Goal: Task Accomplishment & Management: Manage account settings

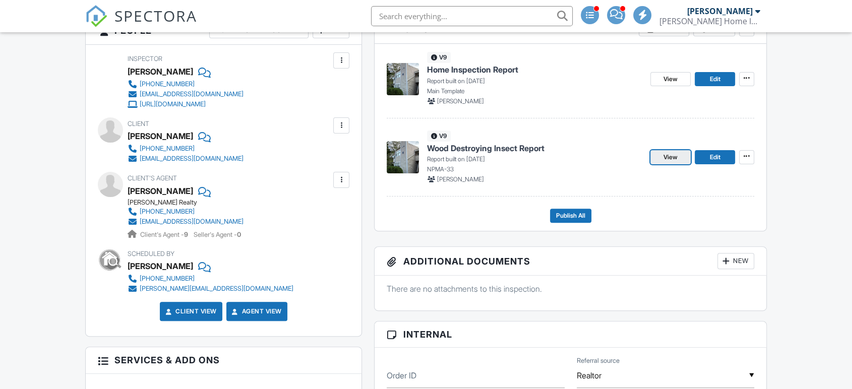
click at [674, 160] on span "View" at bounding box center [671, 157] width 14 height 10
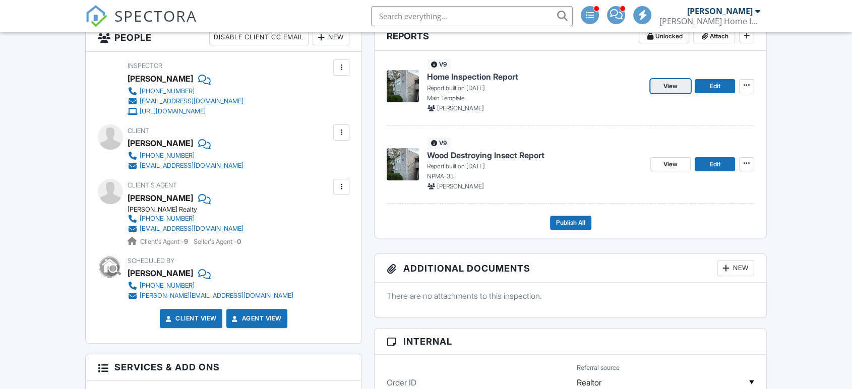
click at [682, 89] on link "View" at bounding box center [671, 86] width 40 height 14
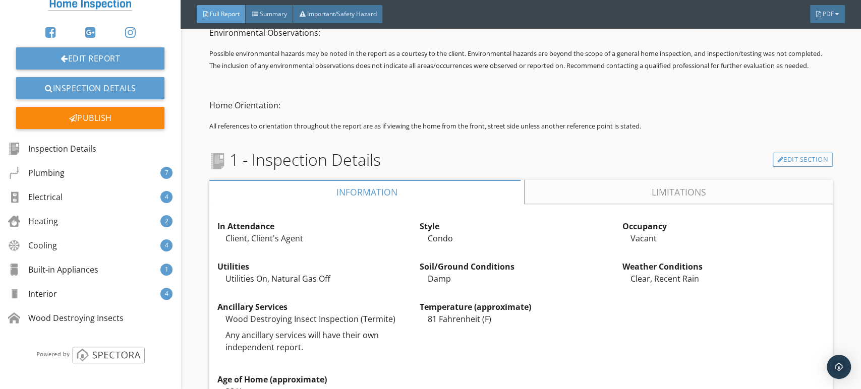
scroll to position [896, 0]
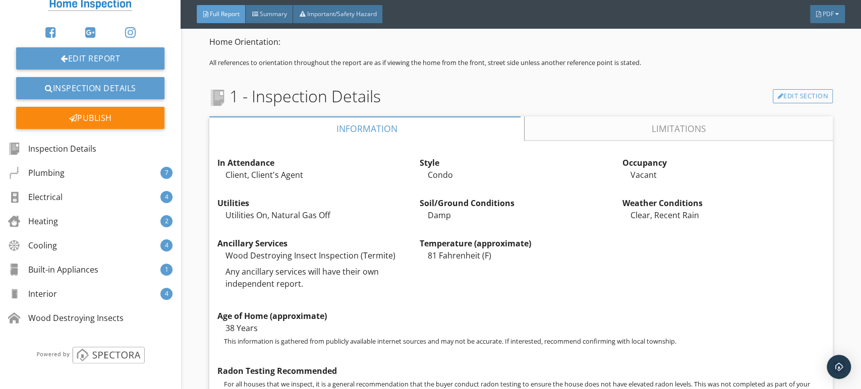
click at [599, 141] on link "Limitations" at bounding box center [679, 129] width 308 height 24
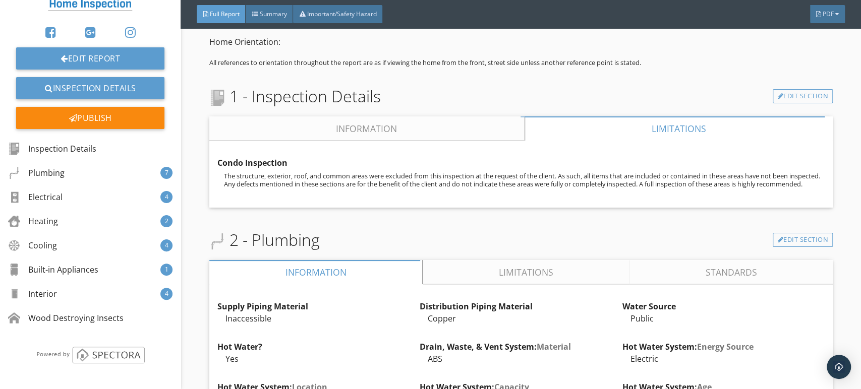
click at [482, 141] on link "Information" at bounding box center [366, 129] width 315 height 24
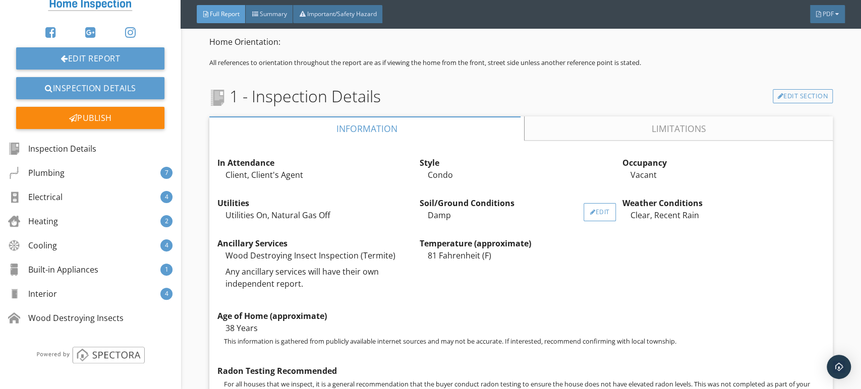
scroll to position [1177, 0]
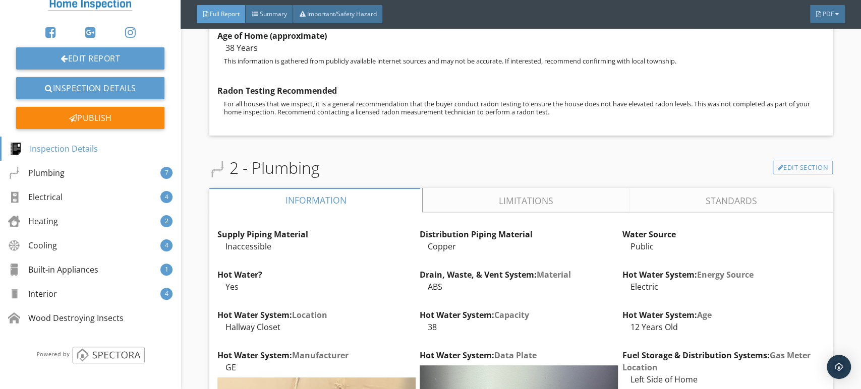
click at [492, 212] on link "Limitations" at bounding box center [526, 200] width 207 height 24
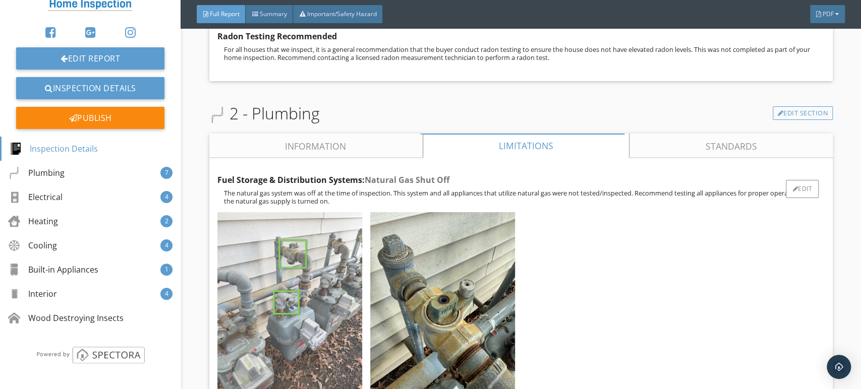
scroll to position [1289, 0]
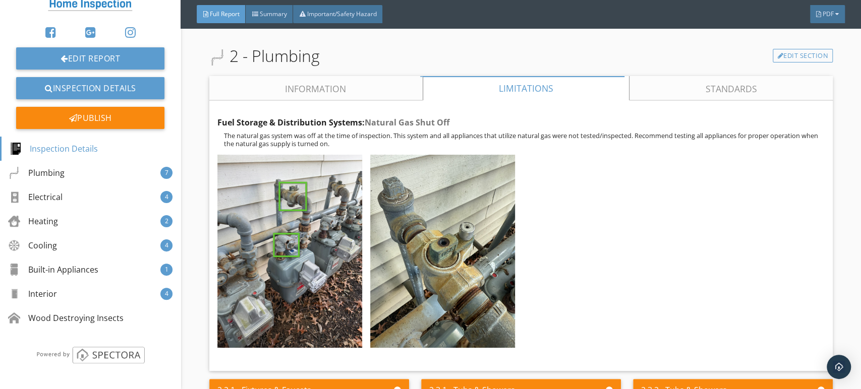
click at [347, 100] on link "Information" at bounding box center [315, 88] width 213 height 24
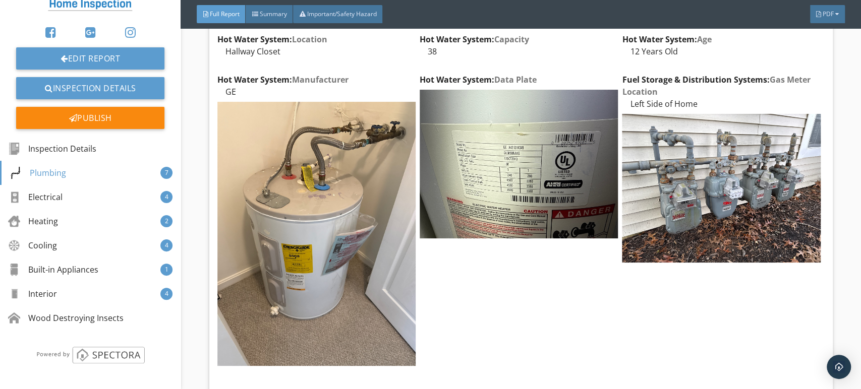
scroll to position [1457, 0]
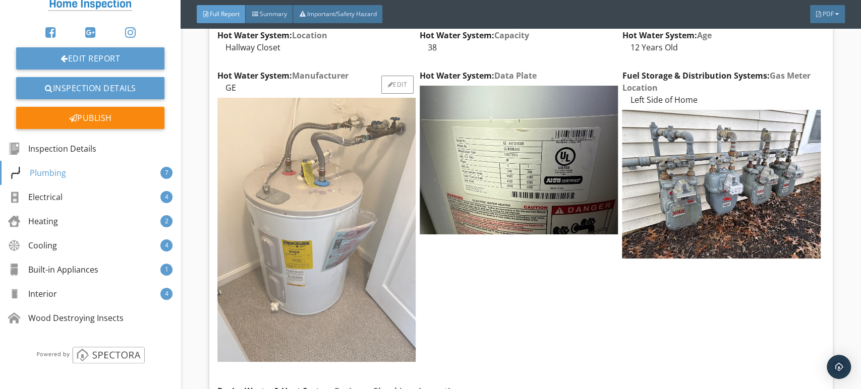
click at [374, 195] on img at bounding box center [316, 230] width 198 height 265
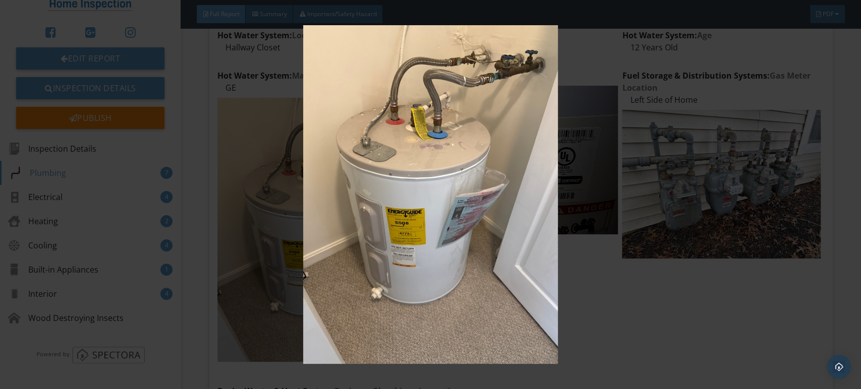
click at [398, 184] on img at bounding box center [430, 194] width 787 height 339
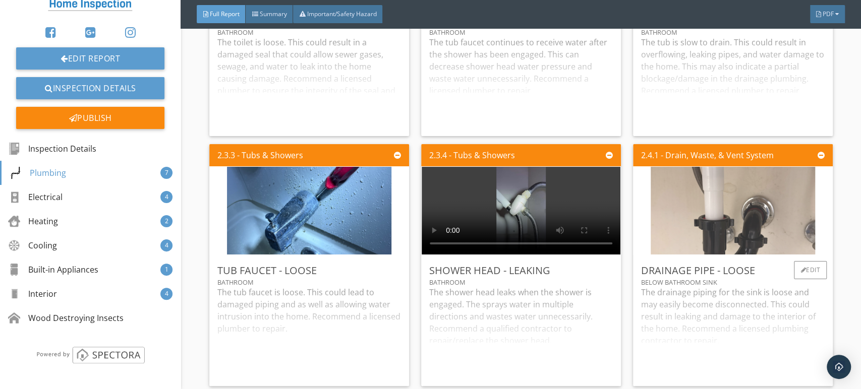
scroll to position [2130, 0]
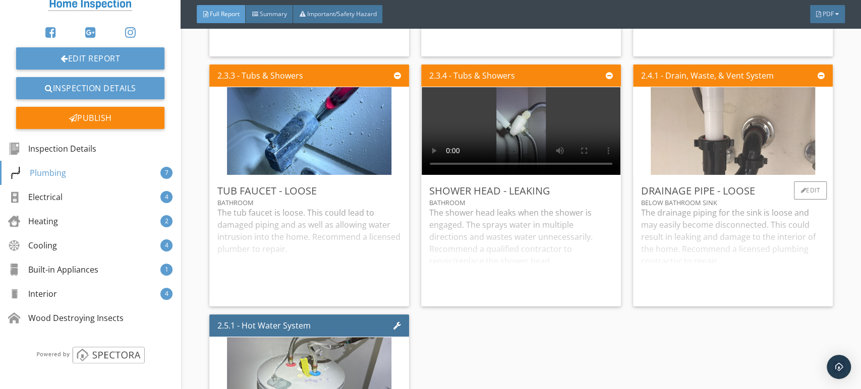
click at [692, 142] on img at bounding box center [733, 130] width 164 height 219
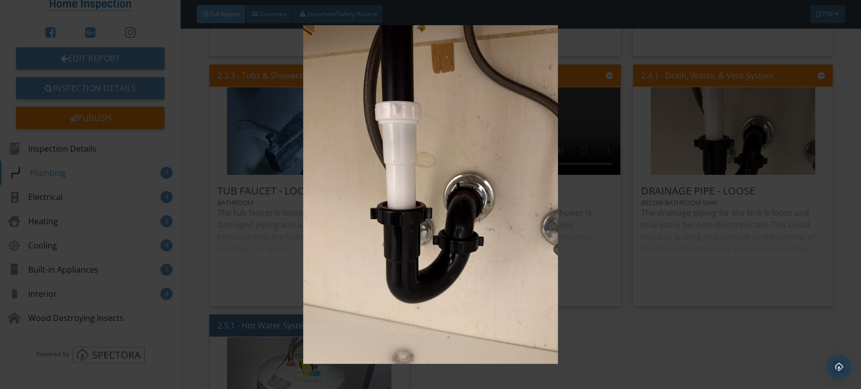
click at [578, 153] on img at bounding box center [430, 194] width 787 height 339
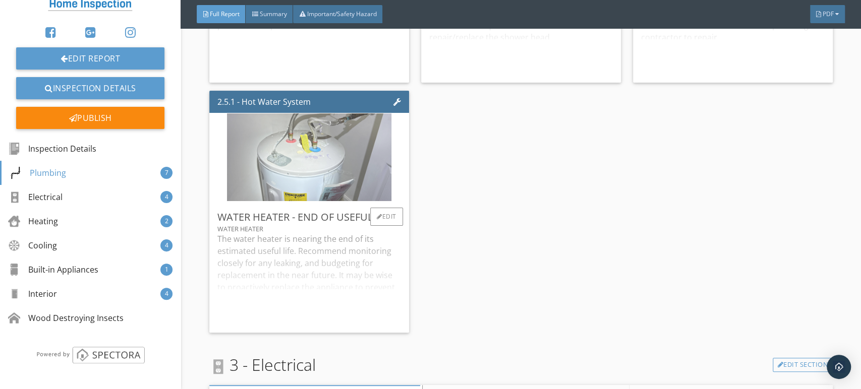
scroll to position [2690, 0]
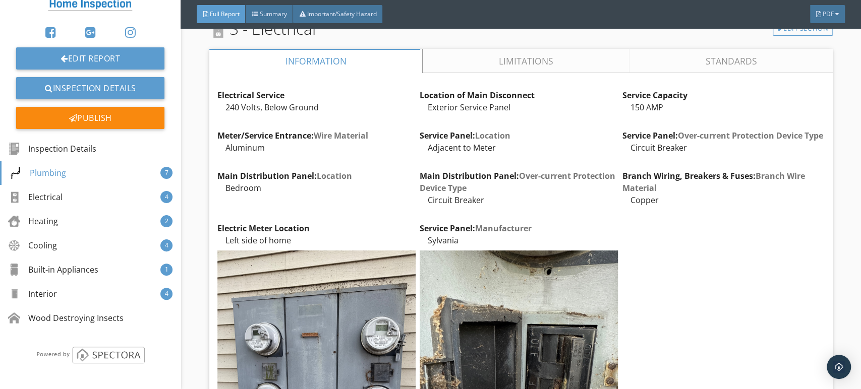
click at [536, 73] on link "Limitations" at bounding box center [526, 61] width 207 height 24
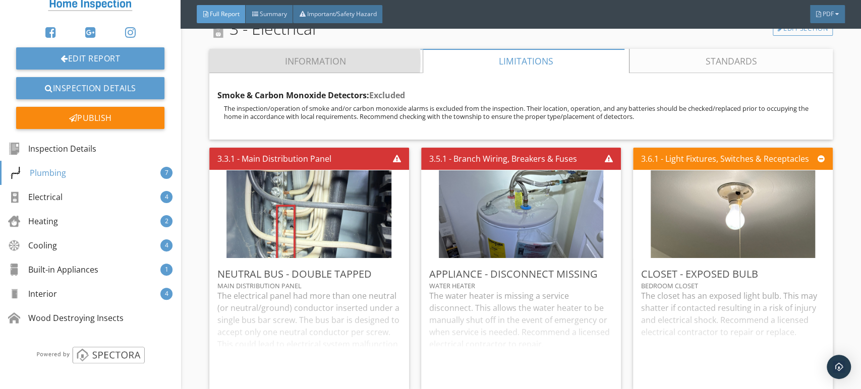
click at [317, 73] on link "Information" at bounding box center [315, 61] width 213 height 24
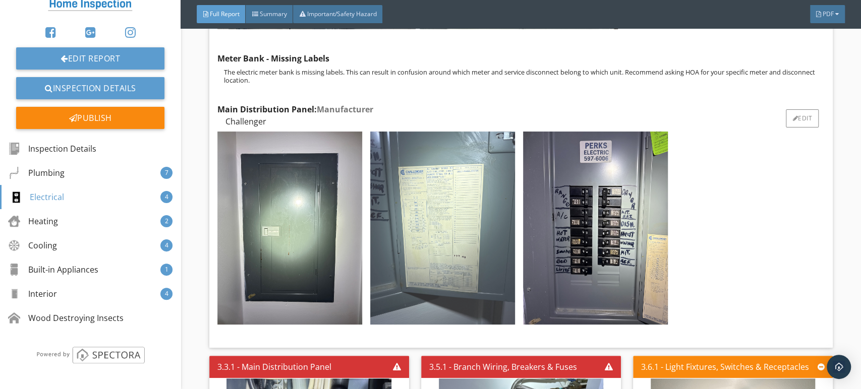
scroll to position [3251, 0]
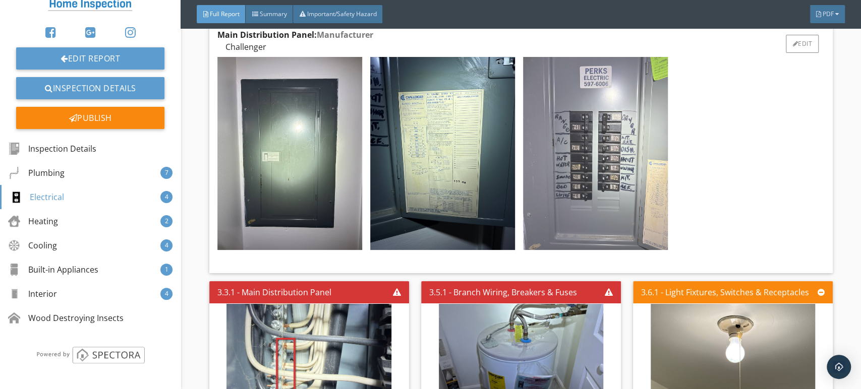
click at [586, 180] on img at bounding box center [595, 153] width 145 height 193
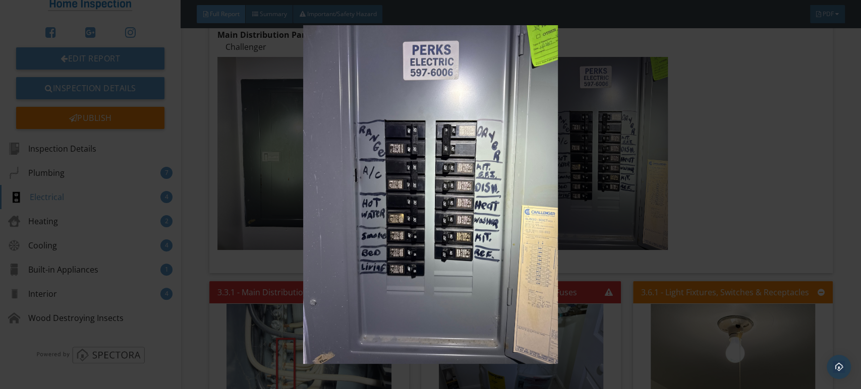
click at [490, 181] on img at bounding box center [430, 194] width 787 height 339
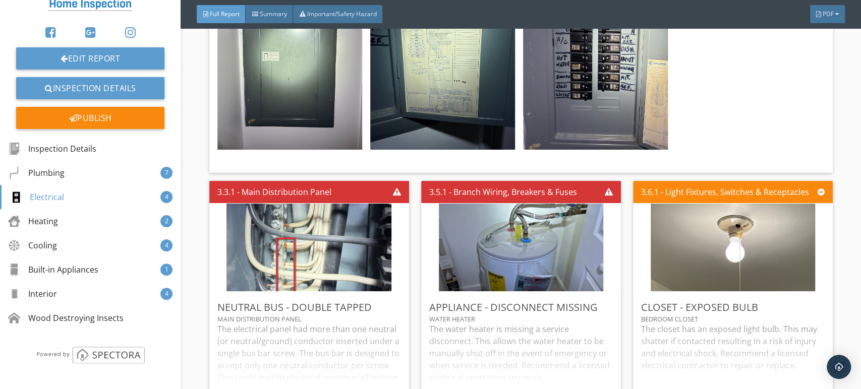
scroll to position [3419, 0]
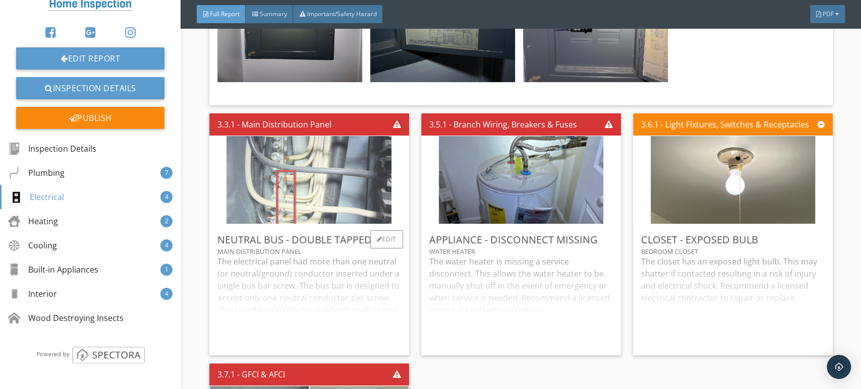
click at [371, 205] on img at bounding box center [308, 179] width 165 height 219
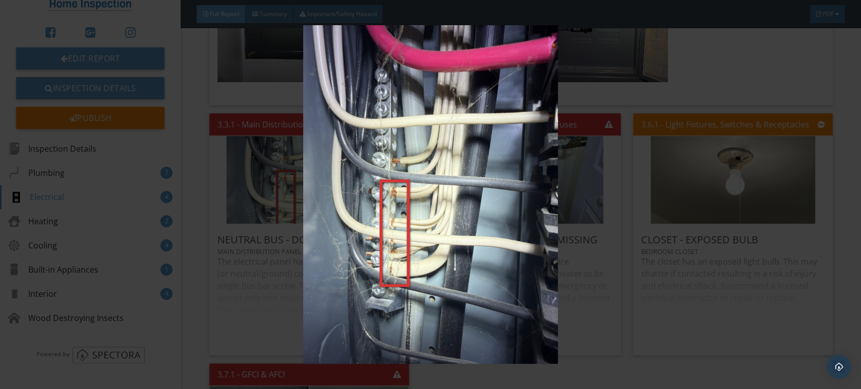
click at [391, 191] on img at bounding box center [430, 194] width 787 height 339
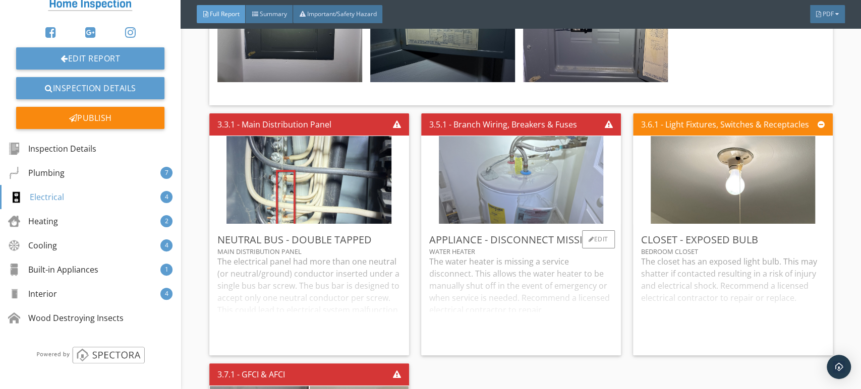
click at [568, 193] on img at bounding box center [521, 179] width 164 height 219
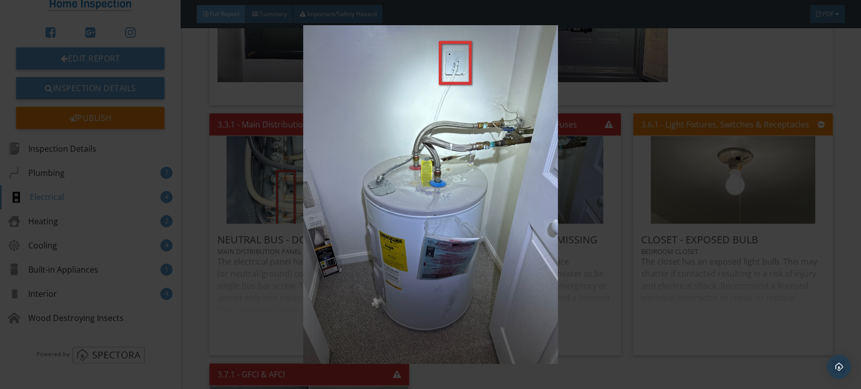
click at [543, 191] on img at bounding box center [430, 194] width 787 height 339
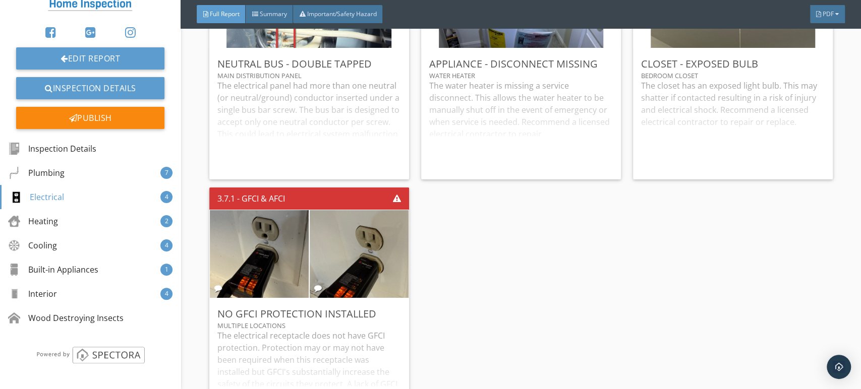
scroll to position [3699, 0]
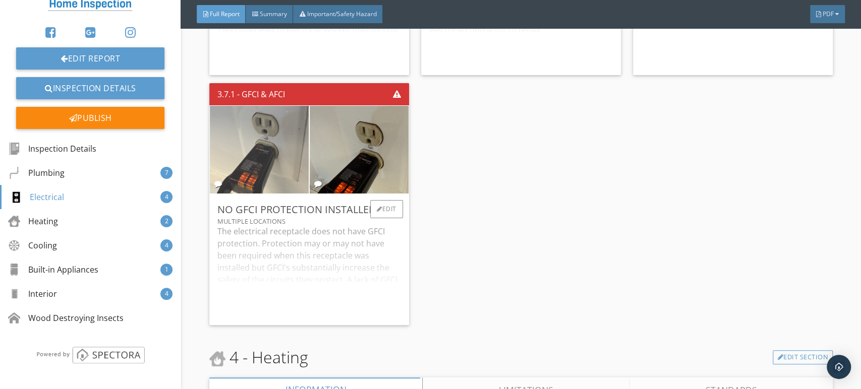
click at [274, 199] on img at bounding box center [259, 149] width 164 height 219
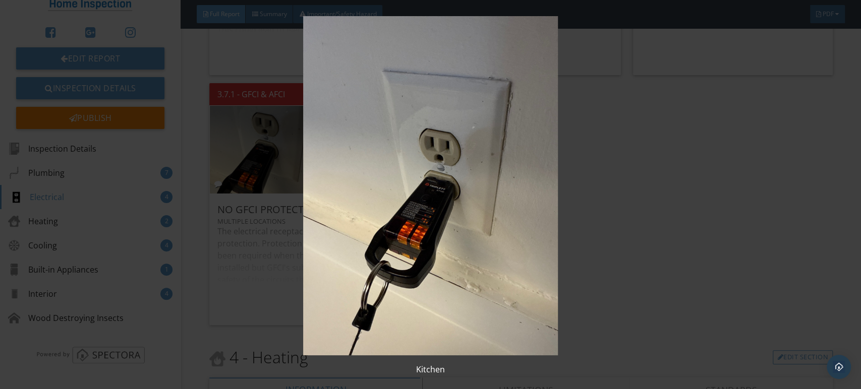
click at [337, 209] on img at bounding box center [430, 185] width 787 height 339
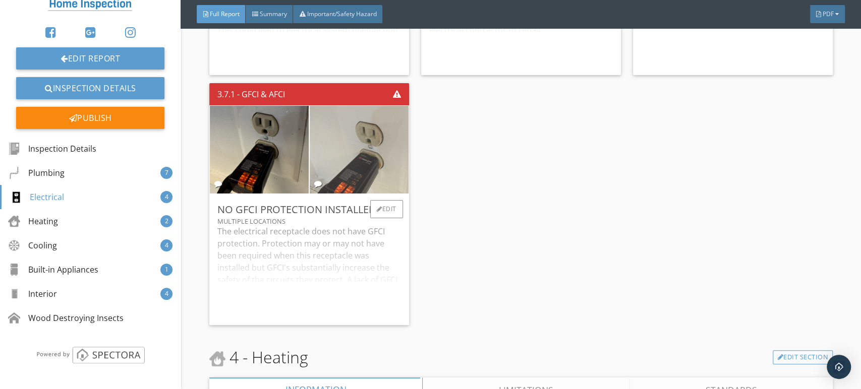
click at [357, 161] on img at bounding box center [359, 149] width 164 height 219
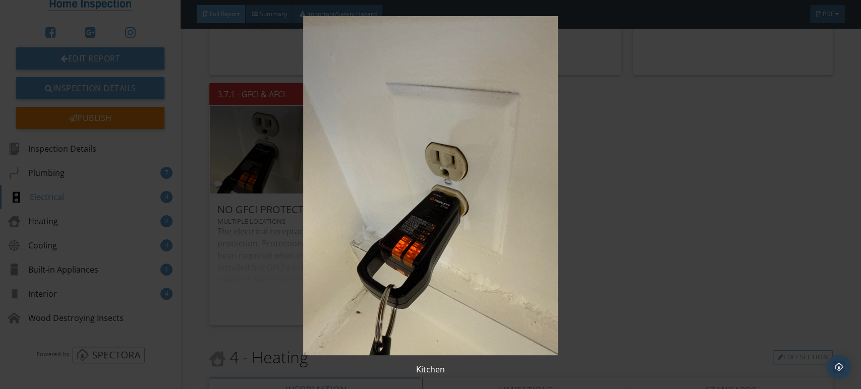
click at [355, 161] on img at bounding box center [430, 185] width 787 height 339
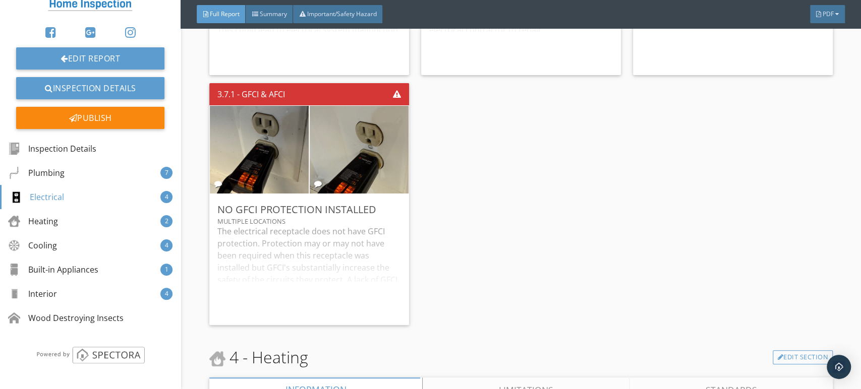
scroll to position [3923, 0]
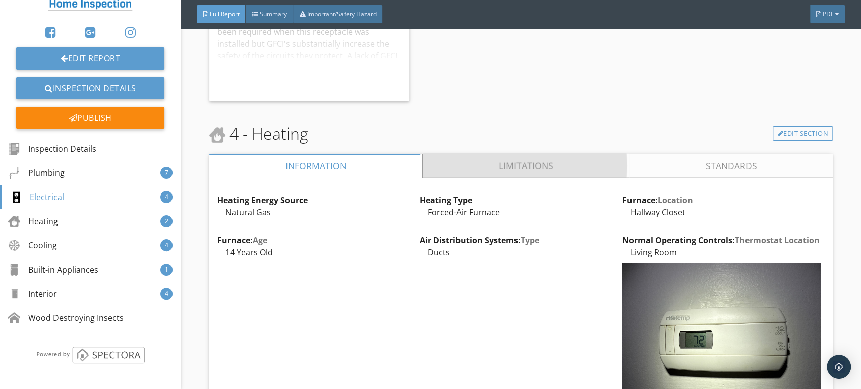
click at [477, 178] on link "Limitations" at bounding box center [526, 166] width 207 height 24
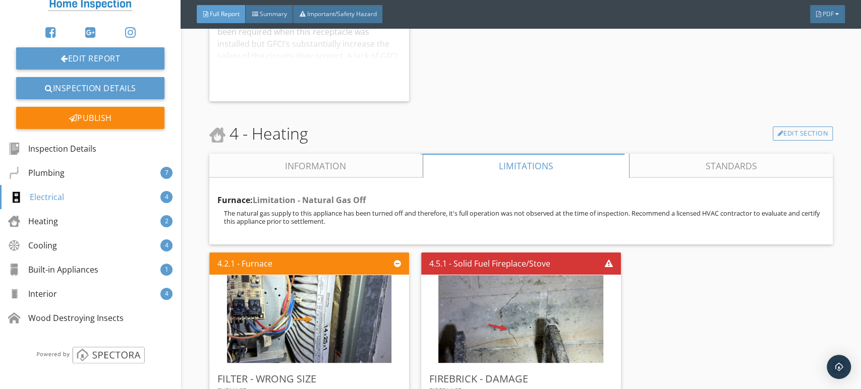
click at [356, 178] on link "Information" at bounding box center [315, 166] width 213 height 24
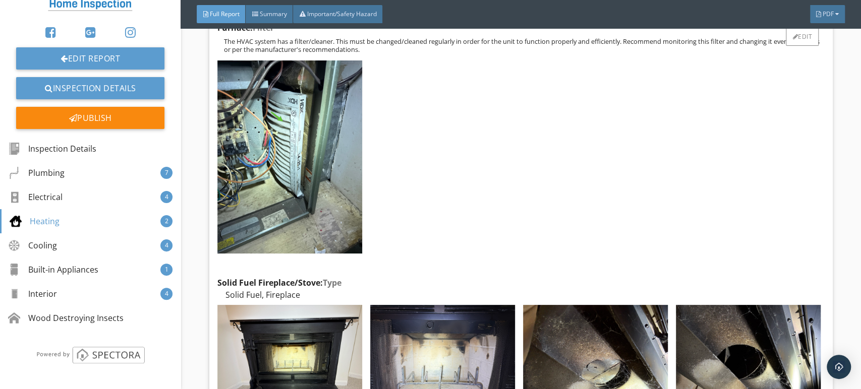
scroll to position [4315, 0]
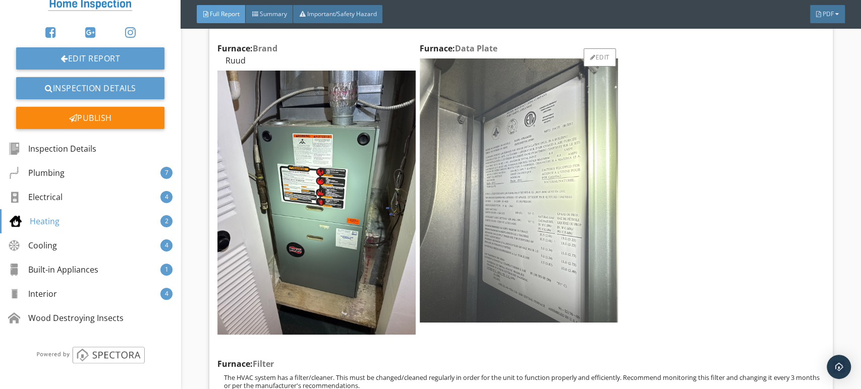
click at [553, 199] on img at bounding box center [519, 191] width 198 height 265
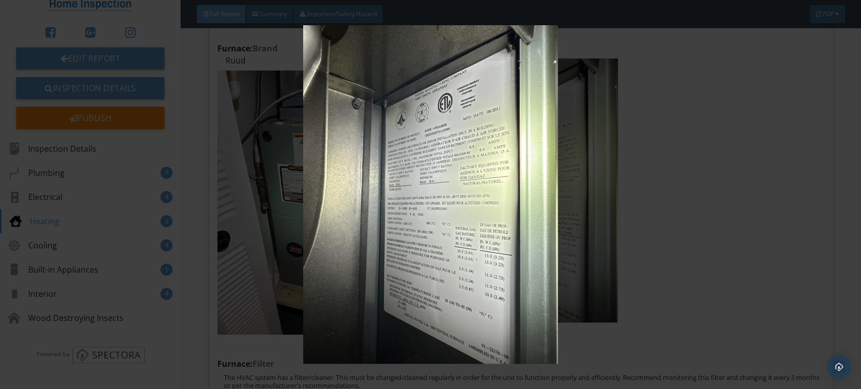
click at [534, 197] on img at bounding box center [430, 194] width 787 height 339
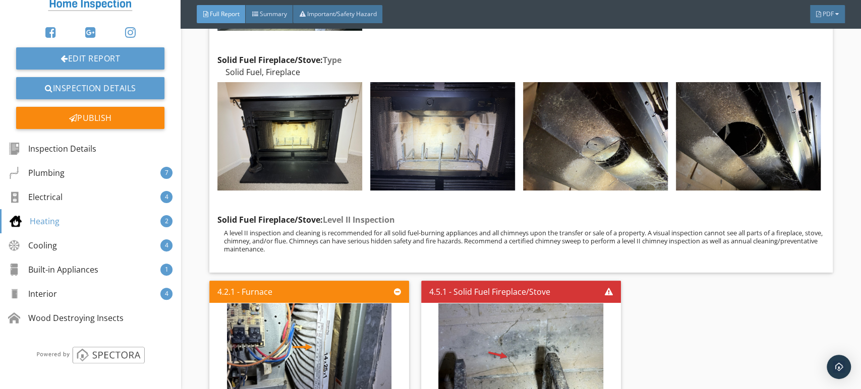
scroll to position [4932, 0]
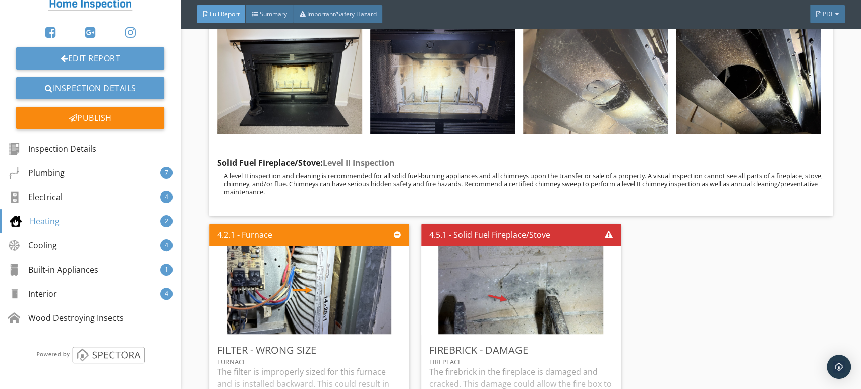
click at [582, 94] on img at bounding box center [595, 79] width 145 height 108
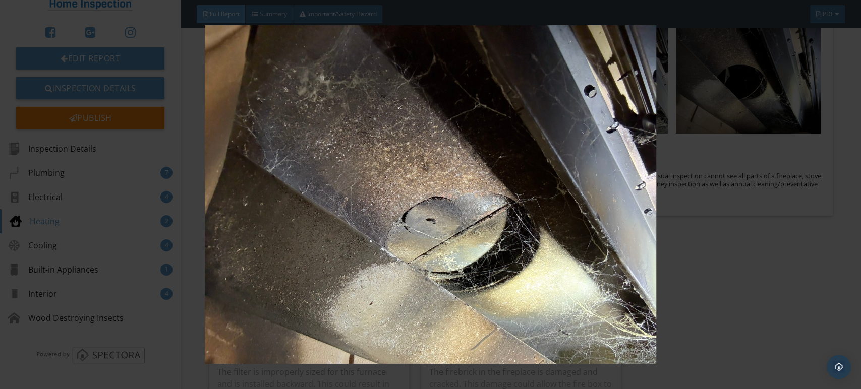
click at [590, 95] on img at bounding box center [430, 194] width 787 height 339
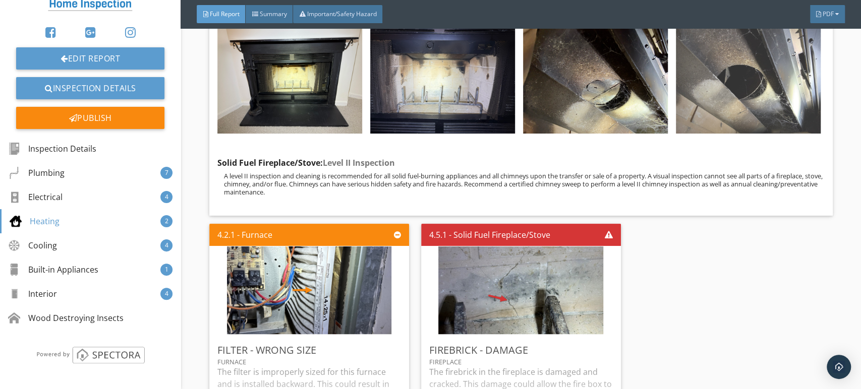
click at [739, 94] on img at bounding box center [748, 79] width 145 height 108
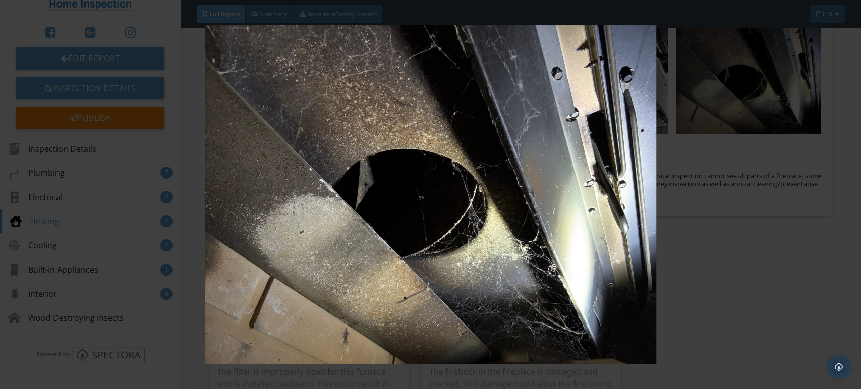
click at [577, 153] on img at bounding box center [430, 194] width 787 height 339
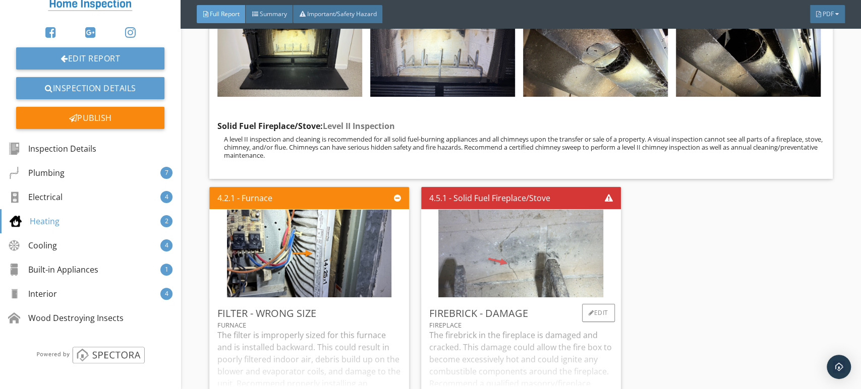
scroll to position [5044, 0]
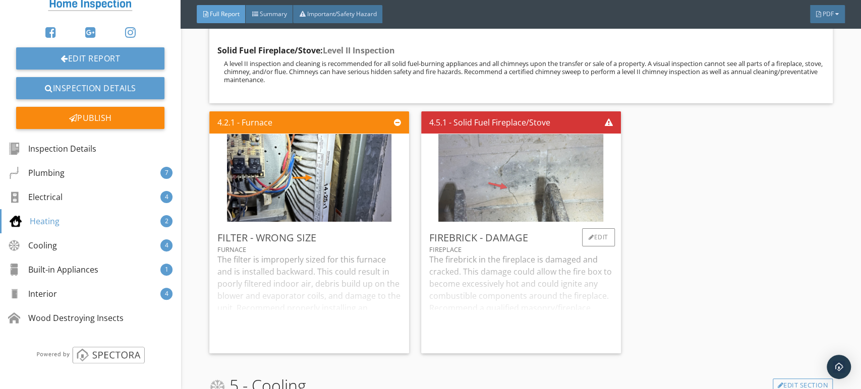
click at [585, 193] on img at bounding box center [520, 177] width 165 height 219
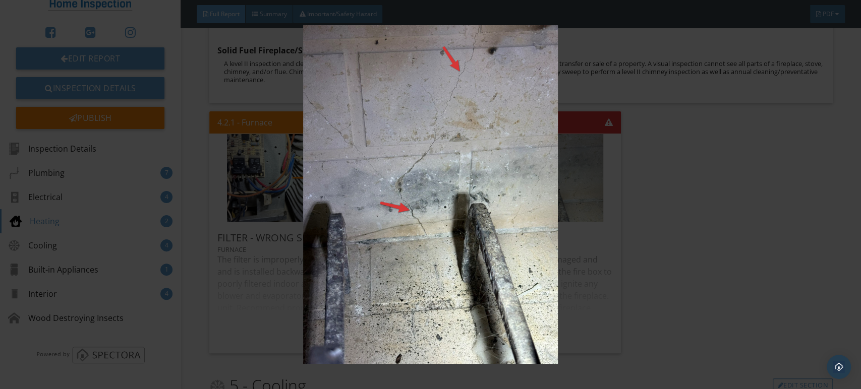
click at [482, 211] on img at bounding box center [430, 194] width 787 height 339
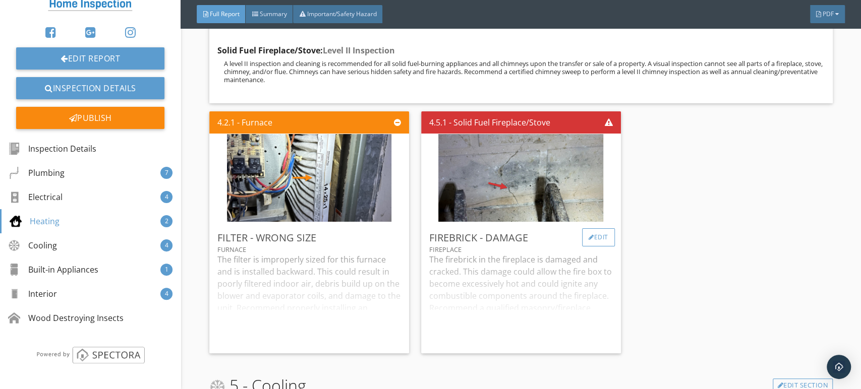
click at [589, 241] on div at bounding box center [592, 238] width 6 height 6
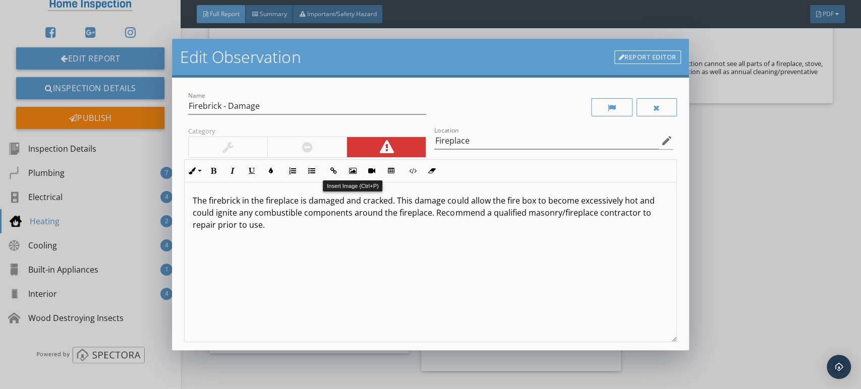
click at [335, 155] on div at bounding box center [306, 147] width 79 height 20
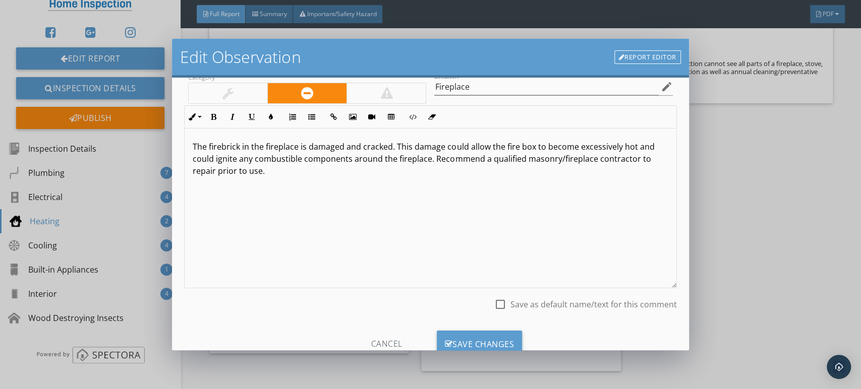
scroll to position [89, 0]
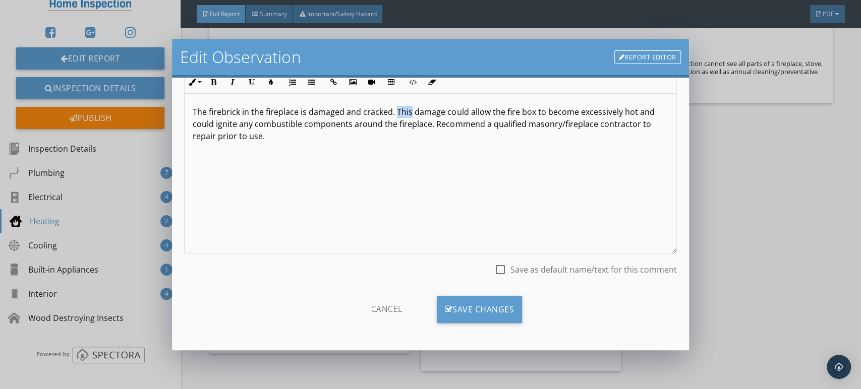
drag, startPoint x: 411, startPoint y: 107, endPoint x: 395, endPoint y: 104, distance: 15.4
click at [395, 106] on p "The firebrick in the fireplace is damaged and cracked. This damage could allow …" at bounding box center [430, 124] width 475 height 36
click at [475, 305] on div "Save Changes" at bounding box center [480, 309] width 86 height 27
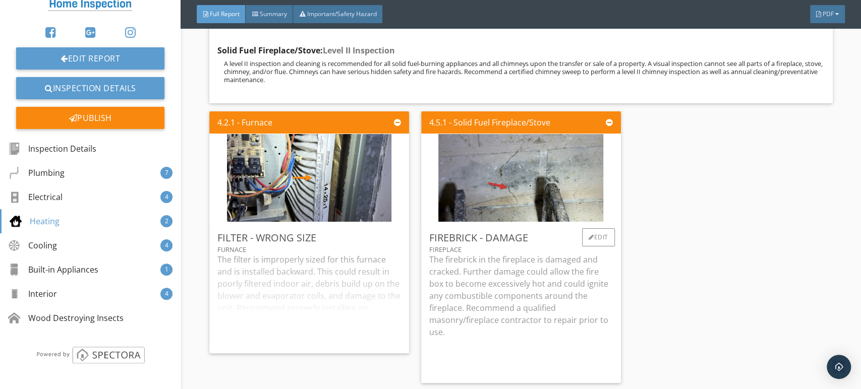
click at [496, 291] on p "The firebrick in the fireplace is damaged and cracked. Further damage could all…" at bounding box center [521, 296] width 184 height 85
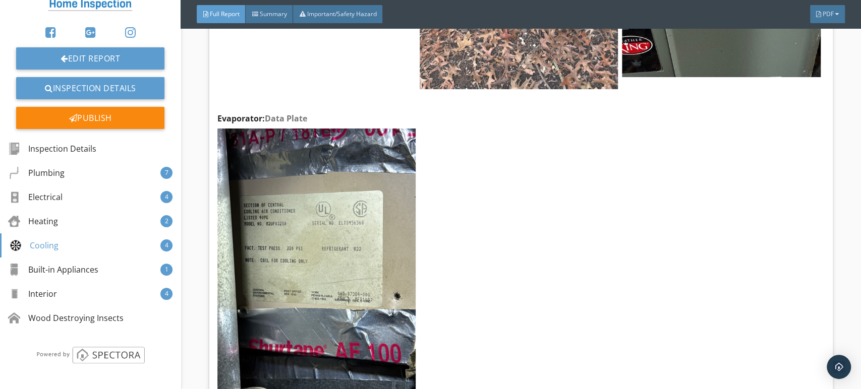
scroll to position [5829, 0]
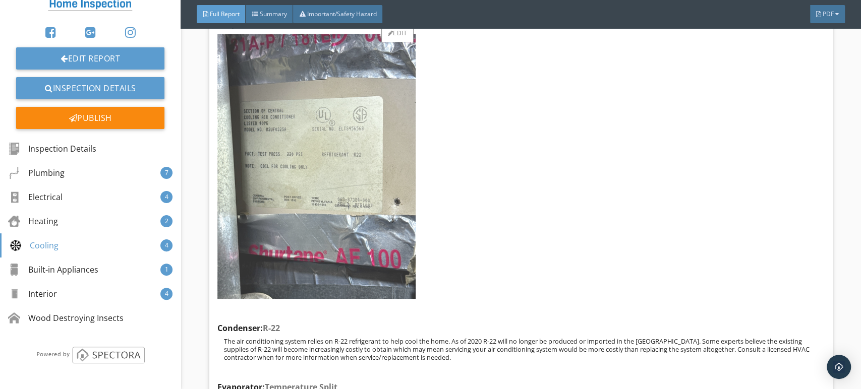
click at [319, 180] on img at bounding box center [316, 166] width 198 height 265
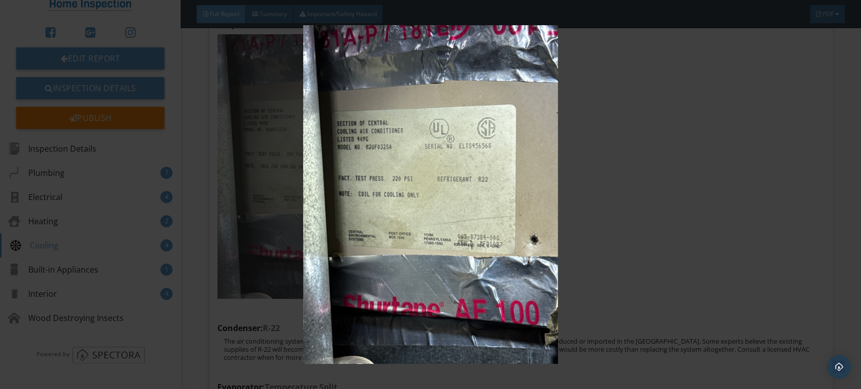
click at [319, 180] on img at bounding box center [430, 194] width 787 height 339
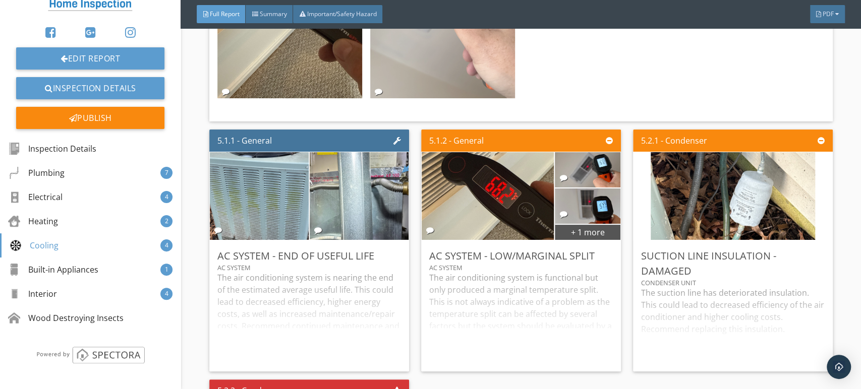
scroll to position [6389, 0]
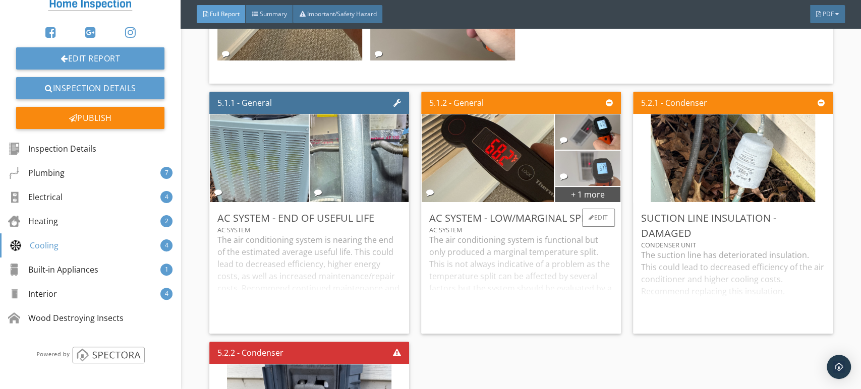
click at [597, 179] on img at bounding box center [587, 169] width 66 height 88
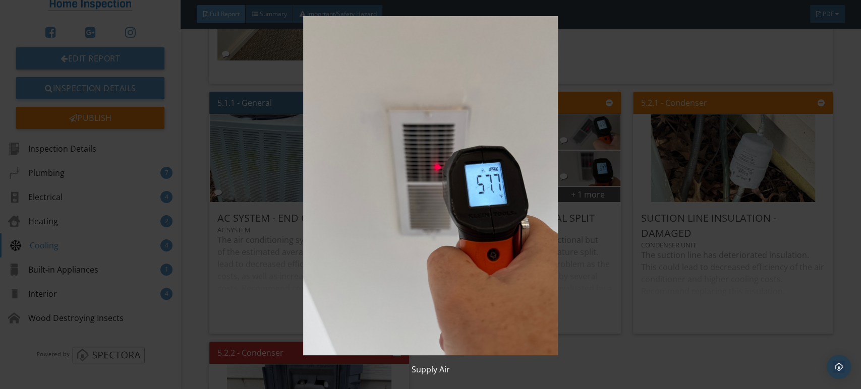
click at [504, 187] on img at bounding box center [430, 185] width 787 height 339
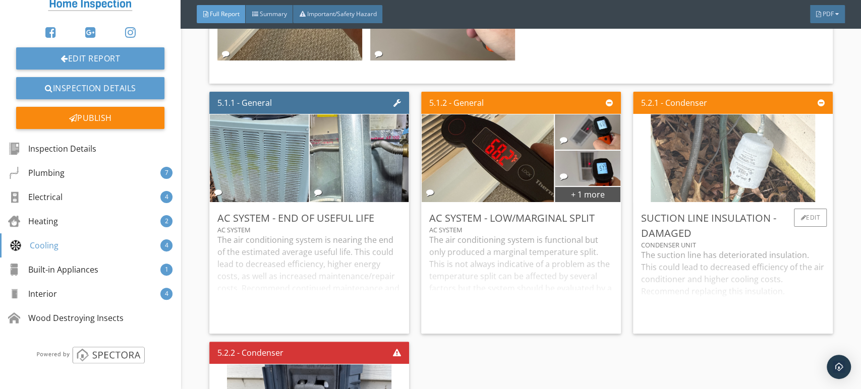
click at [716, 168] on img at bounding box center [733, 158] width 164 height 219
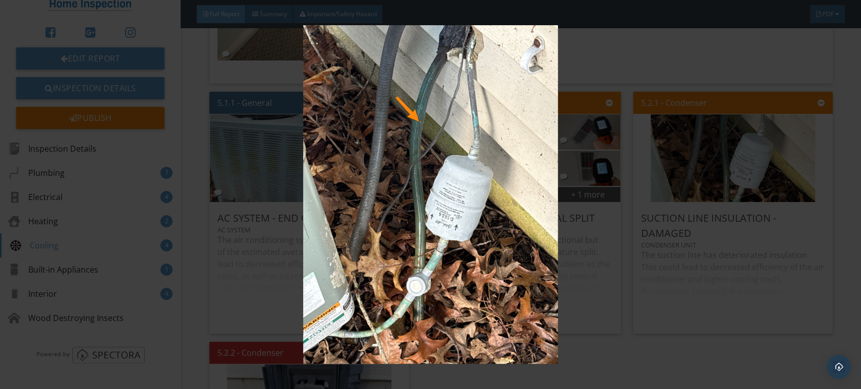
click at [581, 190] on img at bounding box center [430, 194] width 787 height 339
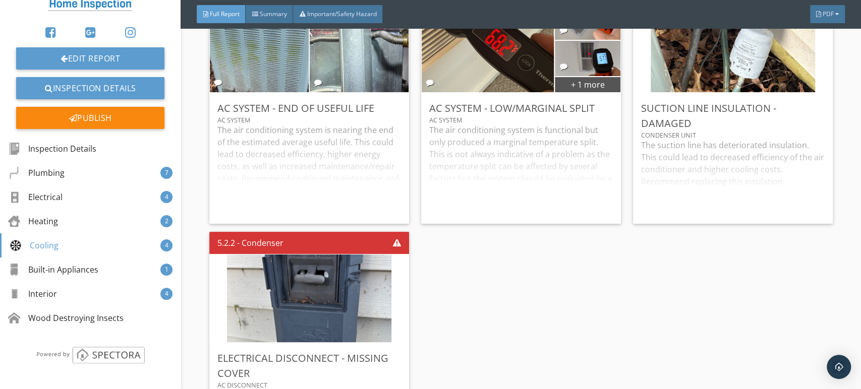
scroll to position [6614, 0]
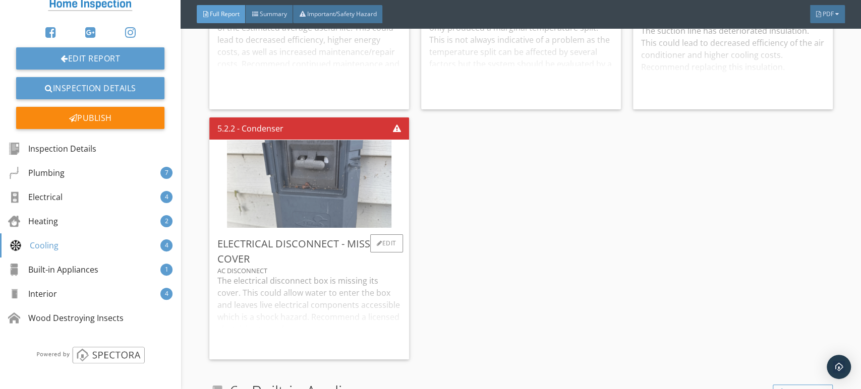
click at [313, 219] on img at bounding box center [309, 184] width 164 height 219
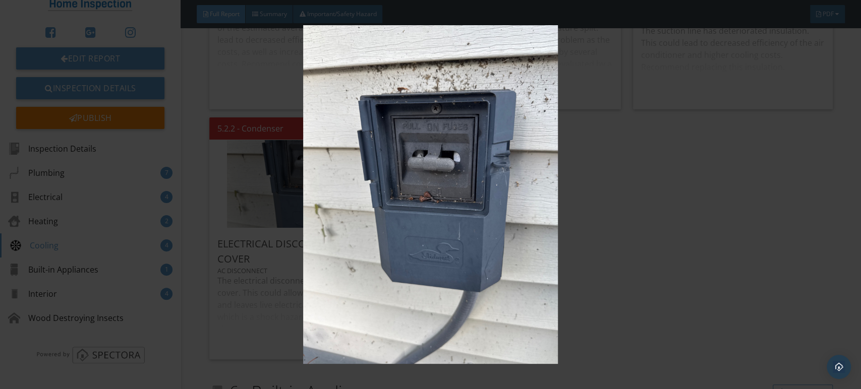
click at [396, 220] on img at bounding box center [430, 194] width 787 height 339
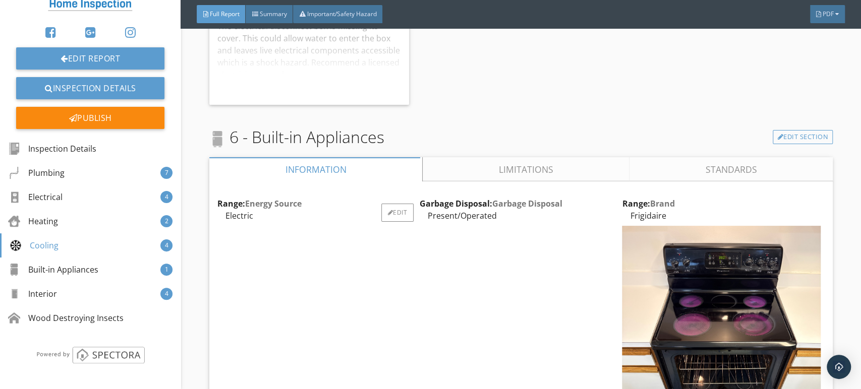
scroll to position [6950, 0]
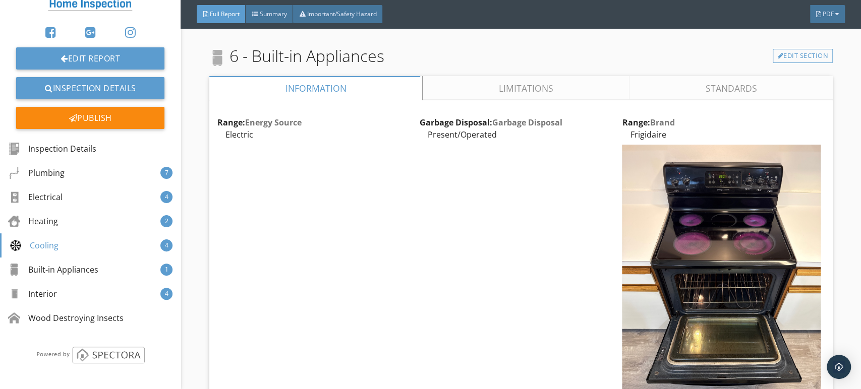
click at [478, 90] on link "Limitations" at bounding box center [526, 88] width 207 height 24
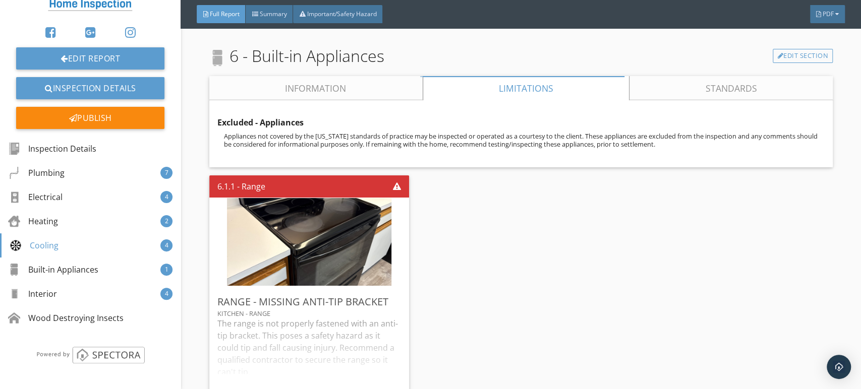
click at [330, 92] on link "Information" at bounding box center [315, 88] width 213 height 24
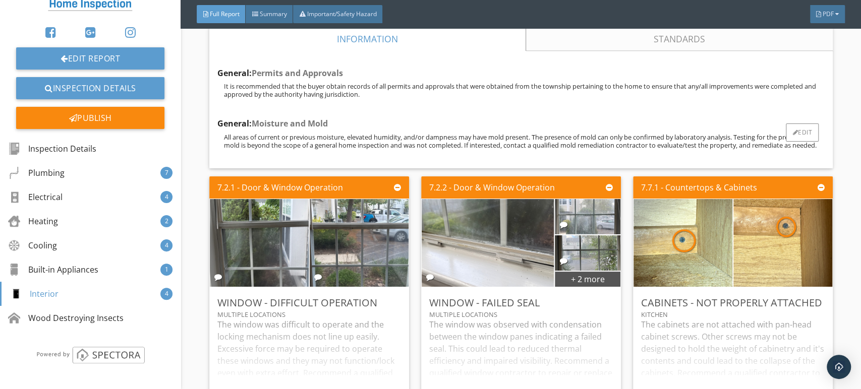
scroll to position [8519, 0]
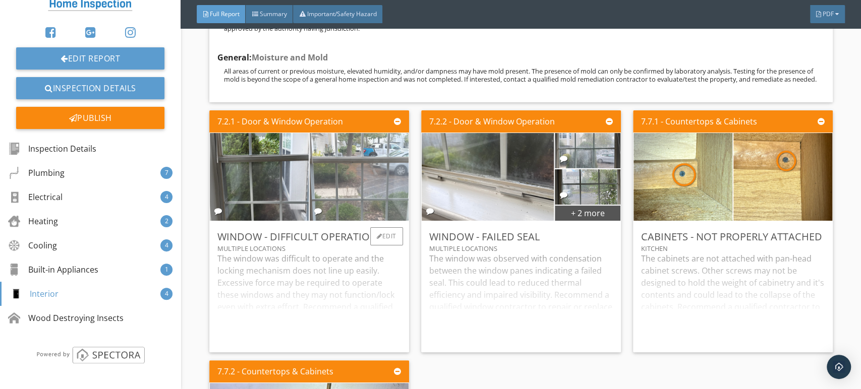
click at [343, 193] on img at bounding box center [359, 177] width 164 height 219
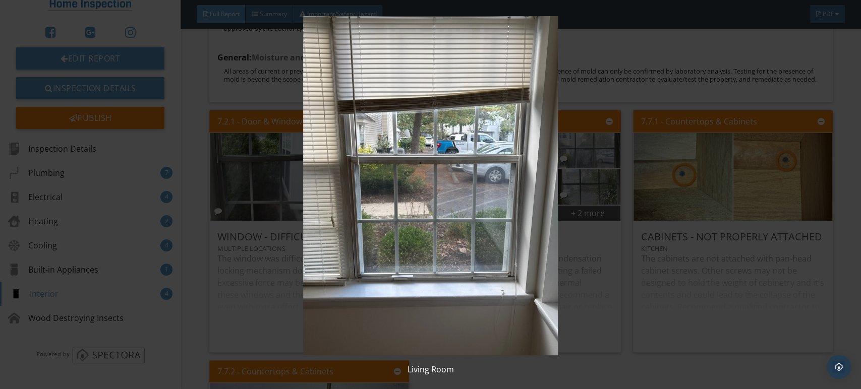
click at [343, 193] on img at bounding box center [430, 185] width 787 height 339
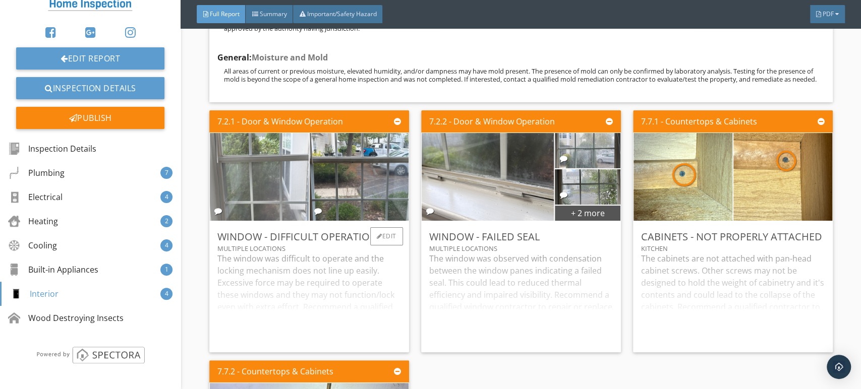
click at [258, 194] on img at bounding box center [259, 177] width 164 height 219
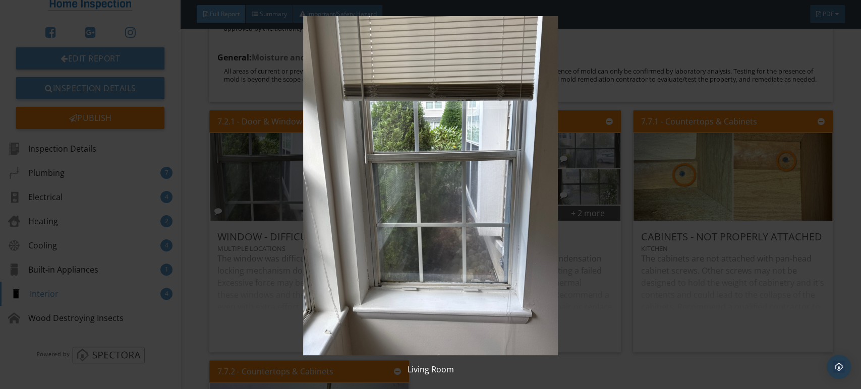
click at [334, 190] on img at bounding box center [430, 185] width 787 height 339
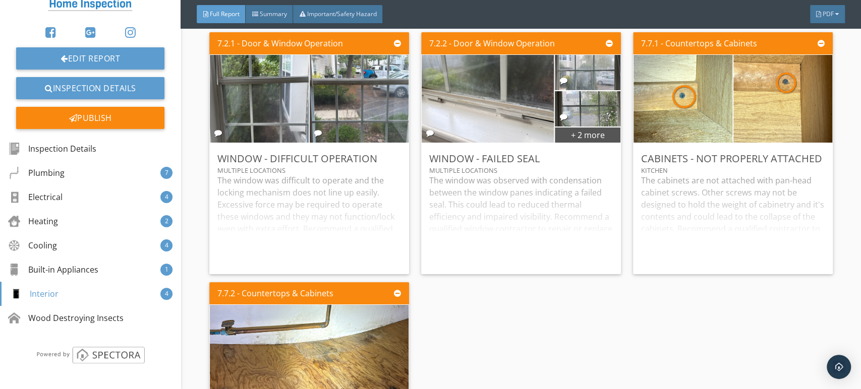
scroll to position [8743, 0]
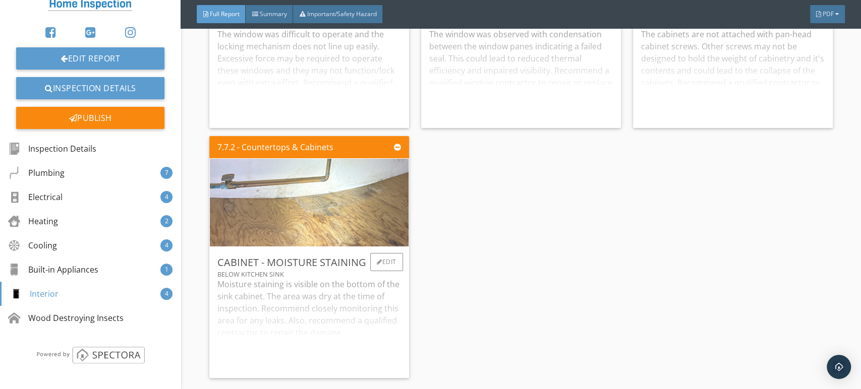
click at [330, 200] on img at bounding box center [309, 202] width 293 height 219
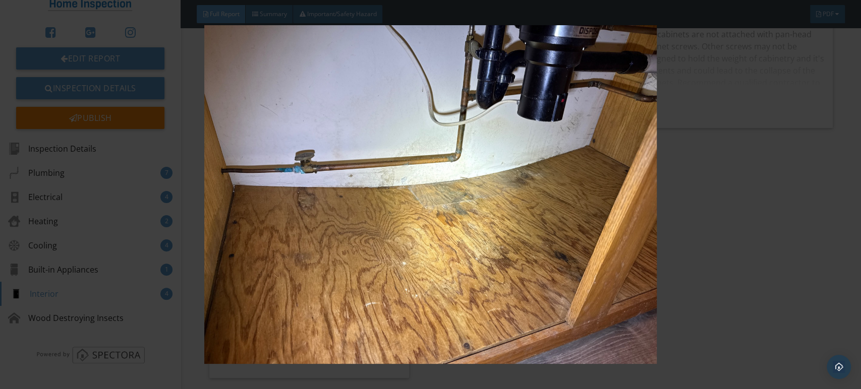
click at [340, 197] on img at bounding box center [430, 194] width 787 height 339
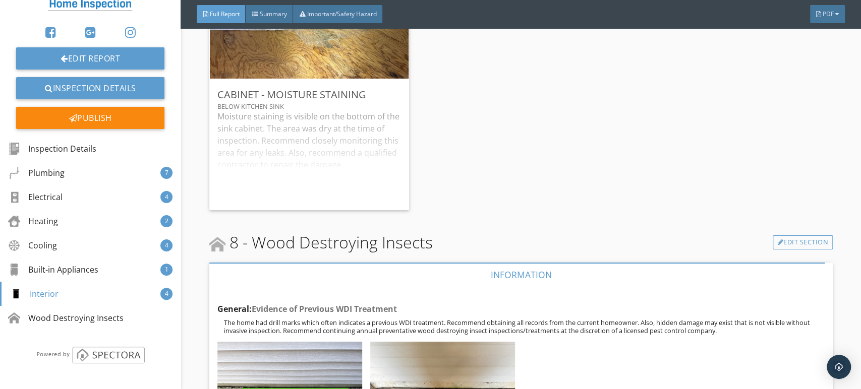
scroll to position [9011, 0]
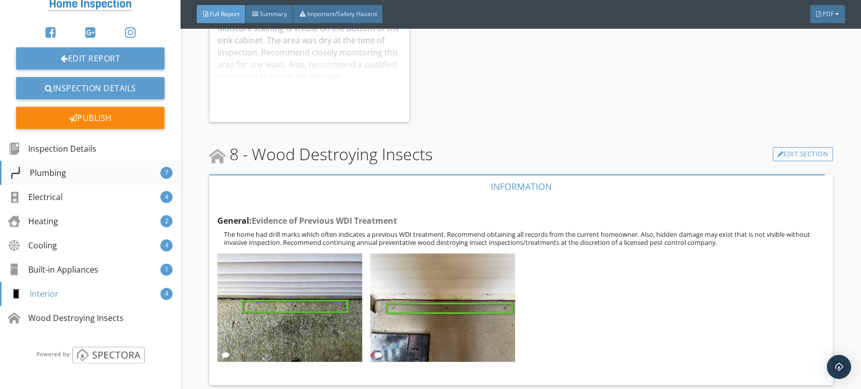
click at [97, 176] on div "Plumbing 7" at bounding box center [90, 173] width 181 height 24
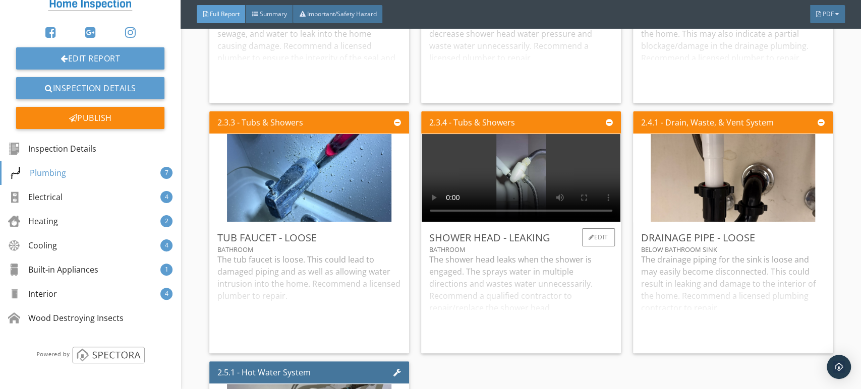
scroll to position [2197, 0]
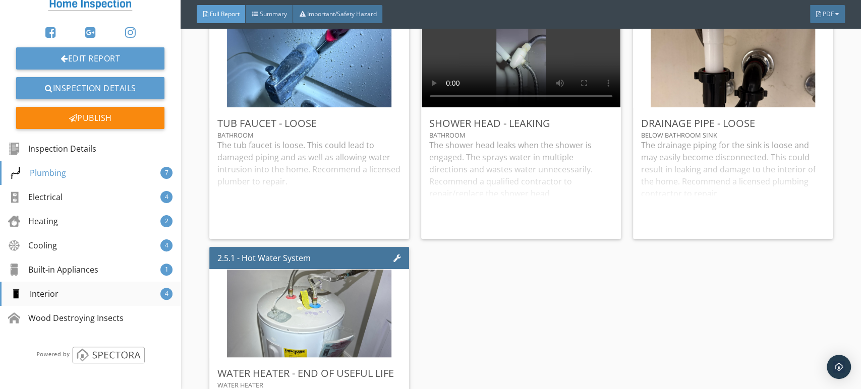
click at [73, 296] on div "Interior 4" at bounding box center [90, 294] width 181 height 24
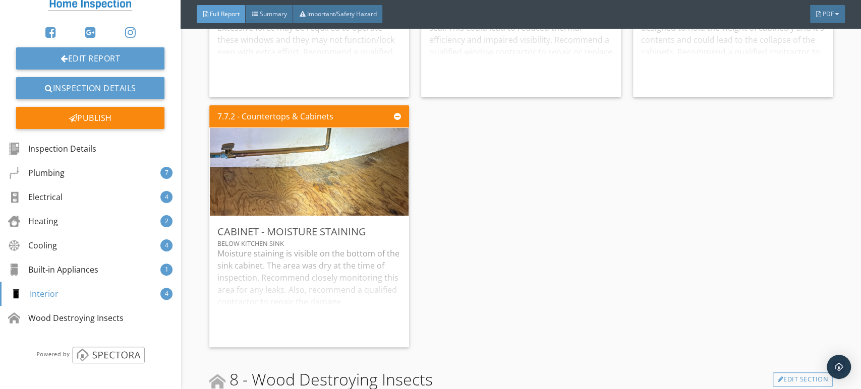
scroll to position [8668, 0]
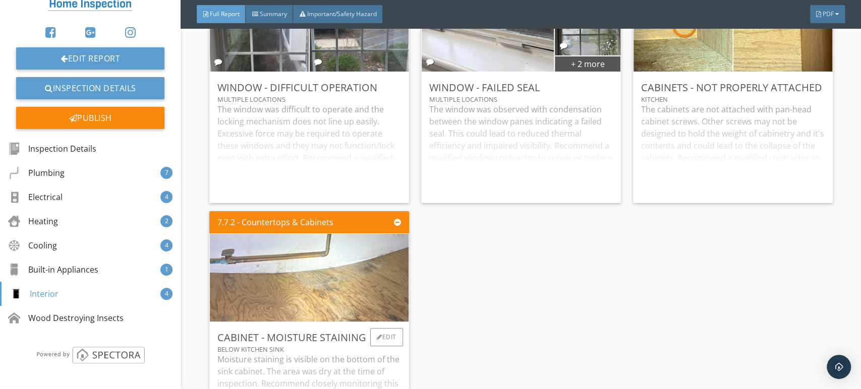
click at [287, 286] on img at bounding box center [309, 277] width 293 height 219
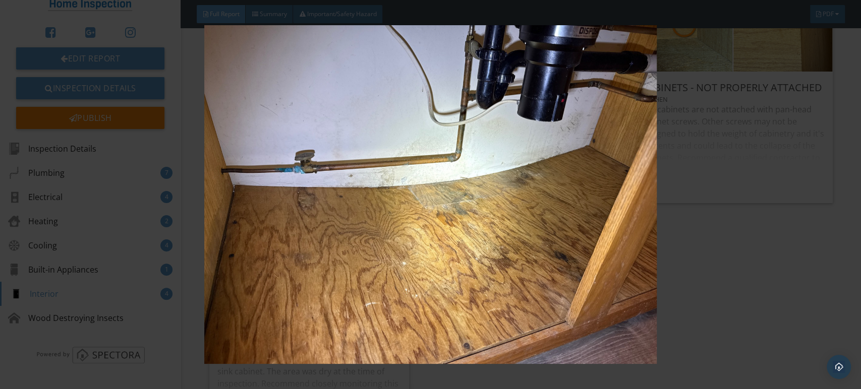
click at [762, 280] on img at bounding box center [430, 194] width 787 height 339
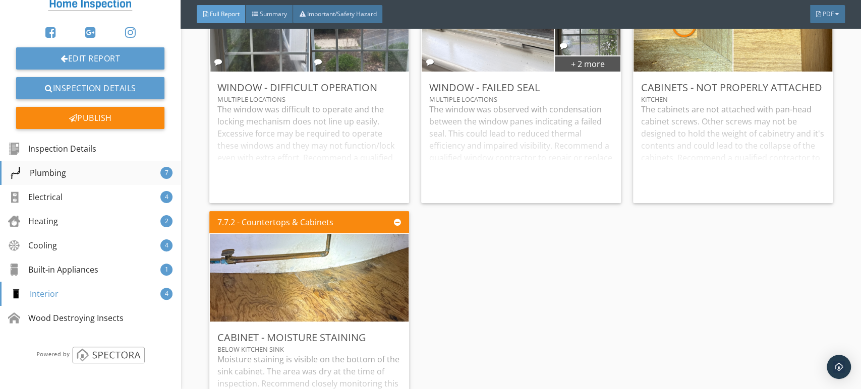
click at [52, 170] on div "Plumbing" at bounding box center [38, 173] width 56 height 12
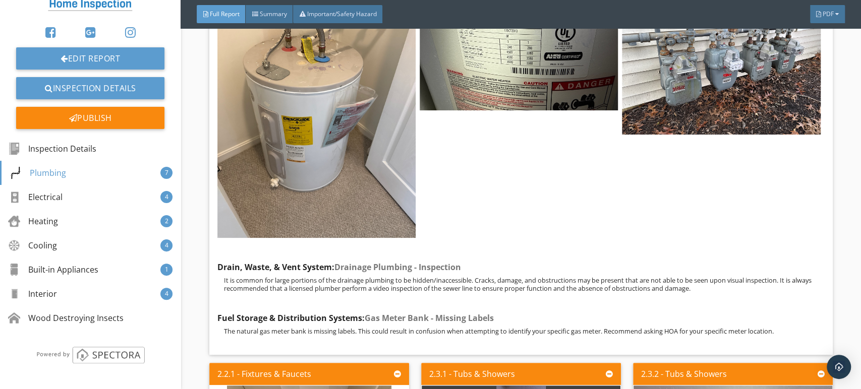
scroll to position [1917, 0]
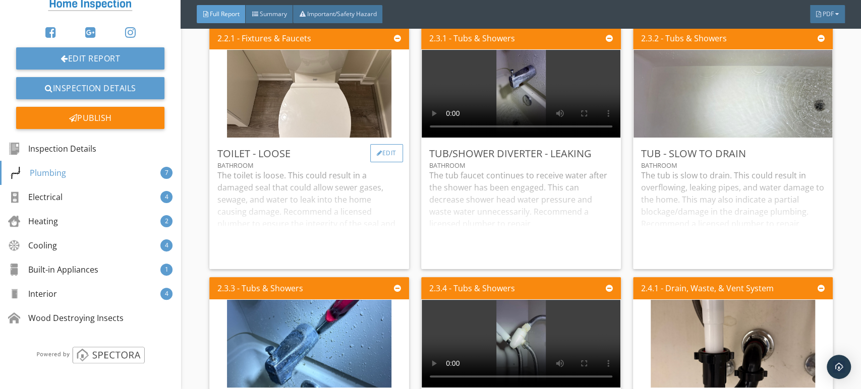
click at [377, 156] on div at bounding box center [380, 153] width 6 height 6
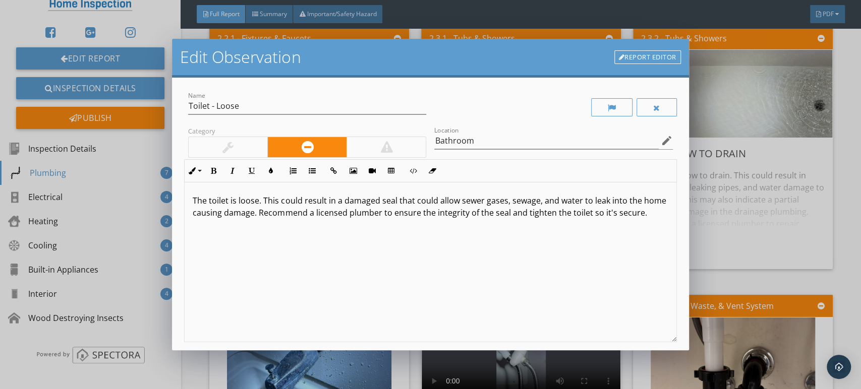
click at [627, 60] on link "Report Editor" at bounding box center [647, 57] width 67 height 14
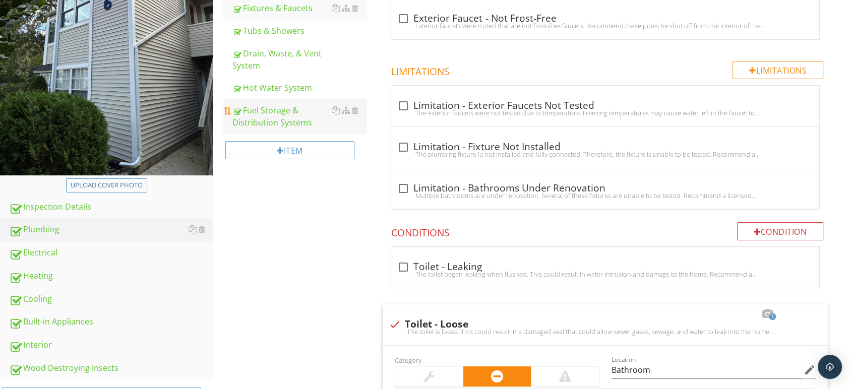
scroll to position [173, 0]
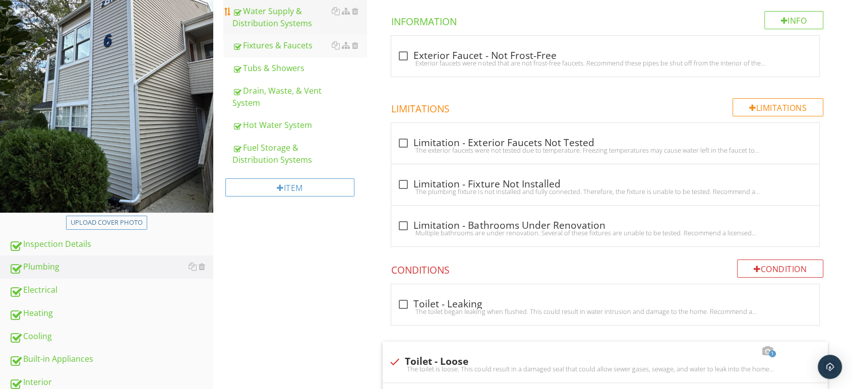
click at [286, 21] on div "Water Supply & Distribution Systems" at bounding box center [300, 17] width 135 height 24
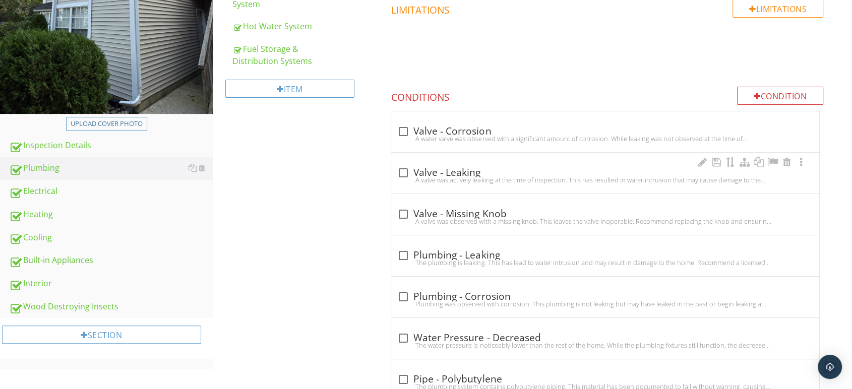
scroll to position [340, 0]
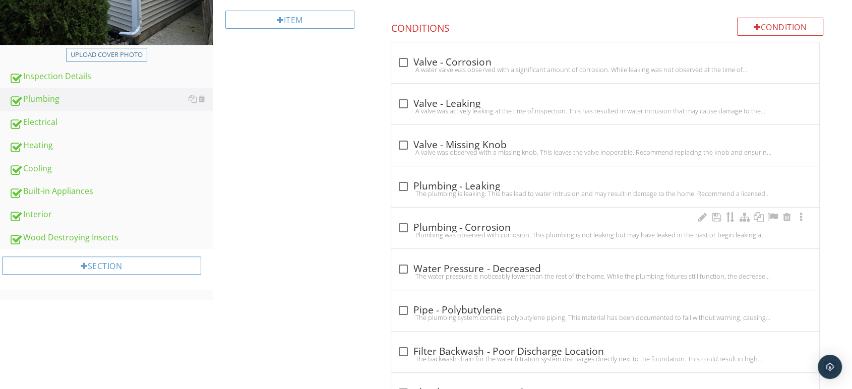
click at [408, 216] on div "check_box_outline_blank Plumbing - Corrosion Plumbing was observed with corrosi…" at bounding box center [605, 228] width 428 height 41
checkbox input "true"
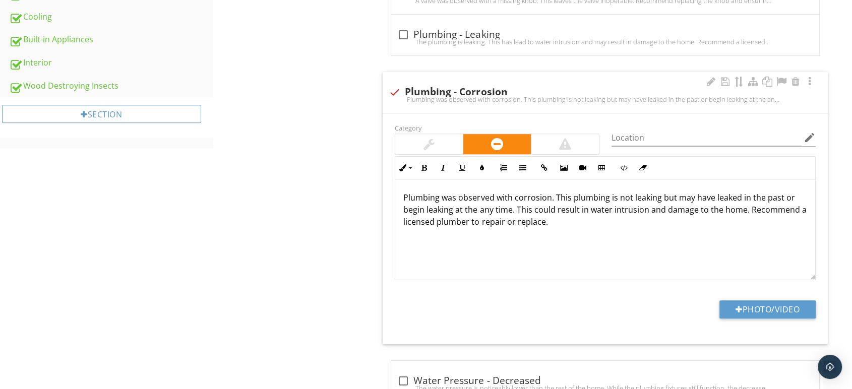
scroll to position [508, 0]
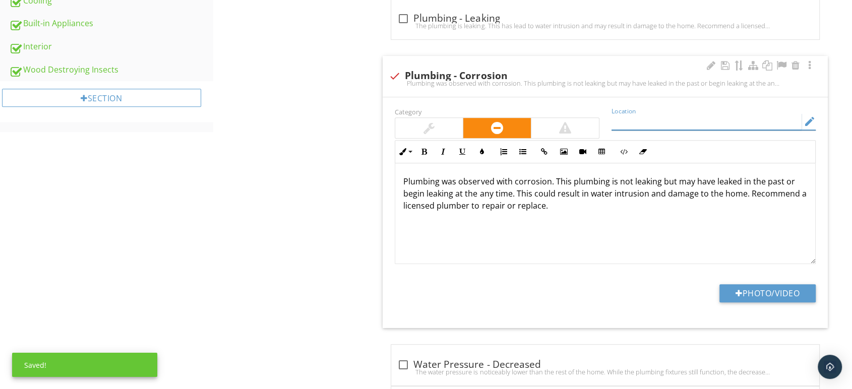
click at [684, 124] on input "Location" at bounding box center [707, 121] width 190 height 17
click at [771, 287] on button "Photo/Video" at bounding box center [768, 294] width 96 height 18
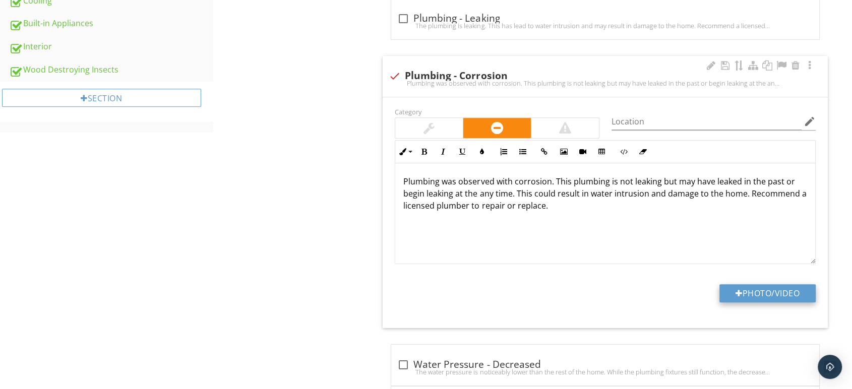
type input "C:\fakepath\Screenshot 2025-09-28 090935.png"
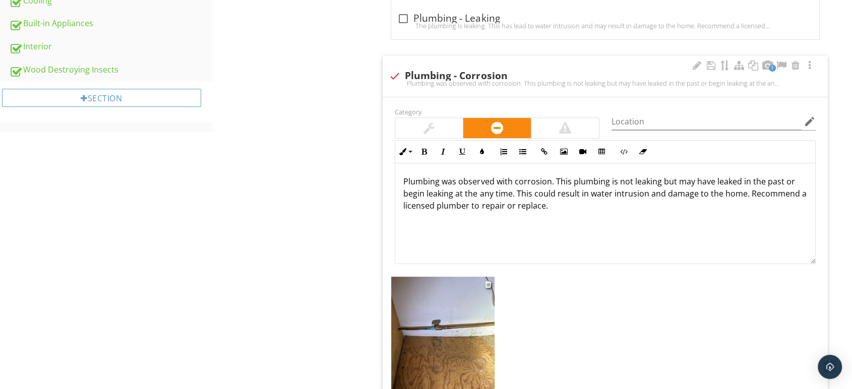
click at [436, 326] on img at bounding box center [442, 337] width 103 height 120
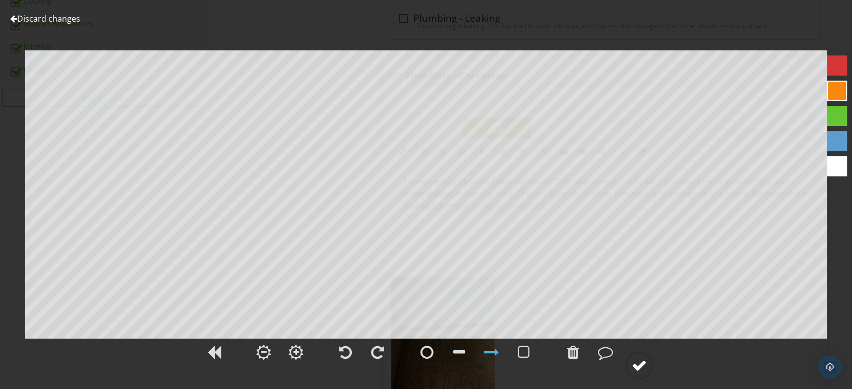
click at [644, 371] on div at bounding box center [639, 365] width 15 height 15
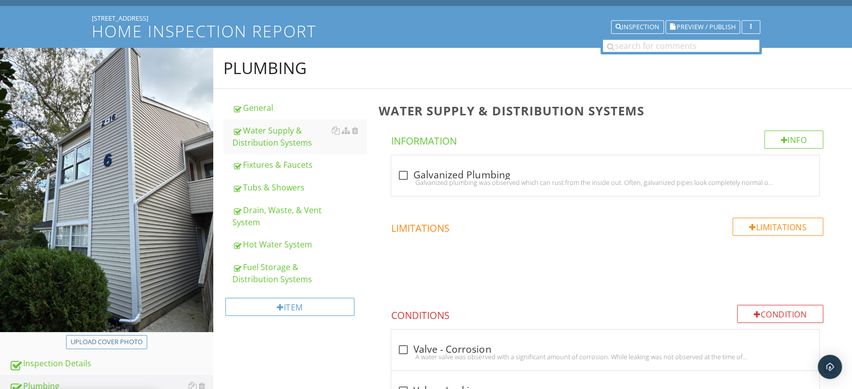
scroll to position [0, 0]
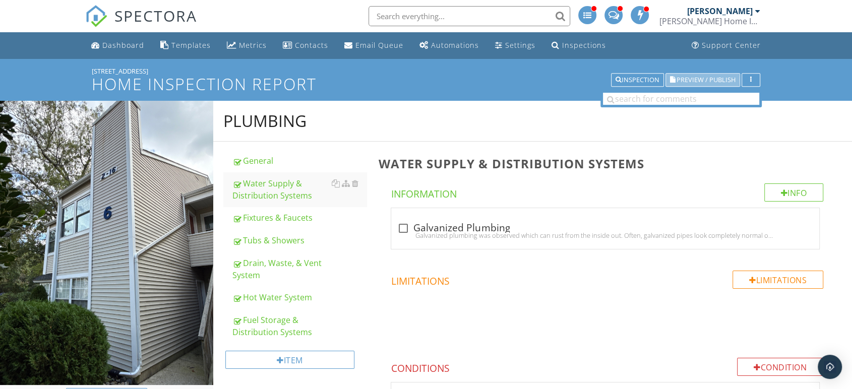
click at [692, 77] on span "Preview / Publish" at bounding box center [706, 80] width 59 height 7
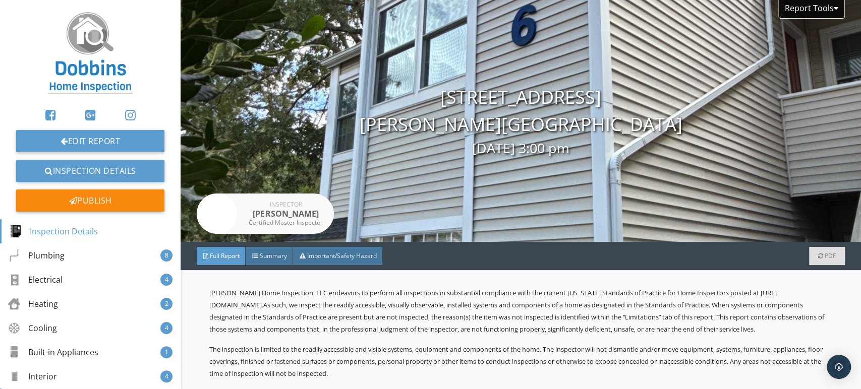
scroll to position [83, 0]
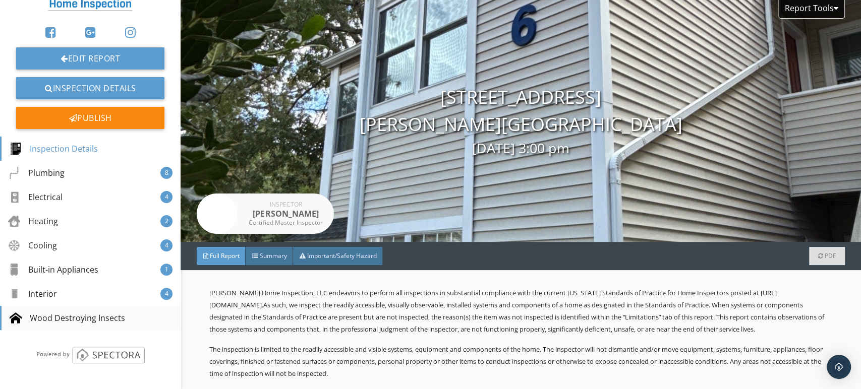
click at [82, 314] on div "Wood Destroying Insects" at bounding box center [68, 318] width 116 height 12
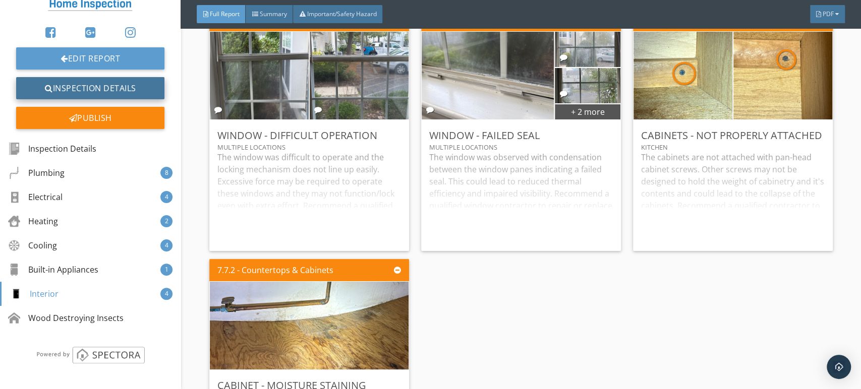
scroll to position [8619, 0]
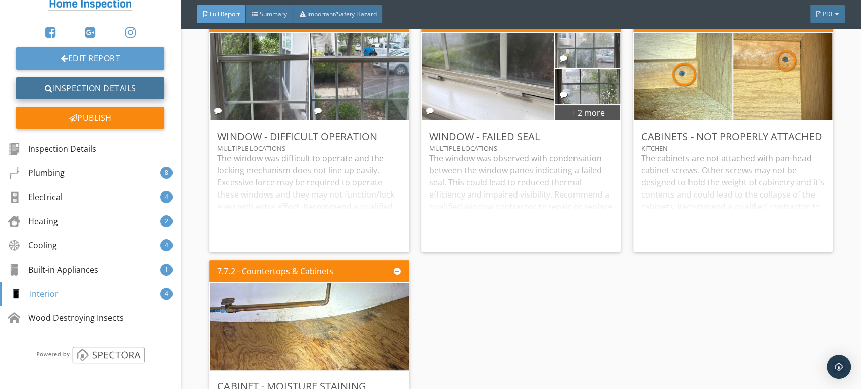
click at [95, 86] on link "Inspection Details" at bounding box center [90, 88] width 148 height 22
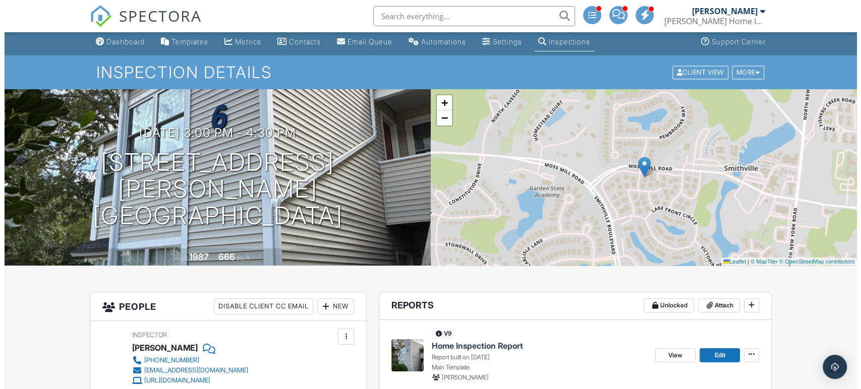
scroll to position [224, 0]
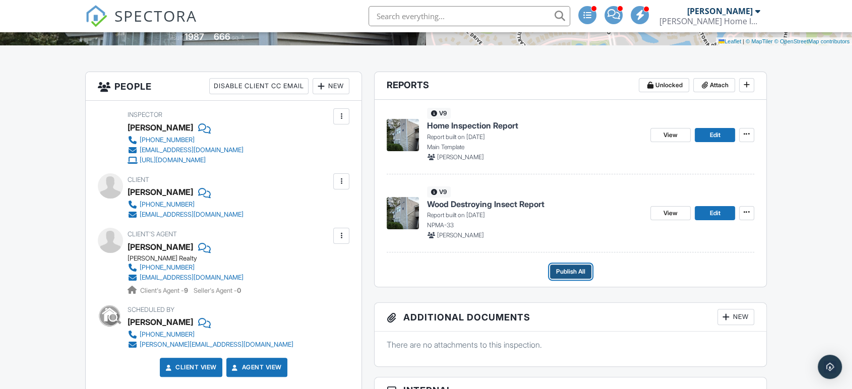
click at [584, 269] on span "Publish All" at bounding box center [570, 272] width 29 height 10
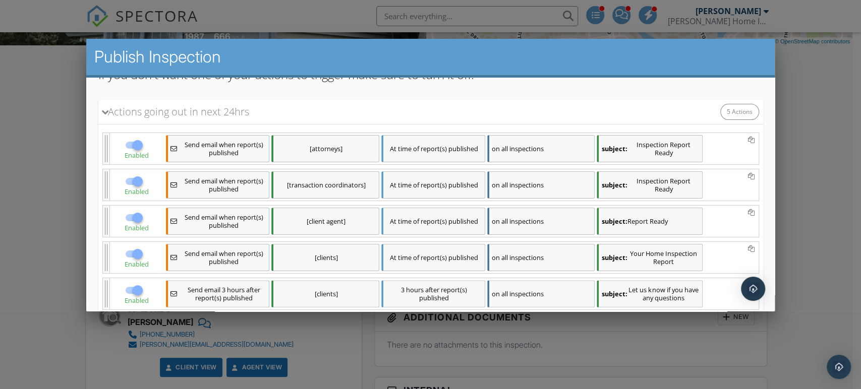
scroll to position [193, 0]
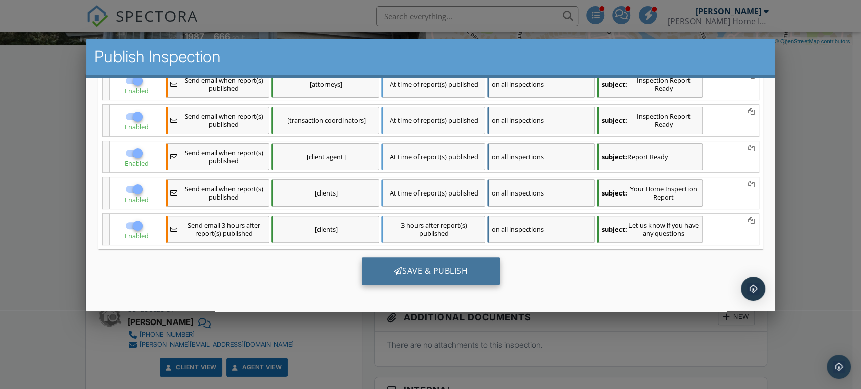
click at [432, 265] on div "Save & Publish" at bounding box center [430, 271] width 139 height 27
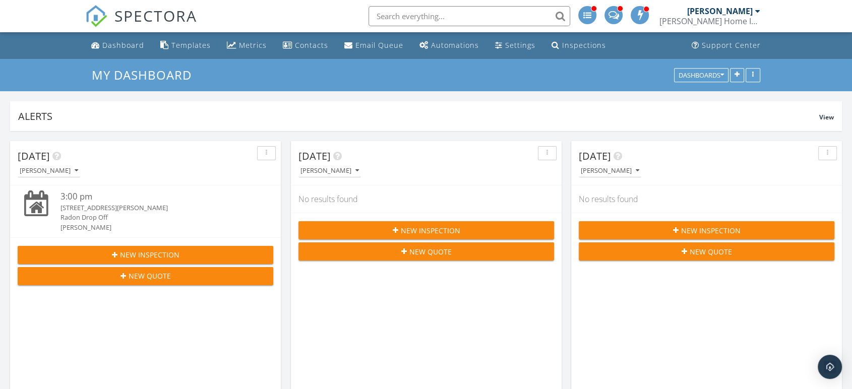
scroll to position [280, 0]
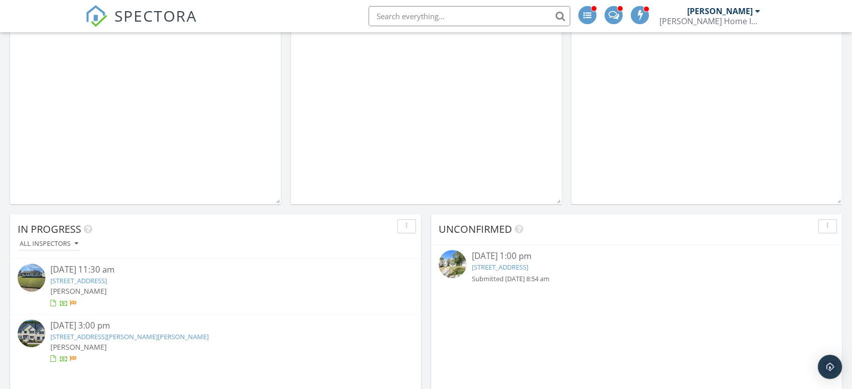
click at [83, 274] on div "09/26/25 11:30 am" at bounding box center [215, 270] width 330 height 13
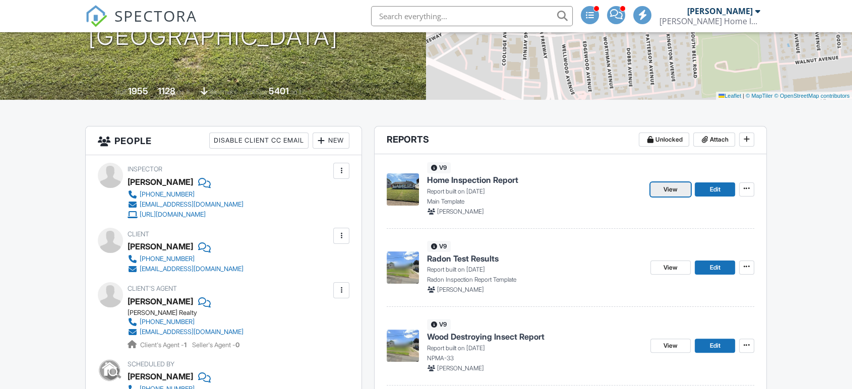
scroll to position [169, 0]
click at [681, 191] on link "View" at bounding box center [671, 190] width 40 height 14
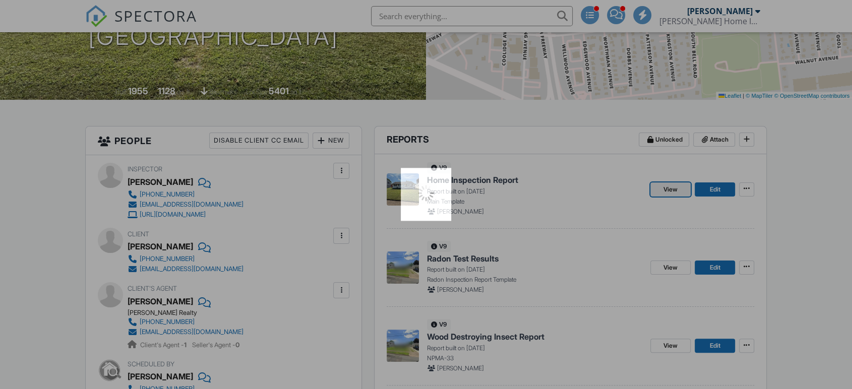
scroll to position [0, 0]
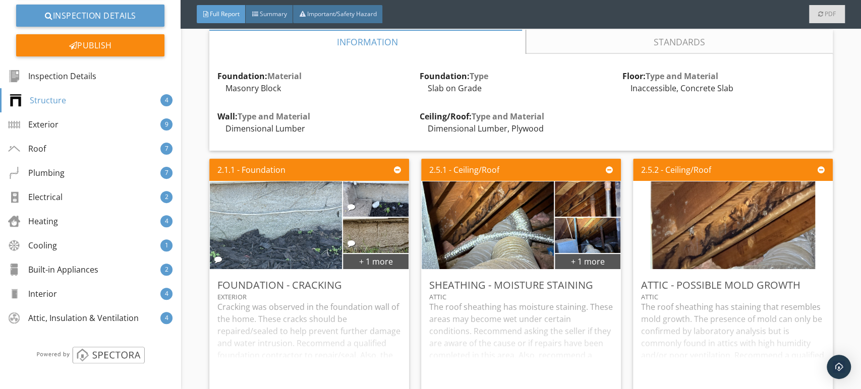
scroll to position [1345, 0]
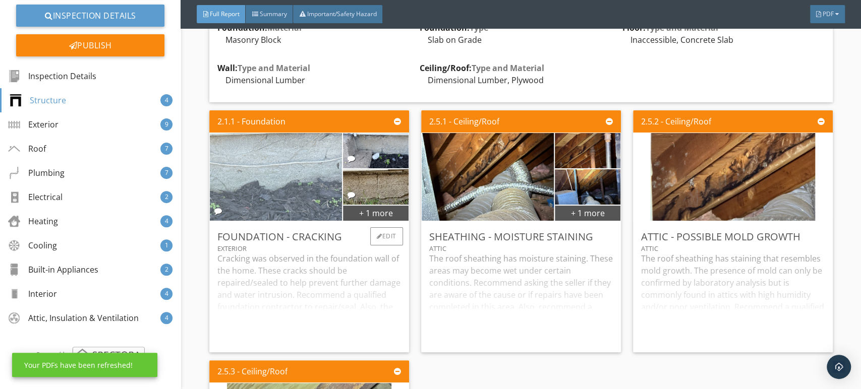
click at [258, 197] on img at bounding box center [276, 176] width 293 height 219
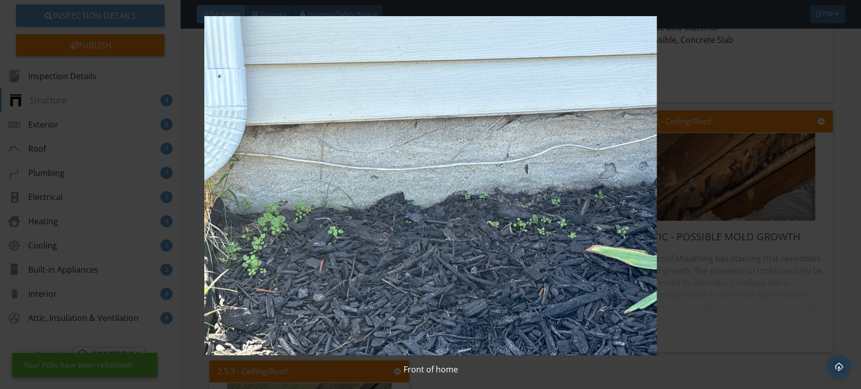
click at [345, 195] on img at bounding box center [430, 185] width 787 height 339
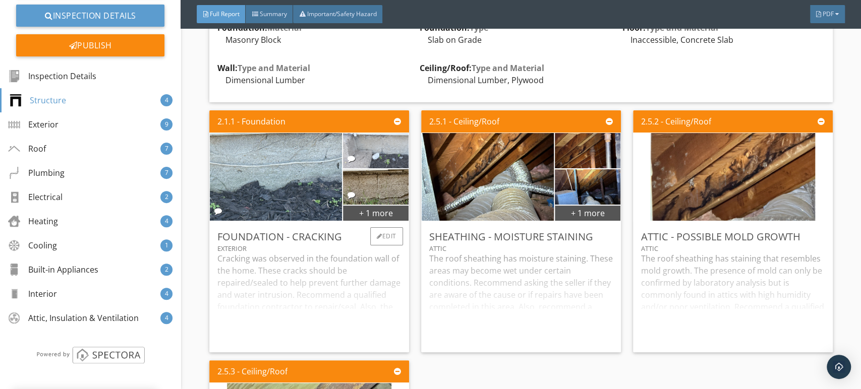
click at [379, 173] on img at bounding box center [376, 150] width 66 height 88
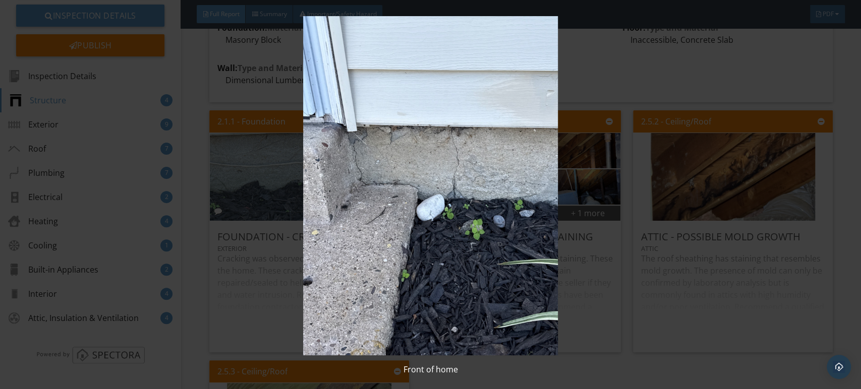
click at [400, 199] on img at bounding box center [430, 185] width 787 height 339
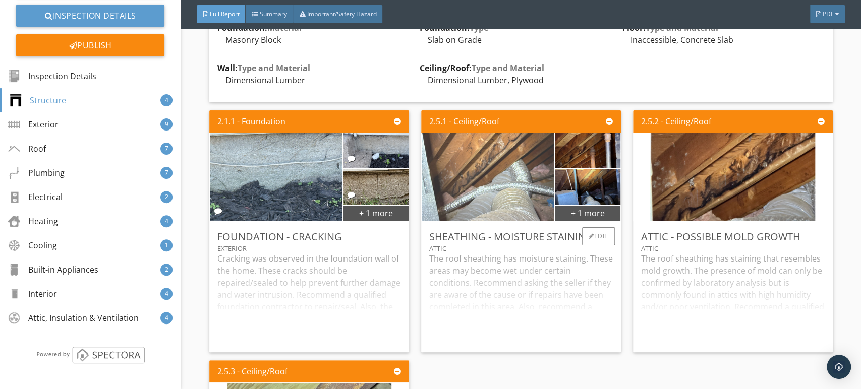
click at [505, 201] on img at bounding box center [488, 176] width 165 height 219
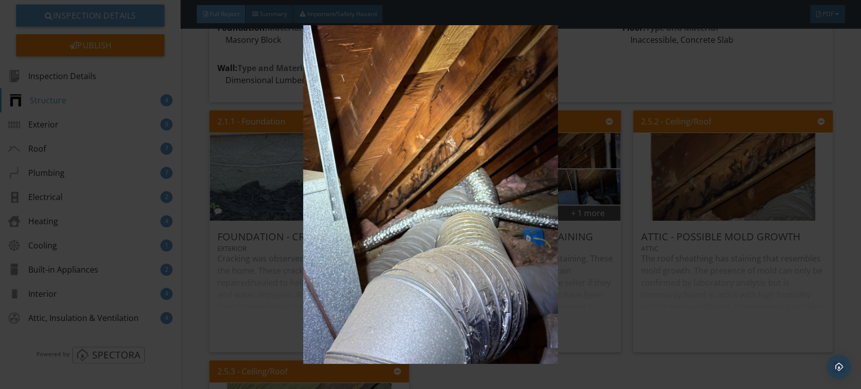
click at [504, 196] on img at bounding box center [430, 194] width 787 height 339
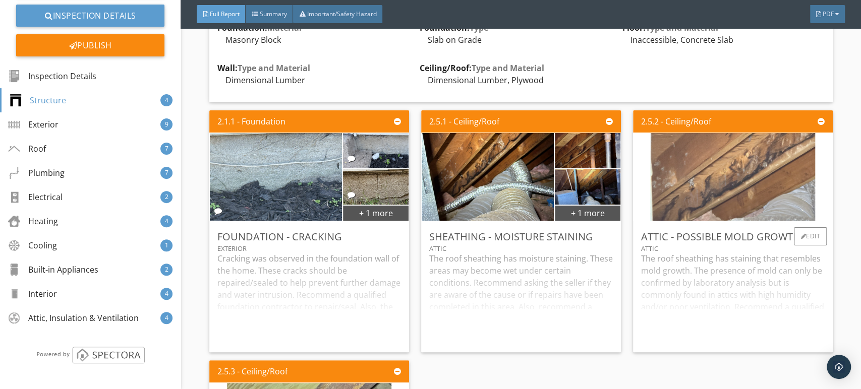
click at [670, 182] on img at bounding box center [732, 176] width 165 height 219
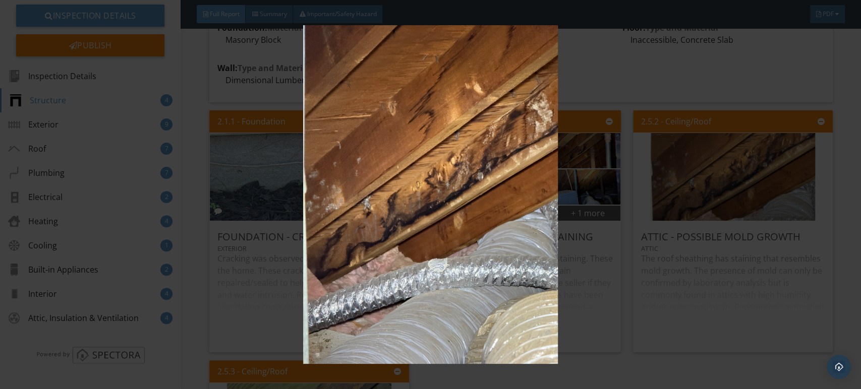
click at [576, 179] on img at bounding box center [430, 194] width 787 height 339
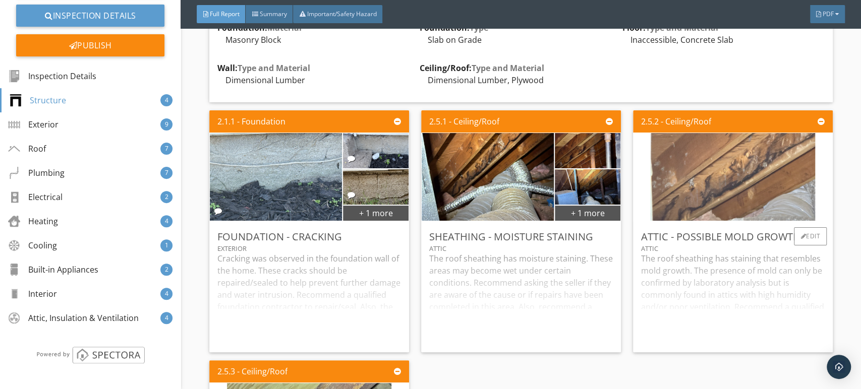
click at [708, 205] on img at bounding box center [732, 176] width 165 height 219
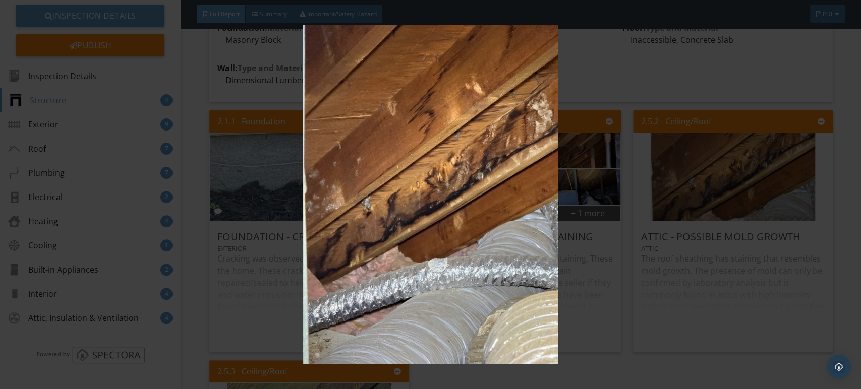
click at [561, 198] on img at bounding box center [430, 194] width 787 height 339
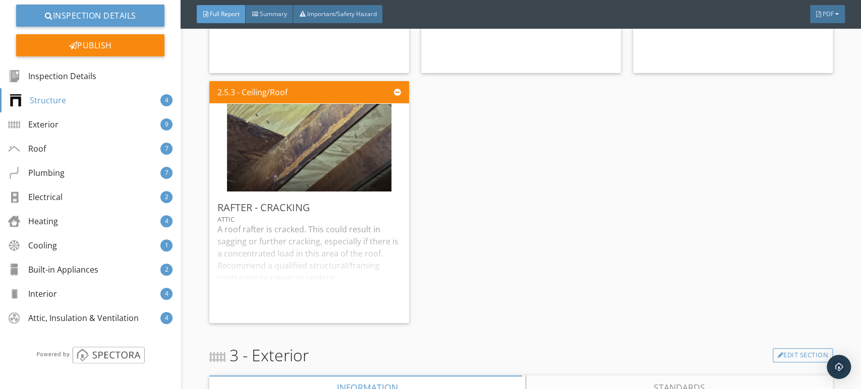
scroll to position [1625, 0]
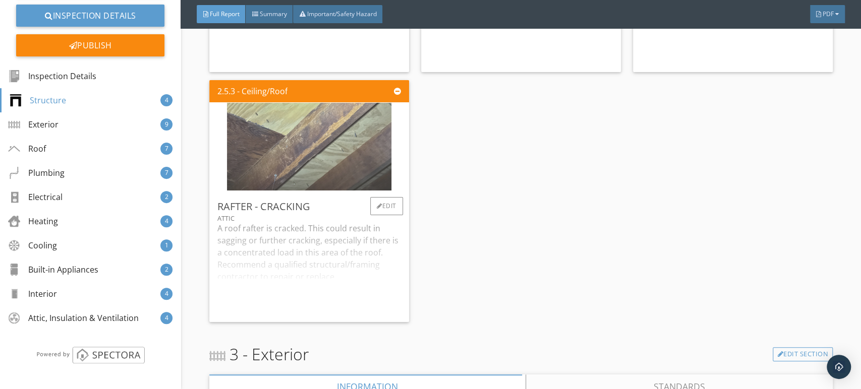
click at [344, 181] on img at bounding box center [309, 146] width 164 height 219
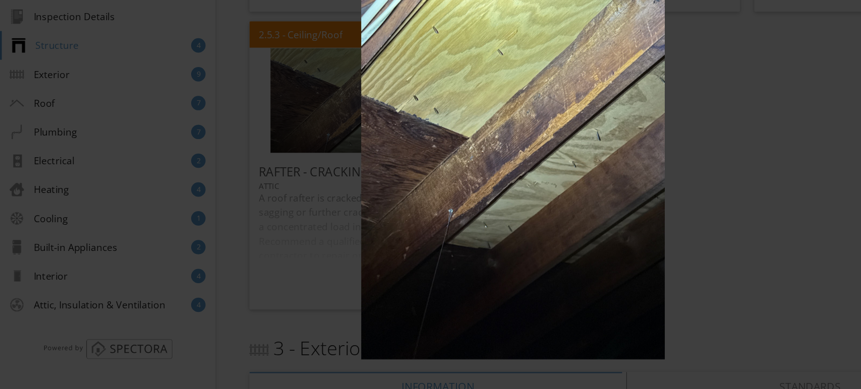
click at [292, 199] on img at bounding box center [430, 194] width 787 height 339
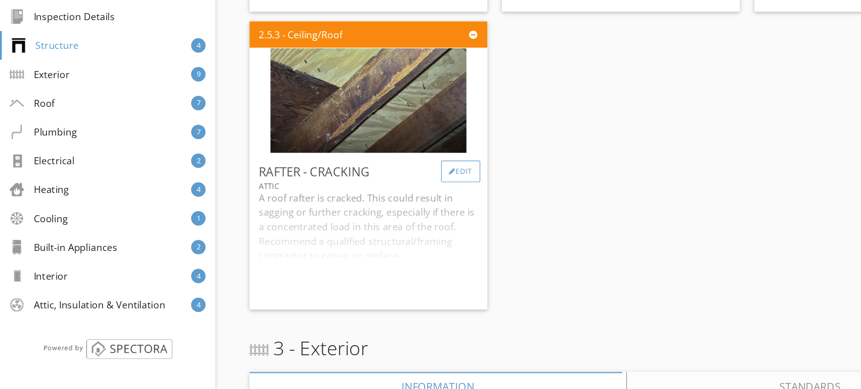
click at [377, 209] on div at bounding box center [380, 206] width 6 height 6
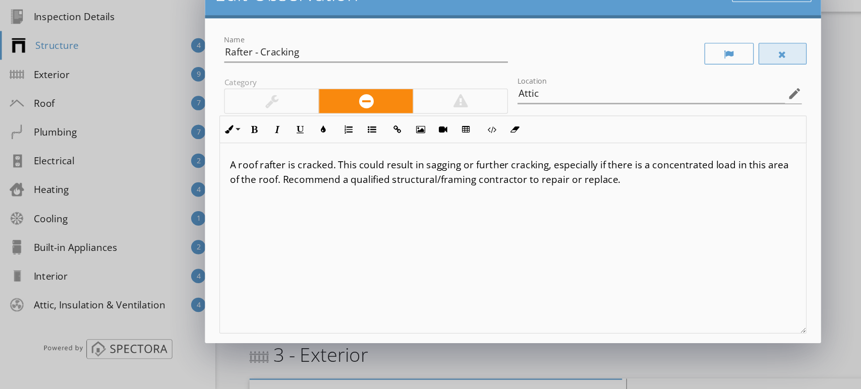
click at [655, 111] on div at bounding box center [657, 107] width 40 height 18
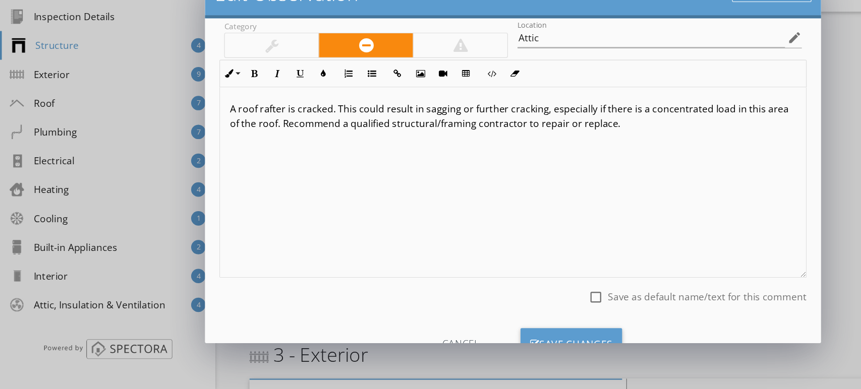
scroll to position [89, 0]
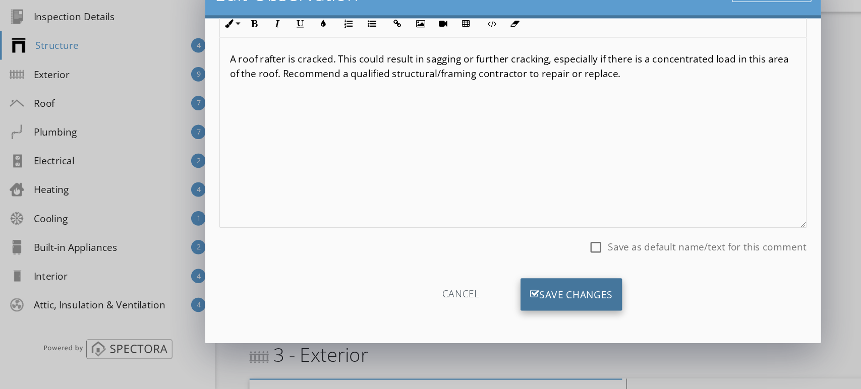
click at [469, 307] on div "Save Changes" at bounding box center [480, 309] width 86 height 27
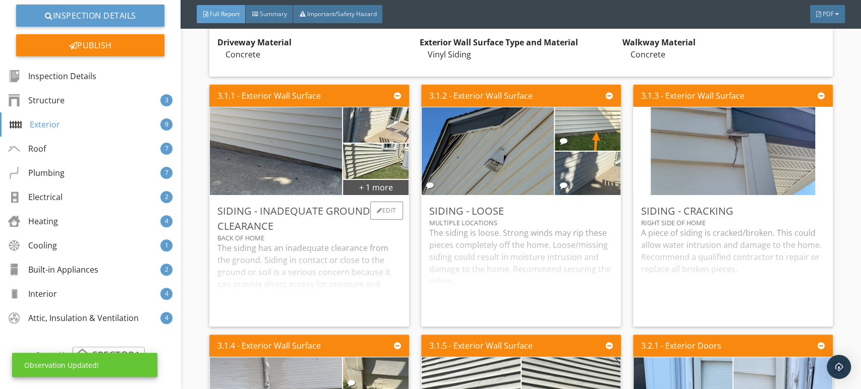
scroll to position [1791, 0]
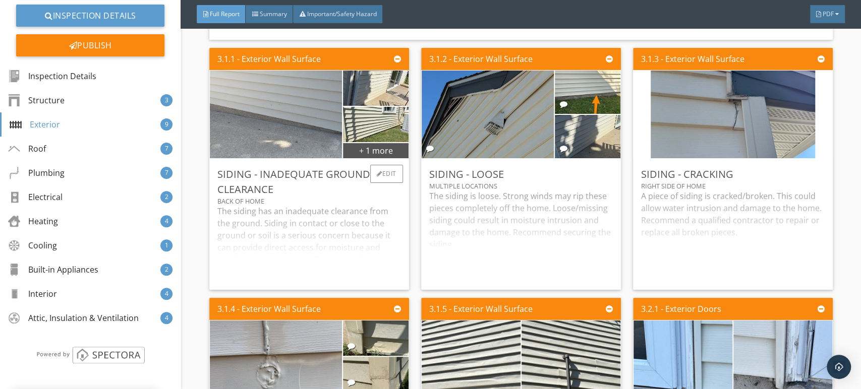
click at [314, 163] on img at bounding box center [276, 114] width 293 height 219
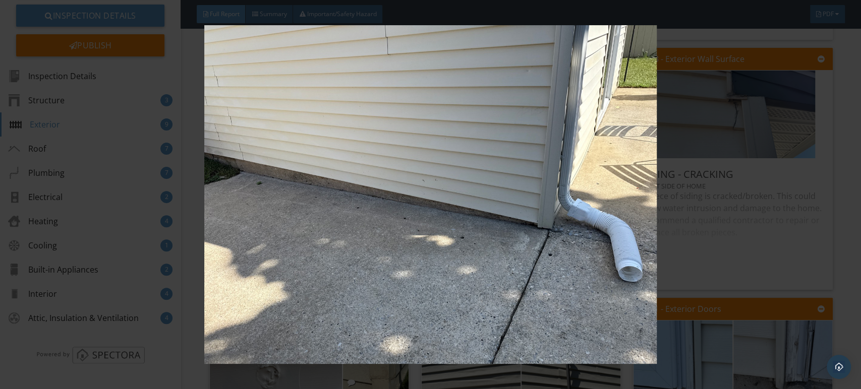
click at [314, 163] on img at bounding box center [430, 194] width 787 height 339
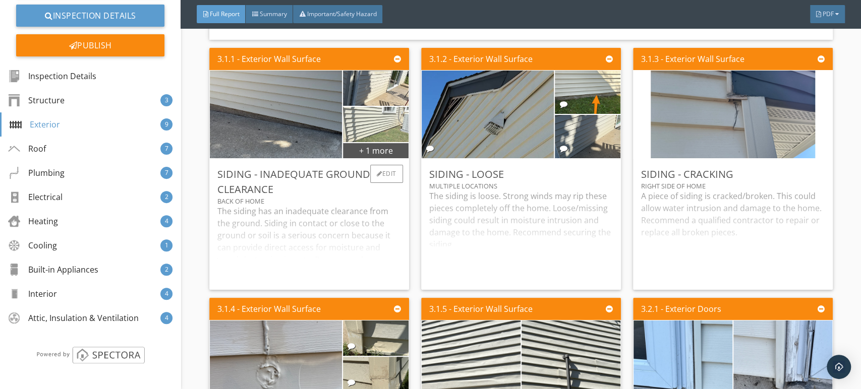
click at [359, 160] on img at bounding box center [376, 124] width 118 height 88
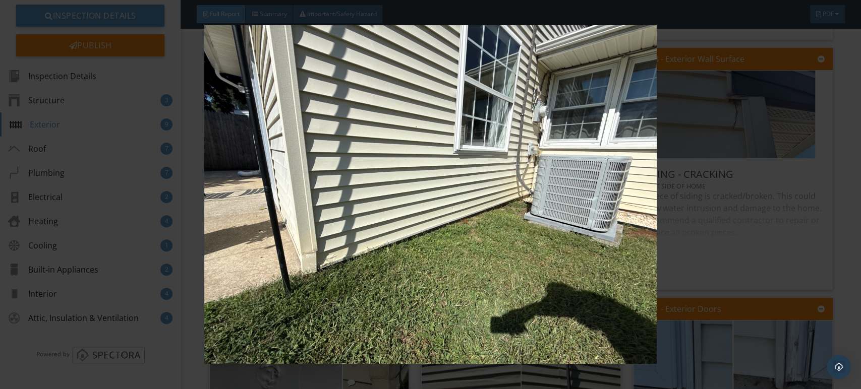
click at [381, 156] on img at bounding box center [430, 194] width 787 height 339
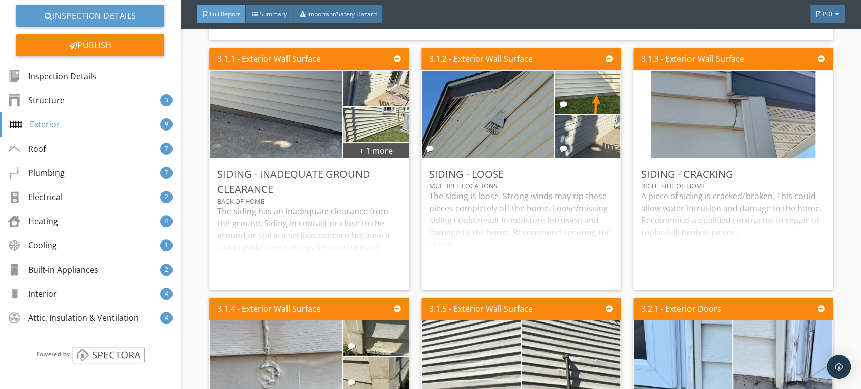
click at [393, 70] on div "3.1.1 - Exterior Wall Surface" at bounding box center [309, 59] width 200 height 22
click at [395, 124] on img at bounding box center [376, 88] width 118 height 88
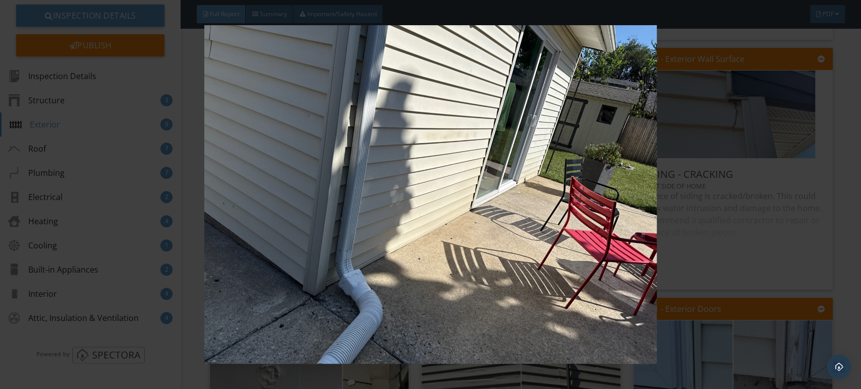
click at [395, 124] on img at bounding box center [430, 194] width 787 height 339
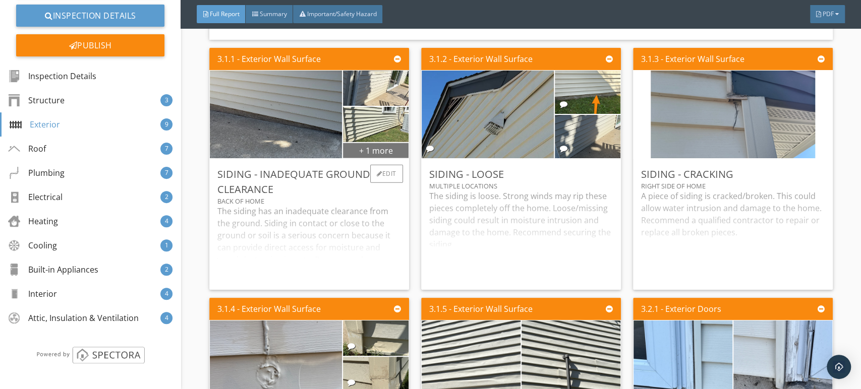
click at [365, 158] on div "+ 1 more" at bounding box center [375, 150] width 65 height 16
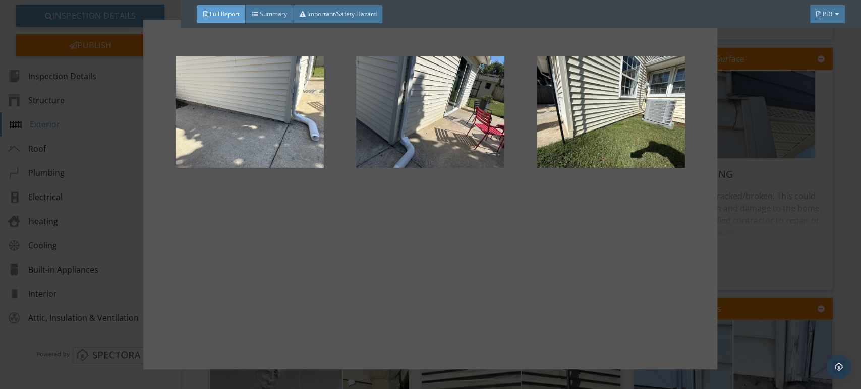
click at [231, 301] on div at bounding box center [250, 285] width 148 height 121
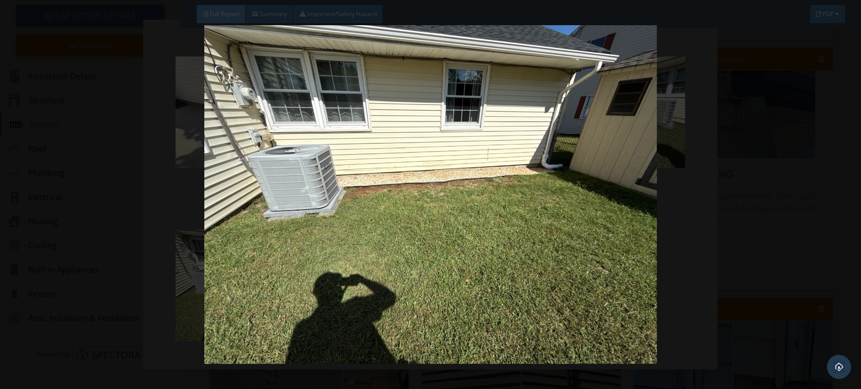
click at [242, 274] on img at bounding box center [430, 194] width 787 height 339
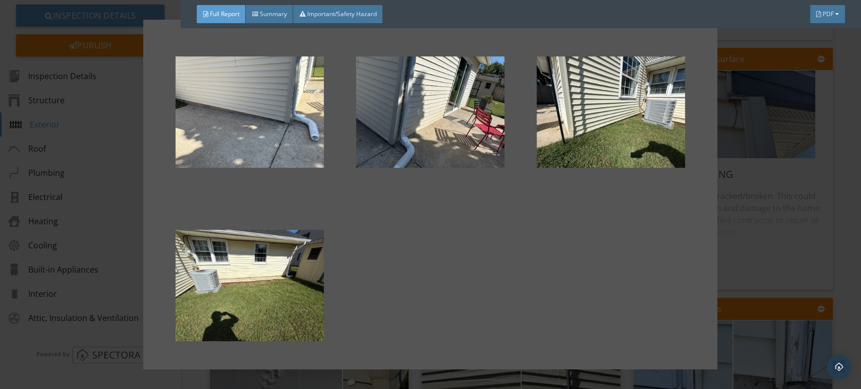
click at [713, 205] on div at bounding box center [430, 195] width 574 height 351
click at [738, 192] on div at bounding box center [430, 194] width 861 height 389
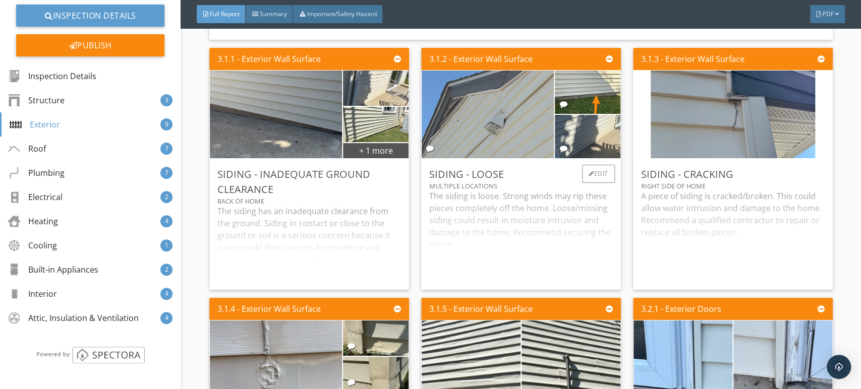
click at [521, 137] on img at bounding box center [488, 114] width 293 height 219
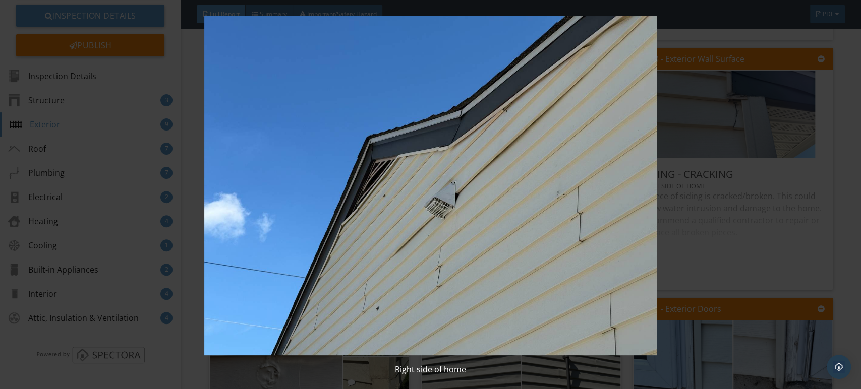
click at [521, 137] on img at bounding box center [430, 185] width 787 height 339
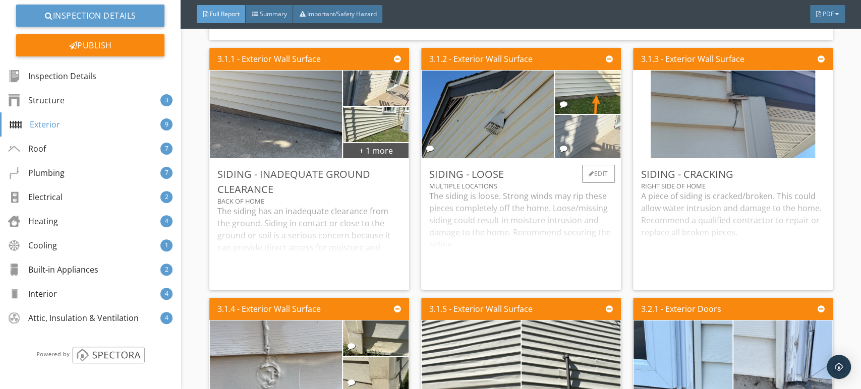
click at [600, 142] on img at bounding box center [587, 136] width 81 height 108
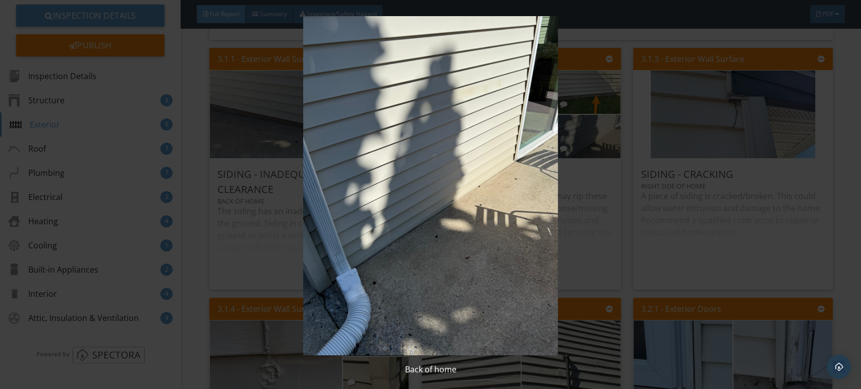
click at [453, 209] on img at bounding box center [430, 185] width 787 height 339
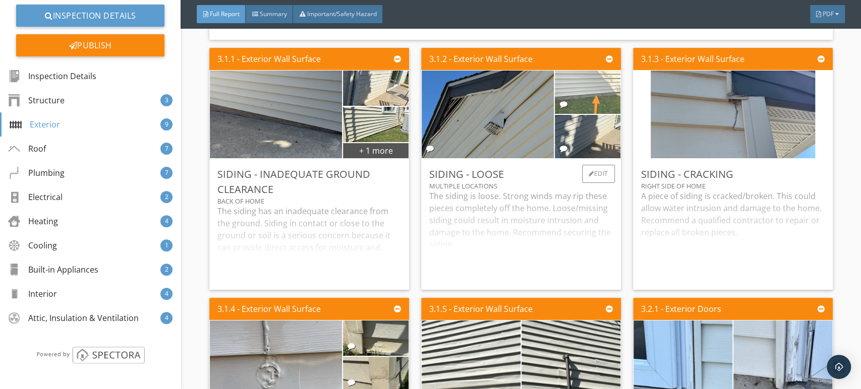
click at [580, 124] on img at bounding box center [588, 92] width 145 height 108
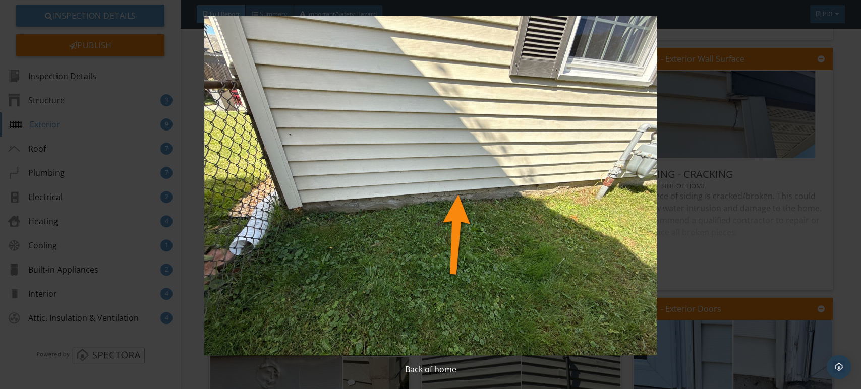
click at [580, 124] on img at bounding box center [430, 185] width 787 height 339
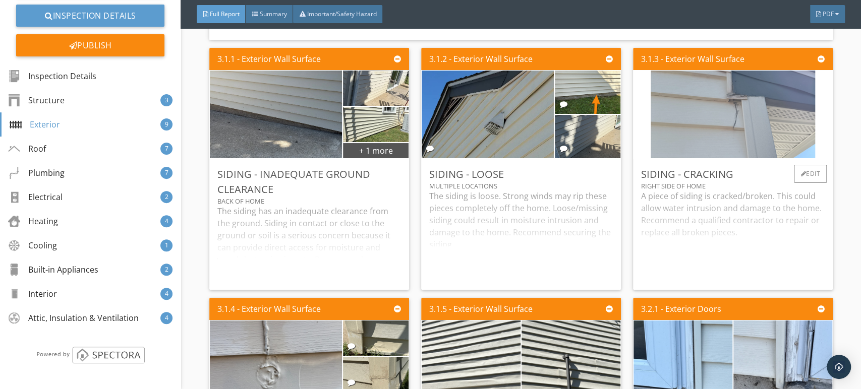
click at [705, 127] on img at bounding box center [733, 114] width 164 height 219
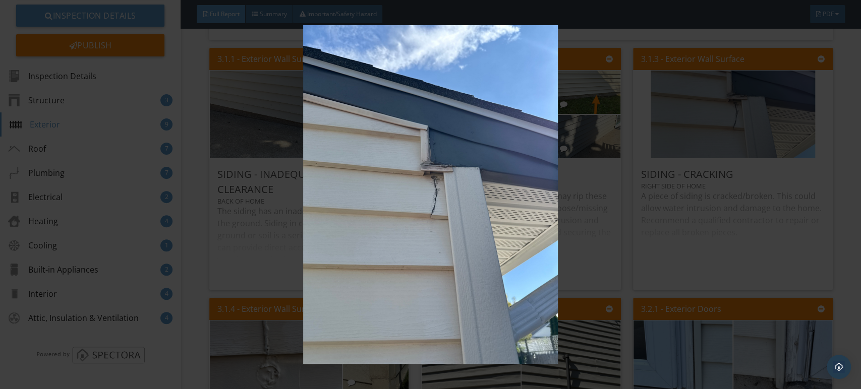
click at [535, 189] on img at bounding box center [430, 194] width 787 height 339
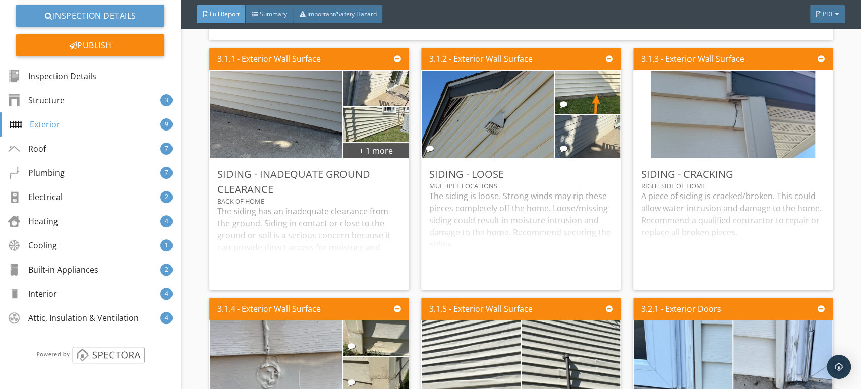
scroll to position [1959, 0]
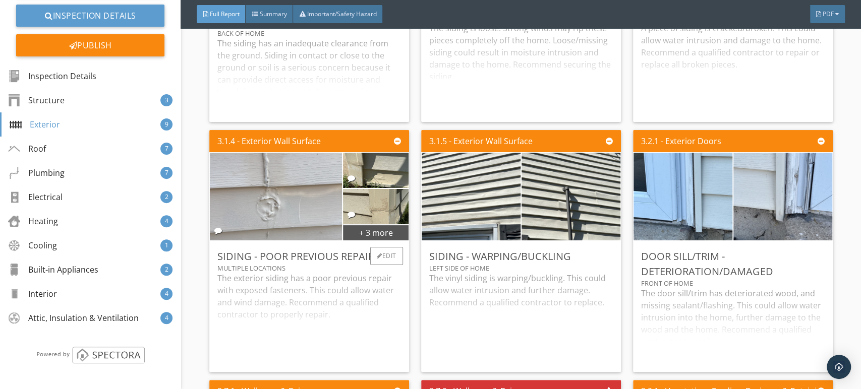
click at [304, 231] on img at bounding box center [276, 196] width 164 height 219
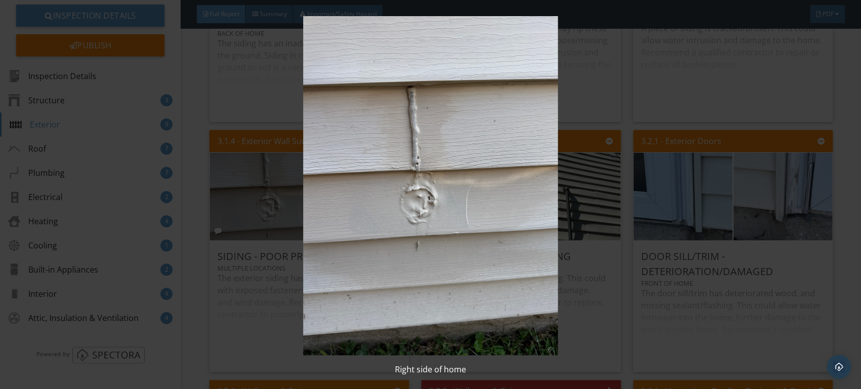
click at [307, 225] on img at bounding box center [430, 185] width 787 height 339
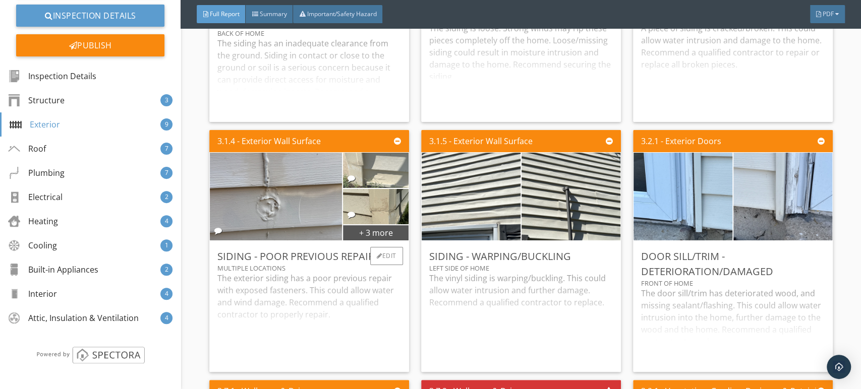
click at [362, 183] on img at bounding box center [376, 170] width 66 height 88
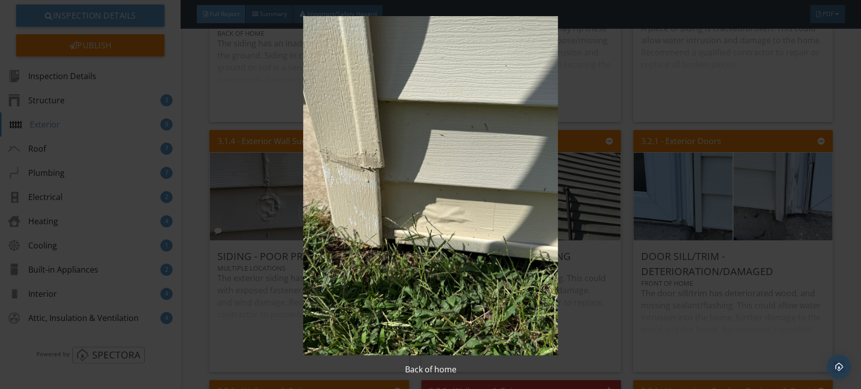
click at [362, 183] on img at bounding box center [430, 185] width 787 height 339
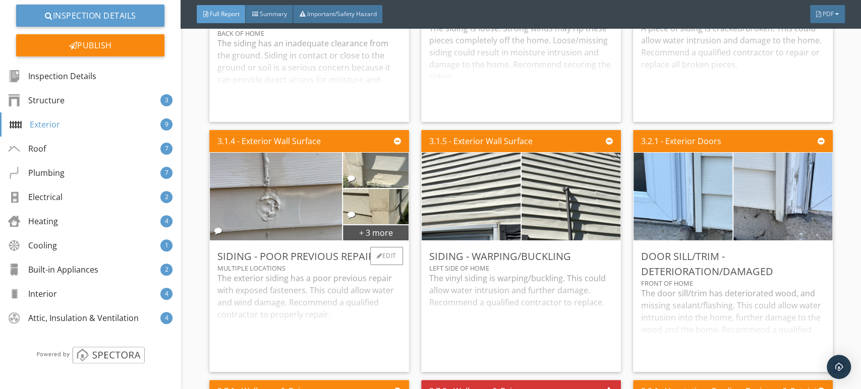
click at [367, 209] on img at bounding box center [376, 170] width 66 height 88
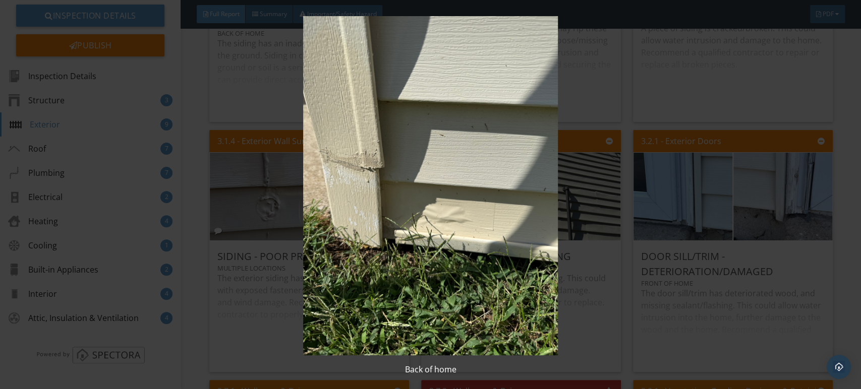
click at [371, 227] on img at bounding box center [430, 185] width 787 height 339
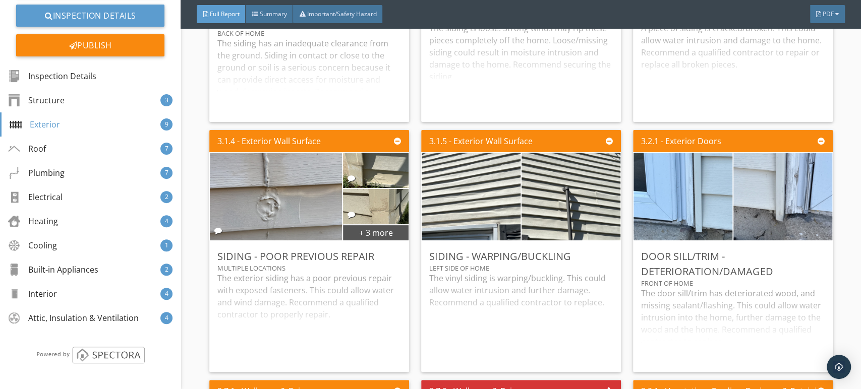
click at [371, 228] on img at bounding box center [376, 206] width 118 height 88
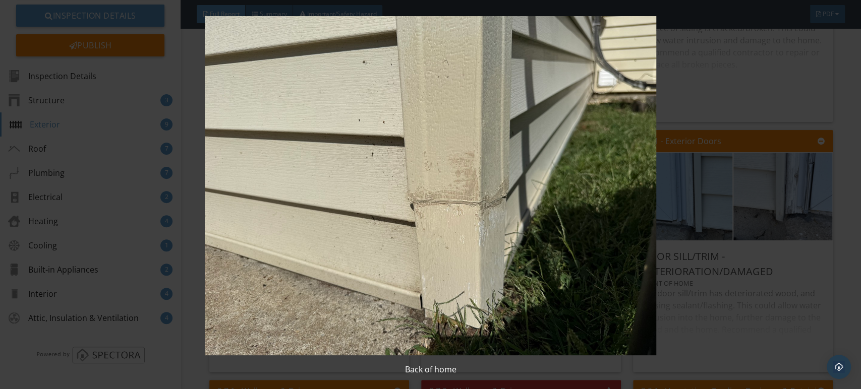
click at [440, 158] on img at bounding box center [430, 185] width 787 height 339
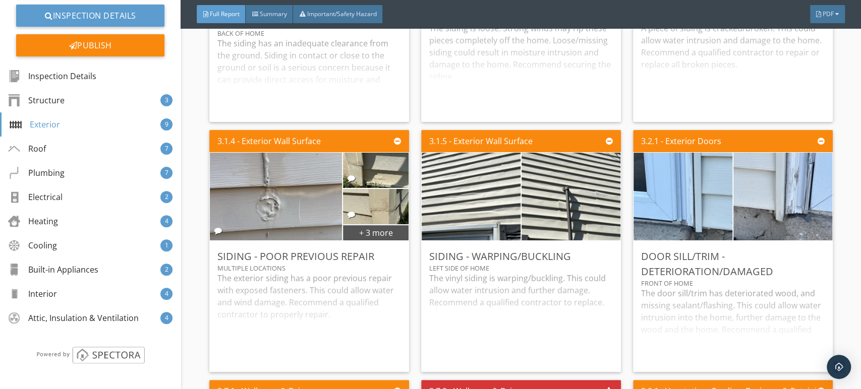
click at [440, 152] on div "3.1.5 - Exterior Wall Surface" at bounding box center [521, 141] width 200 height 22
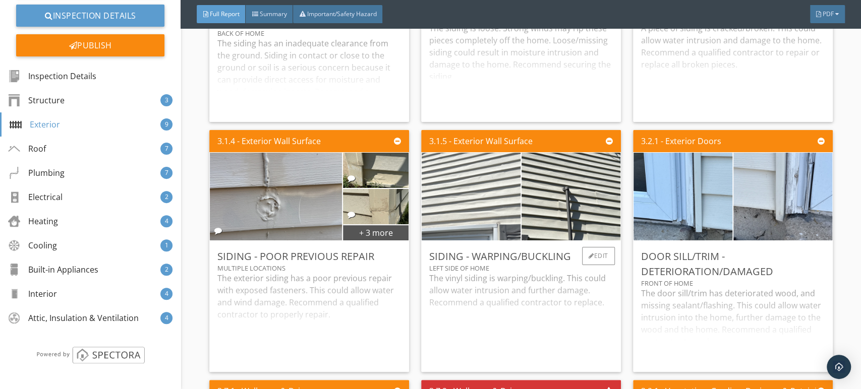
click at [491, 235] on img at bounding box center [471, 196] width 164 height 219
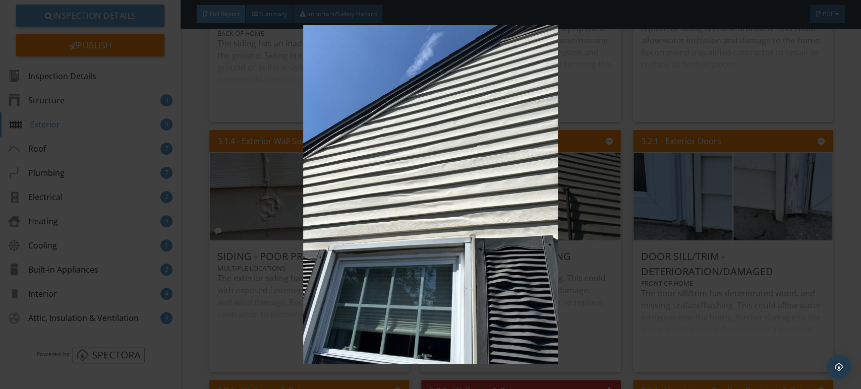
click at [457, 235] on img at bounding box center [430, 194] width 787 height 339
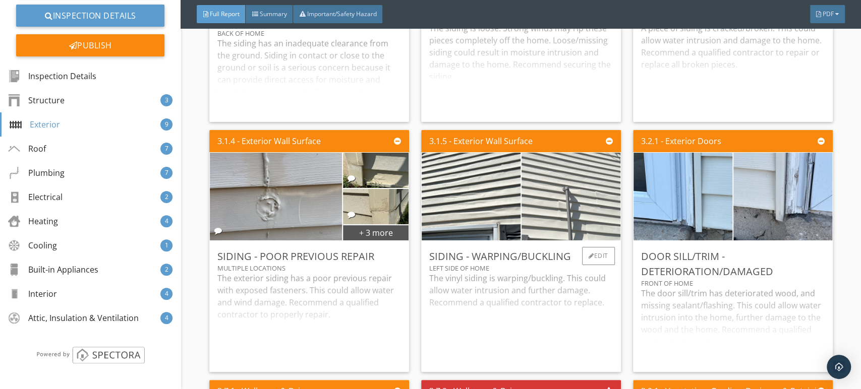
click at [549, 206] on img at bounding box center [571, 196] width 164 height 219
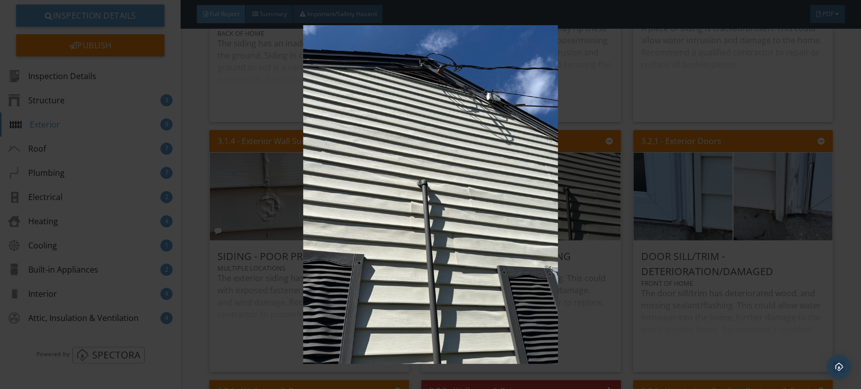
click at [483, 250] on img at bounding box center [430, 194] width 787 height 339
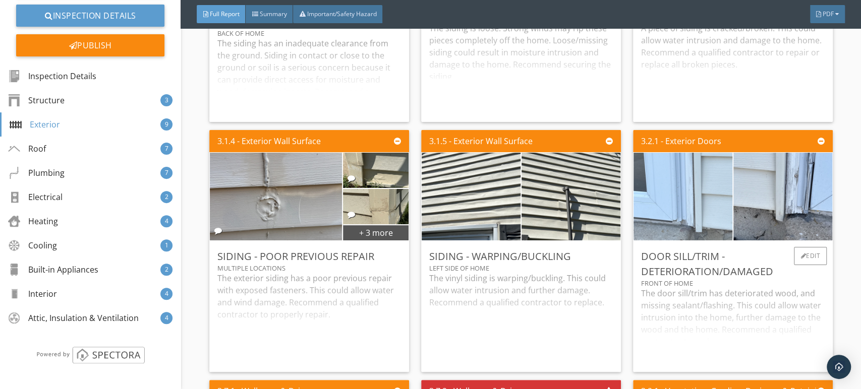
click at [659, 207] on img at bounding box center [683, 196] width 164 height 219
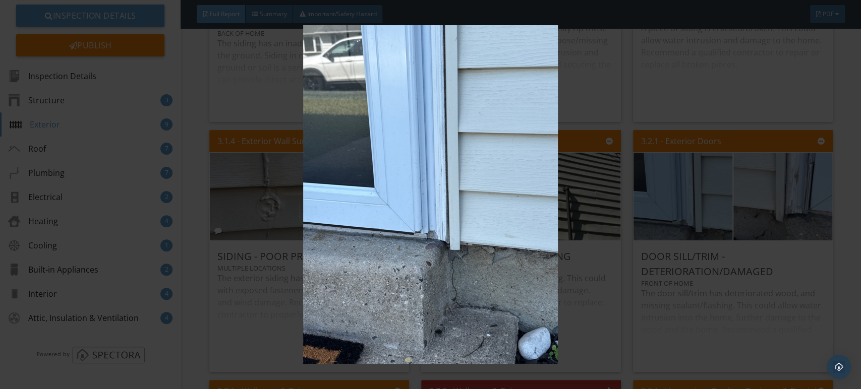
click at [603, 219] on img at bounding box center [430, 194] width 787 height 339
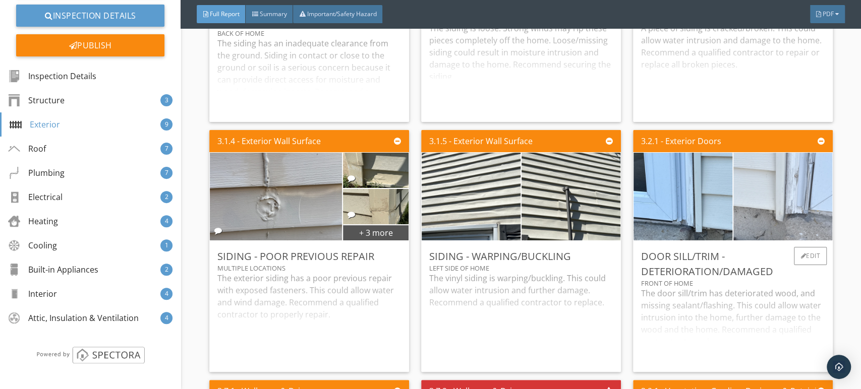
click at [775, 215] on img at bounding box center [783, 196] width 164 height 219
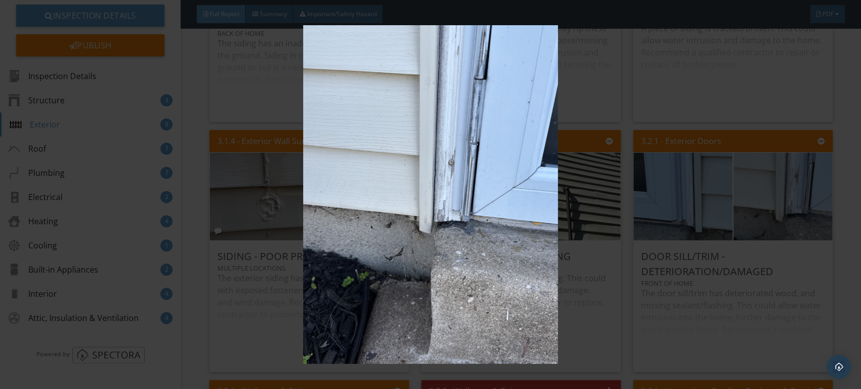
click at [356, 214] on img at bounding box center [430, 194] width 787 height 339
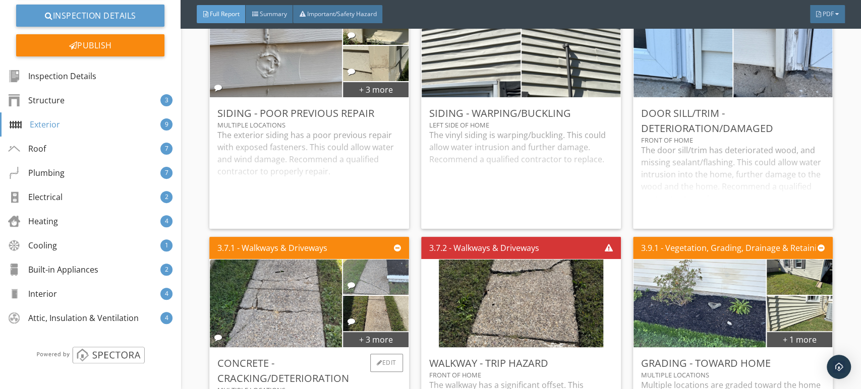
scroll to position [2183, 0]
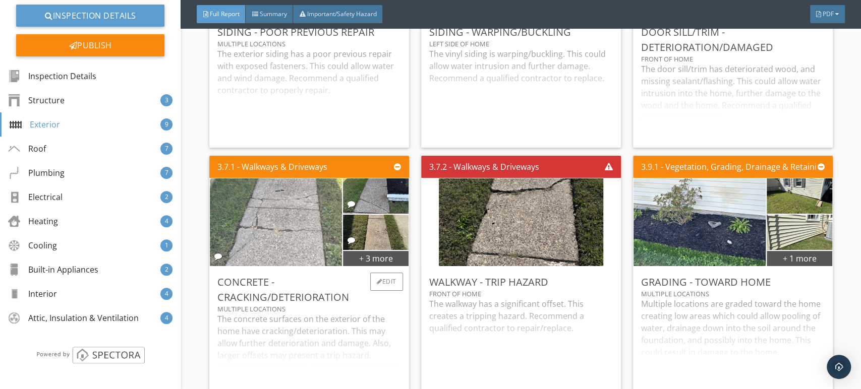
click at [305, 244] on img at bounding box center [276, 221] width 164 height 219
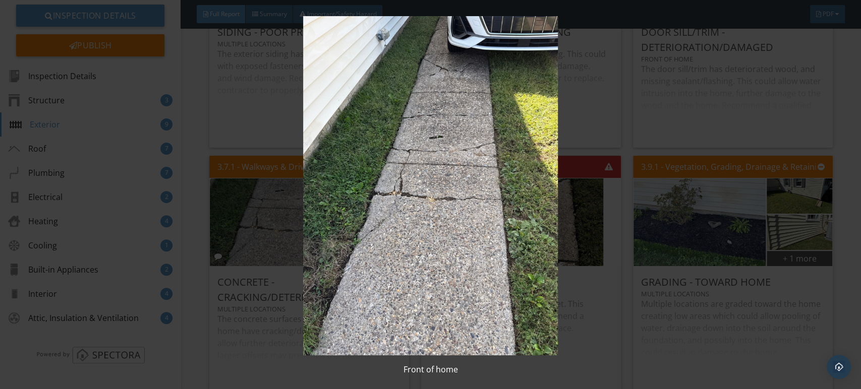
click at [426, 222] on img at bounding box center [430, 185] width 787 height 339
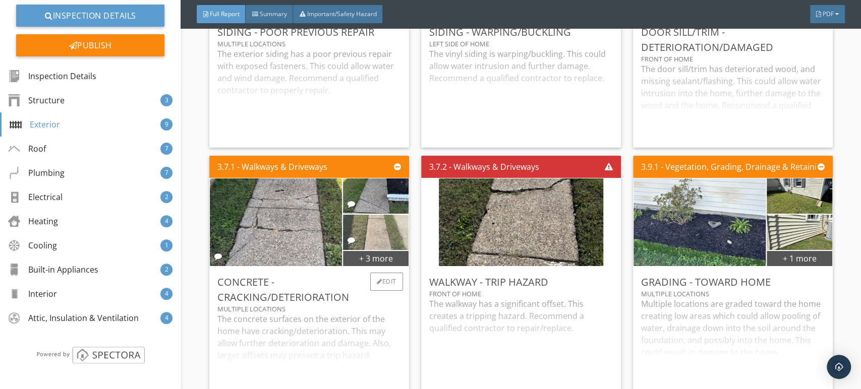
click at [383, 252] on img at bounding box center [376, 232] width 66 height 88
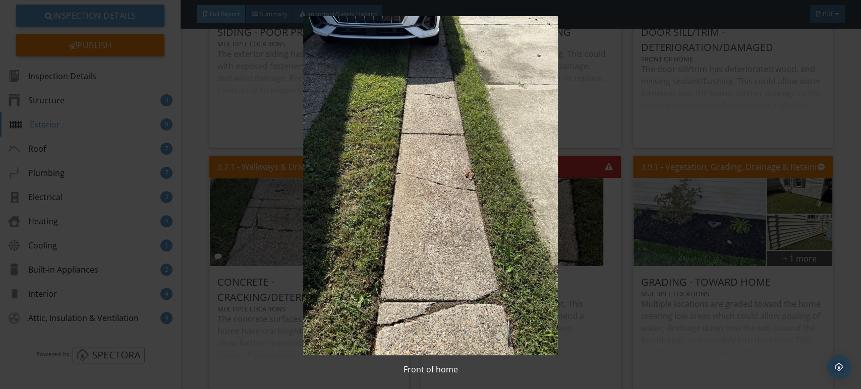
click at [371, 252] on img at bounding box center [430, 185] width 787 height 339
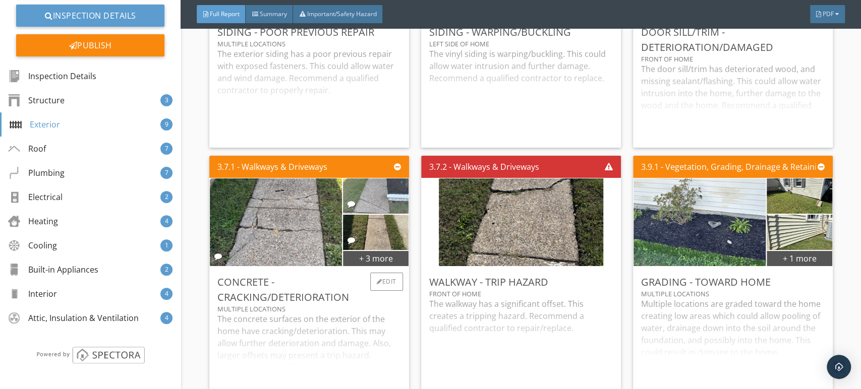
click at [396, 216] on img at bounding box center [376, 196] width 66 height 88
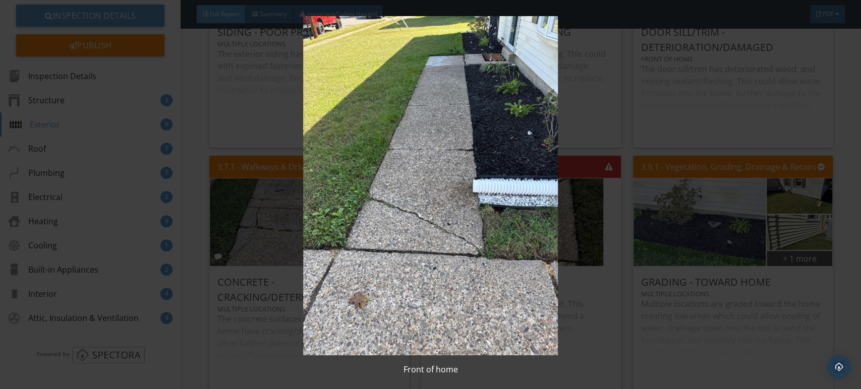
click at [396, 216] on img at bounding box center [430, 185] width 787 height 339
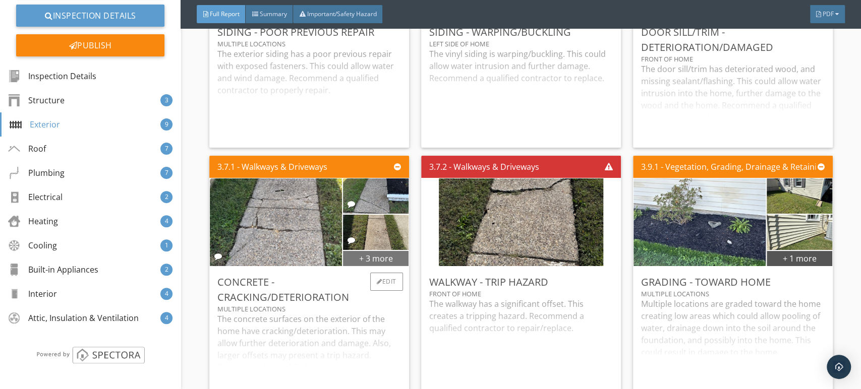
click at [359, 266] on div "+ 3 more" at bounding box center [375, 258] width 65 height 16
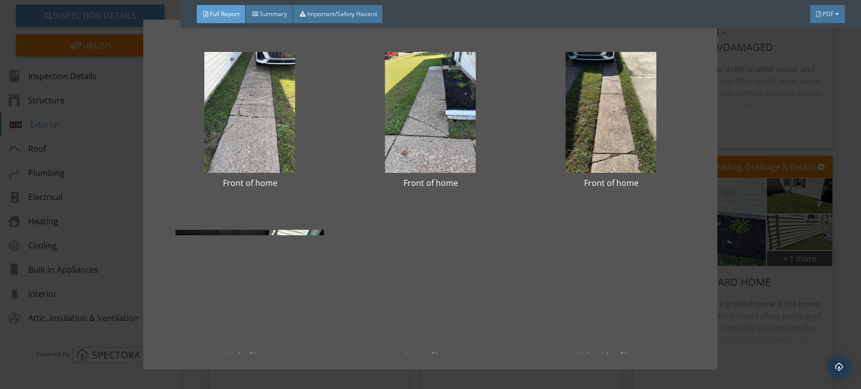
scroll to position [28, 0]
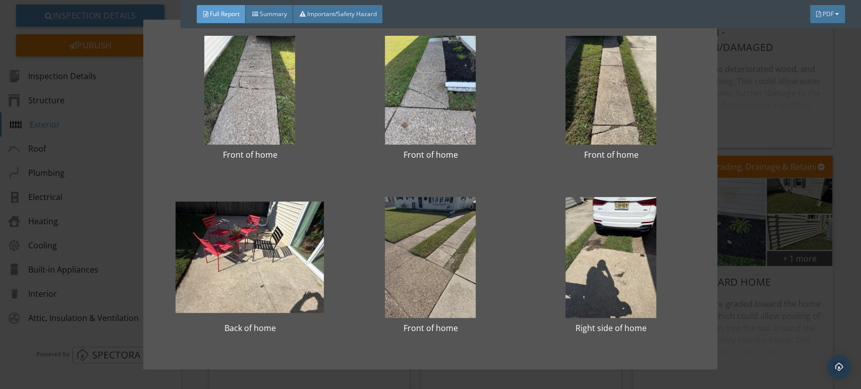
click at [447, 252] on div at bounding box center [430, 257] width 148 height 121
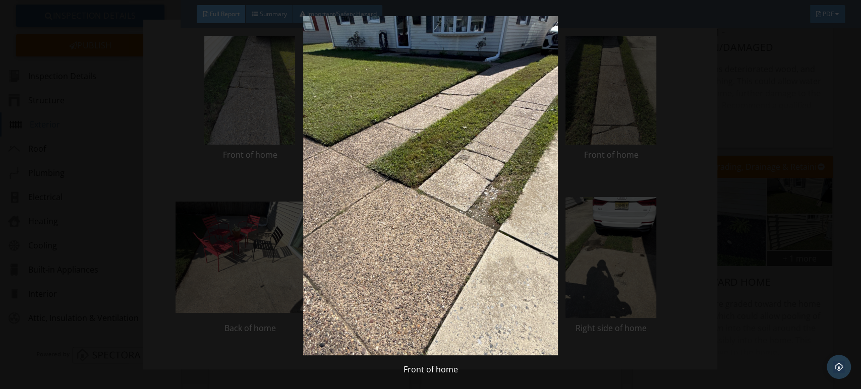
click at [444, 267] on img at bounding box center [430, 185] width 787 height 339
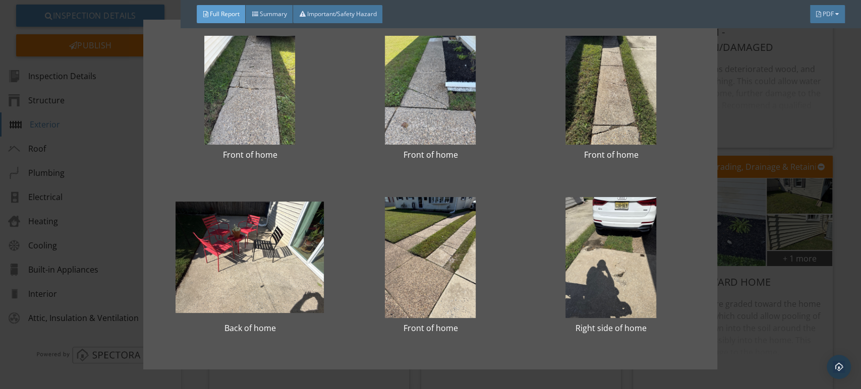
click at [551, 263] on div at bounding box center [611, 257] width 148 height 121
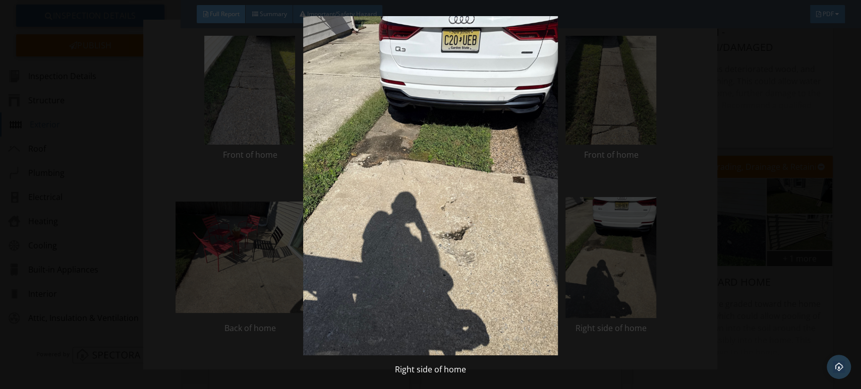
click at [487, 256] on img at bounding box center [430, 185] width 787 height 339
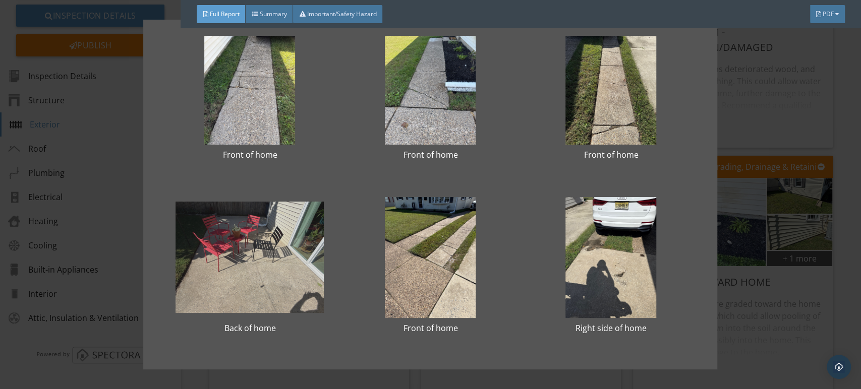
click at [258, 251] on div at bounding box center [250, 257] width 148 height 121
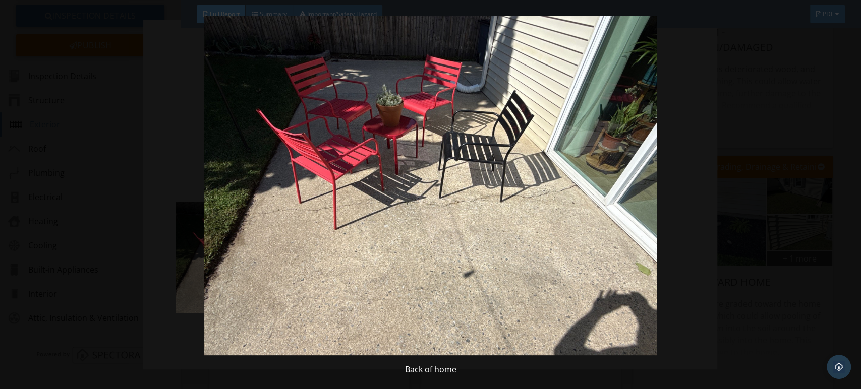
click at [301, 240] on img at bounding box center [430, 185] width 787 height 339
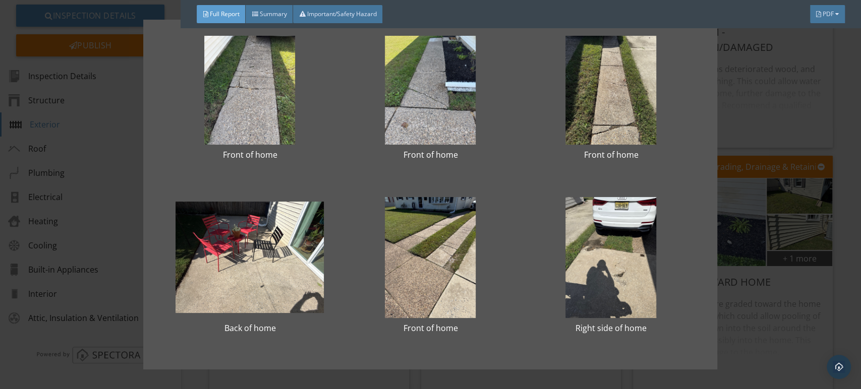
click at [798, 236] on div "Front of home Front of home Front of home Back of home Front of home Right side…" at bounding box center [430, 194] width 861 height 389
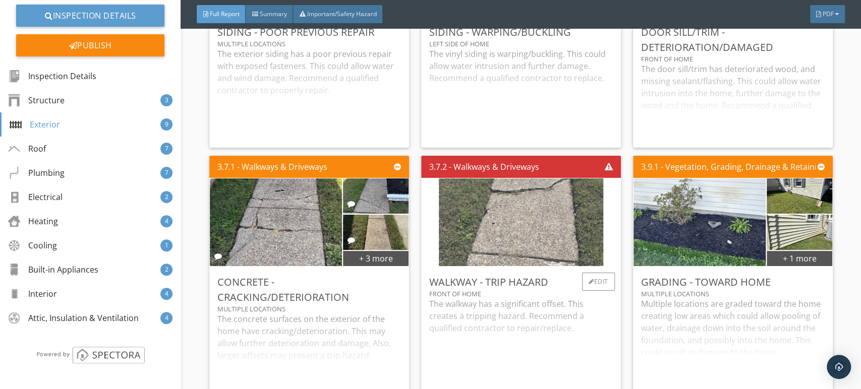
click at [553, 251] on img at bounding box center [521, 221] width 164 height 219
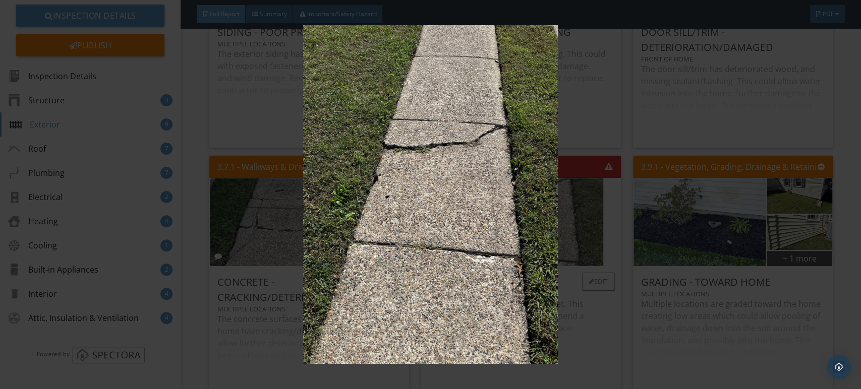
click at [553, 251] on img at bounding box center [430, 194] width 787 height 339
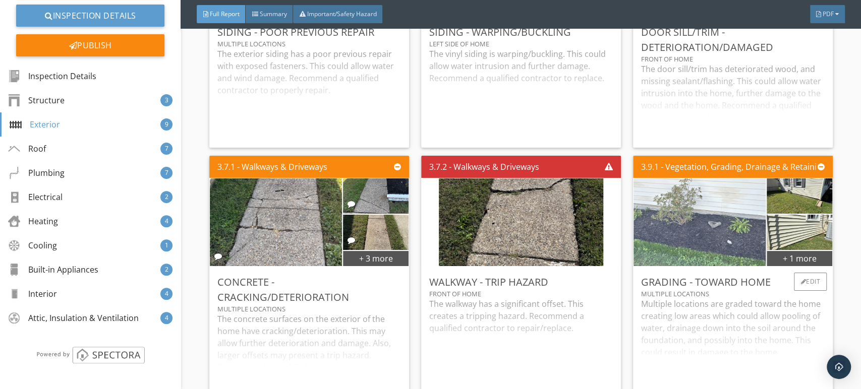
click at [681, 260] on img at bounding box center [699, 221] width 293 height 219
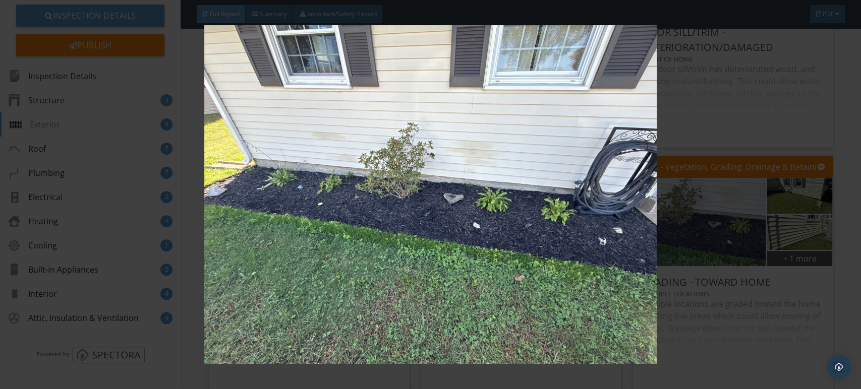
click at [593, 253] on img at bounding box center [430, 194] width 787 height 339
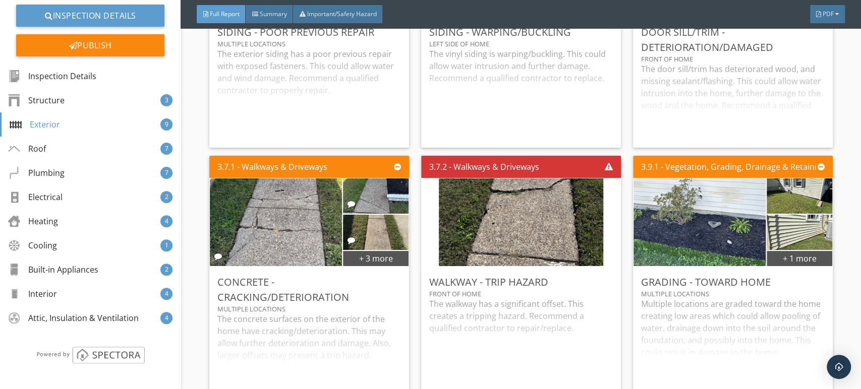
click at [791, 215] on img at bounding box center [799, 196] width 66 height 88
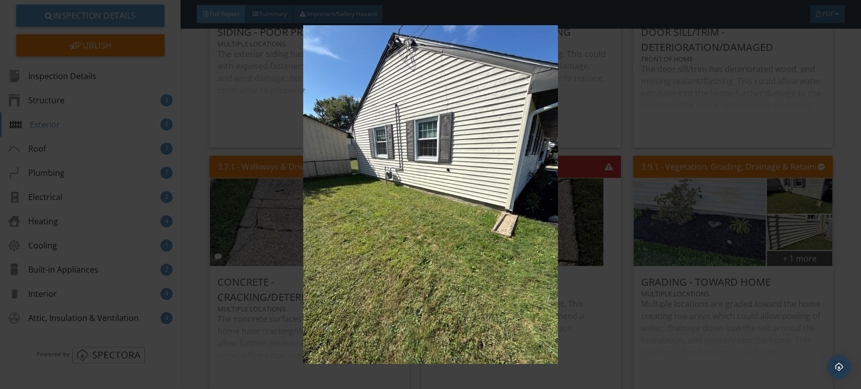
click at [626, 231] on img at bounding box center [430, 194] width 787 height 339
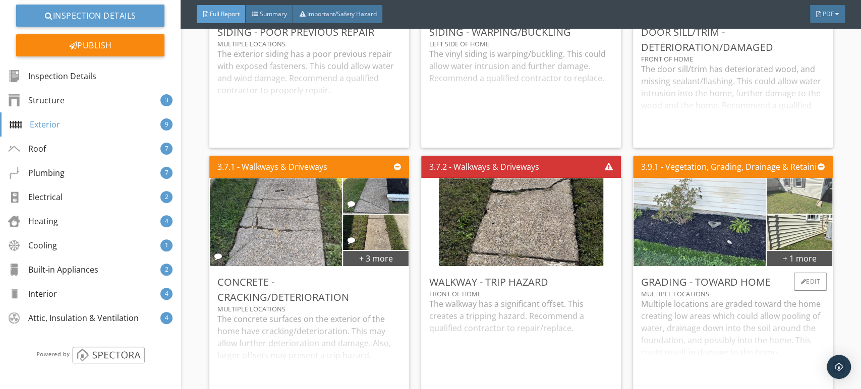
click at [775, 238] on img at bounding box center [799, 196] width 66 height 88
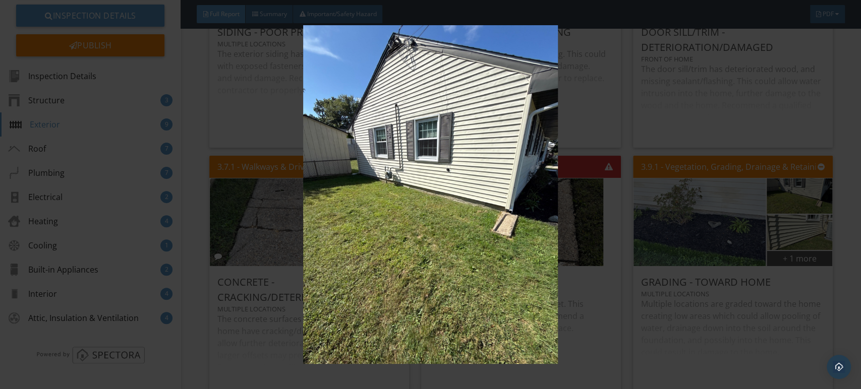
click at [526, 211] on img at bounding box center [430, 194] width 787 height 339
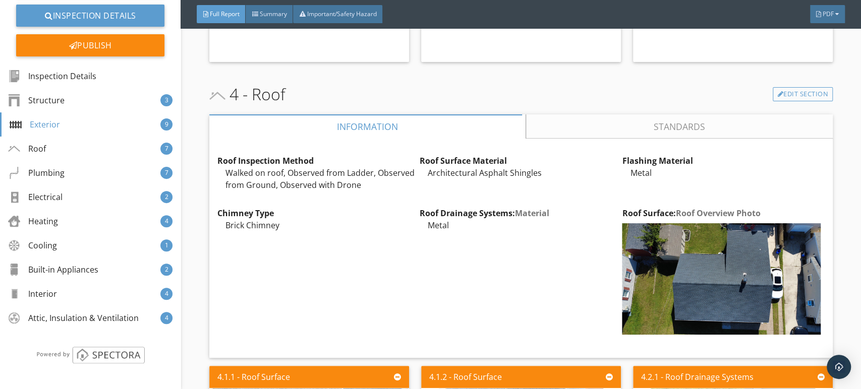
scroll to position [2631, 0]
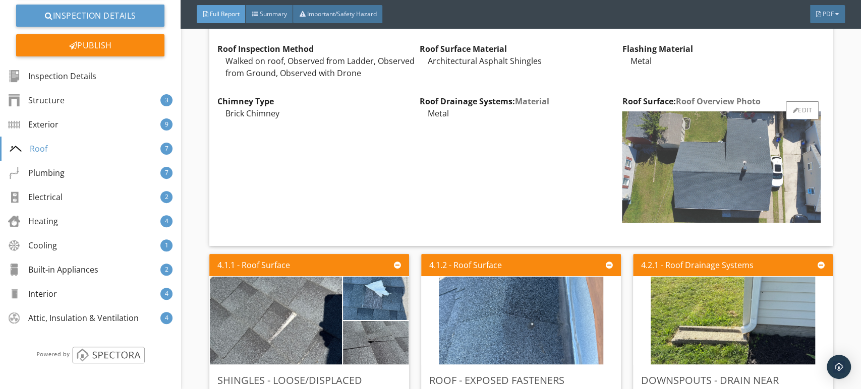
click at [681, 198] on img at bounding box center [721, 166] width 198 height 111
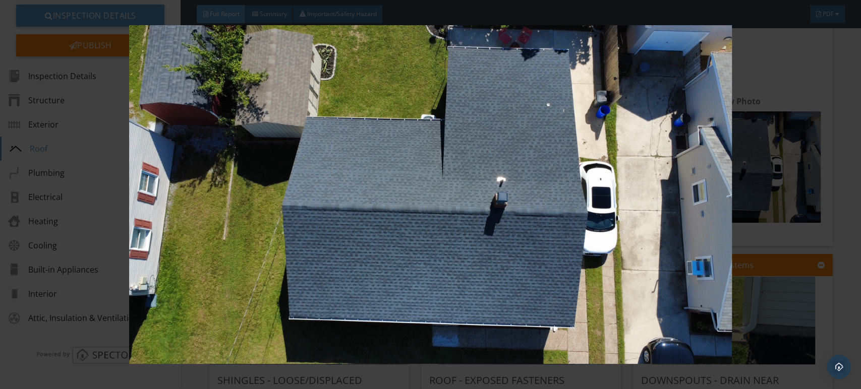
click at [592, 216] on img at bounding box center [430, 194] width 787 height 339
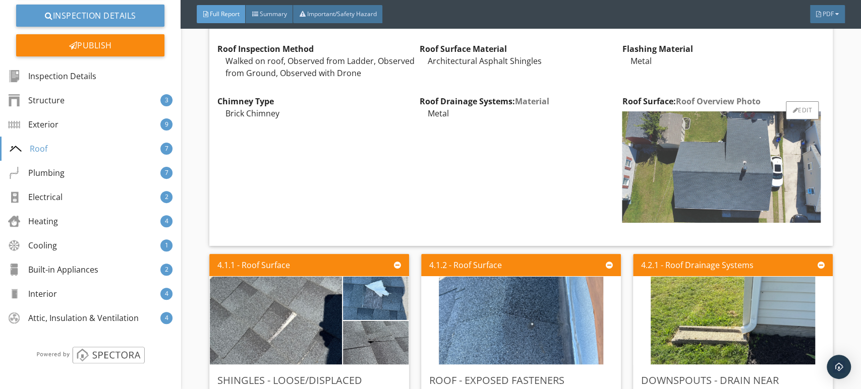
click at [712, 222] on img at bounding box center [721, 166] width 198 height 111
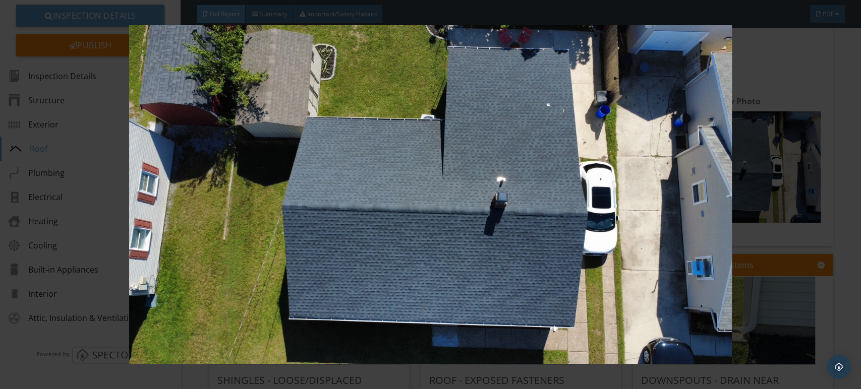
click at [547, 244] on img at bounding box center [430, 194] width 787 height 339
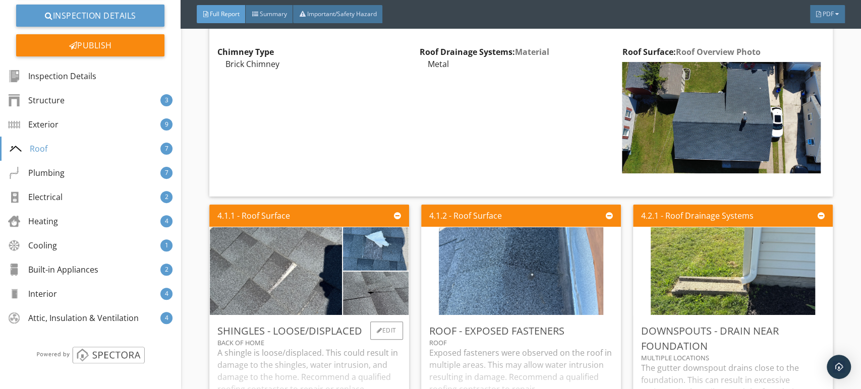
scroll to position [2912, 0]
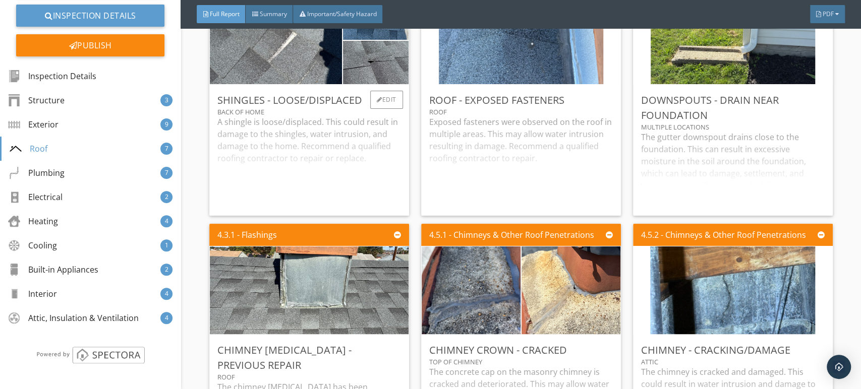
click at [302, 108] on div "Shingles - Loose/Displaced" at bounding box center [309, 100] width 184 height 15
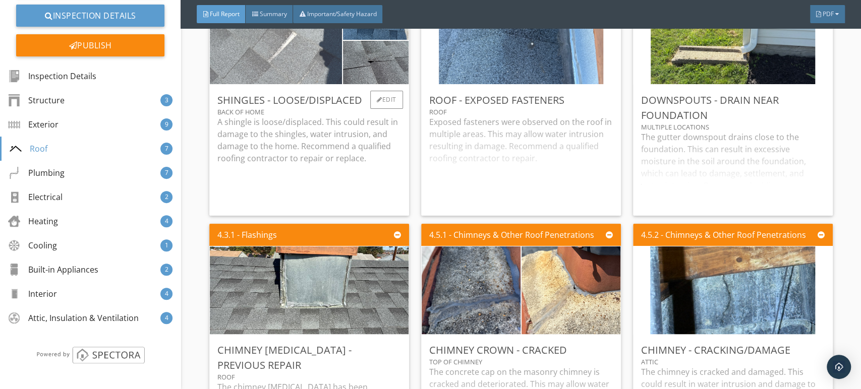
click at [315, 105] on img at bounding box center [276, 40] width 164 height 219
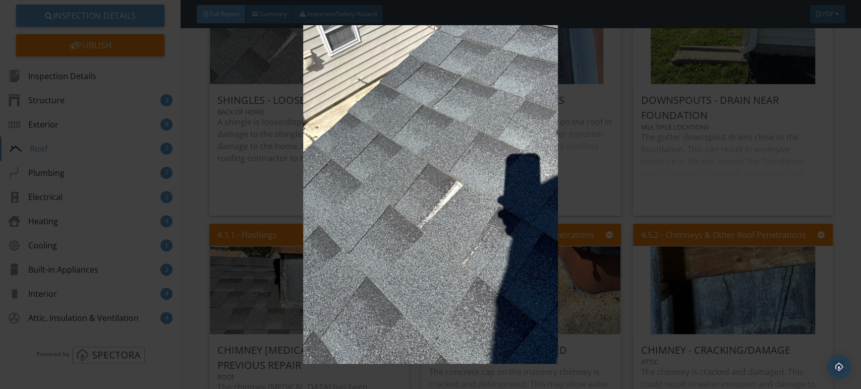
click at [315, 118] on img at bounding box center [430, 194] width 787 height 339
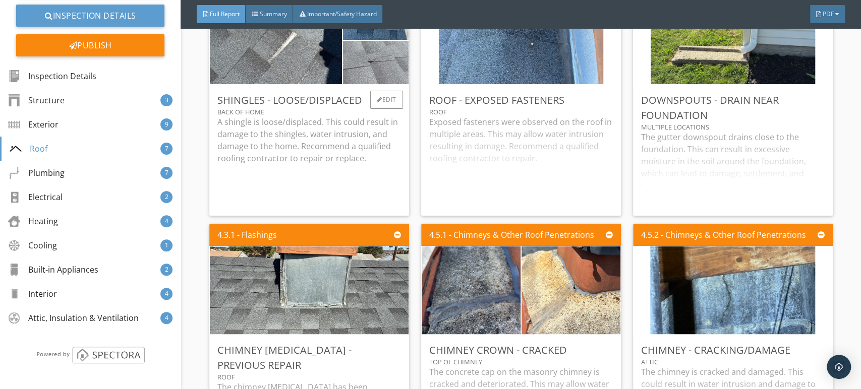
click at [374, 82] on img at bounding box center [375, 63] width 81 height 108
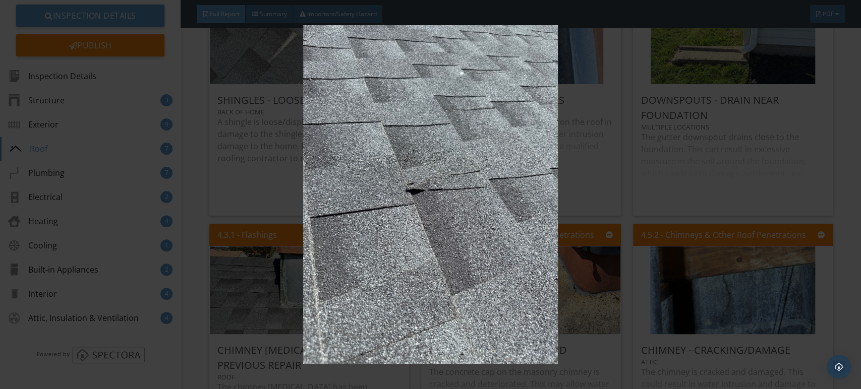
click at [427, 110] on img at bounding box center [430, 194] width 787 height 339
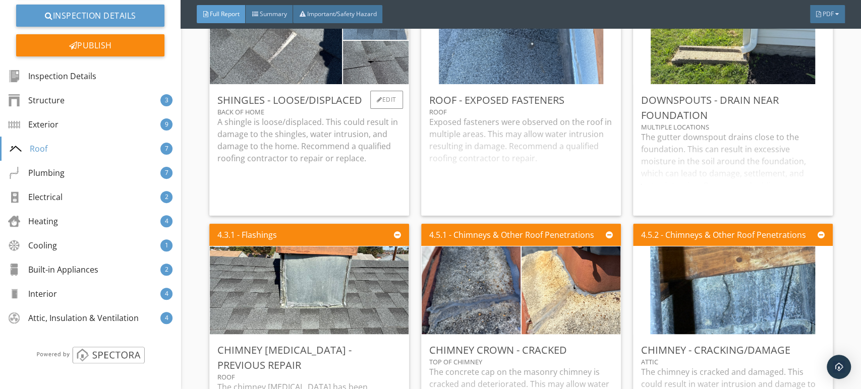
click at [395, 54] on img at bounding box center [375, 18] width 81 height 108
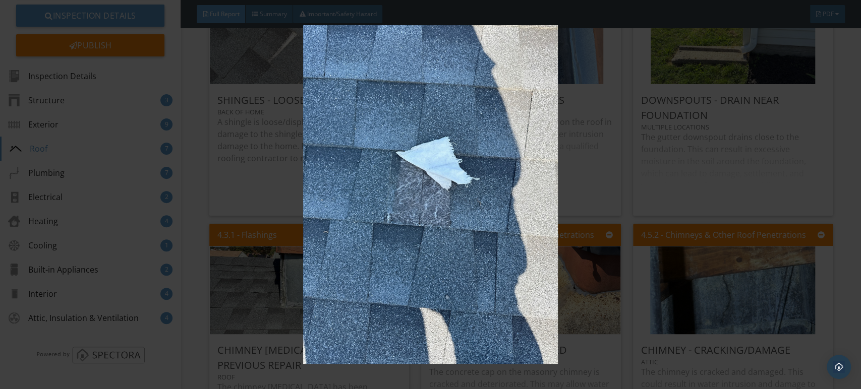
click at [412, 90] on img at bounding box center [430, 194] width 787 height 339
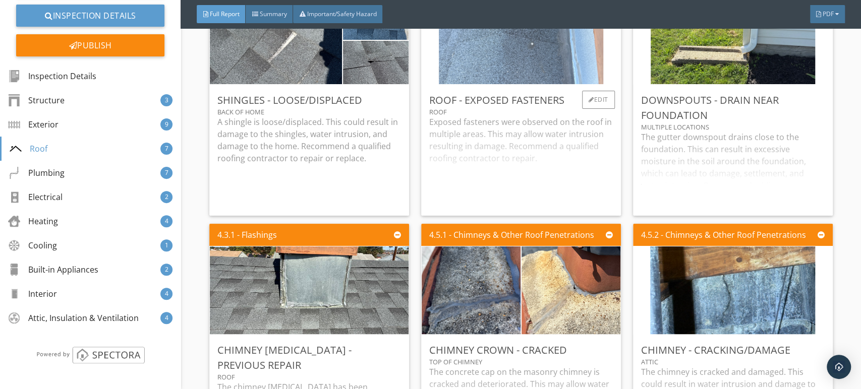
click at [492, 82] on img at bounding box center [521, 40] width 164 height 219
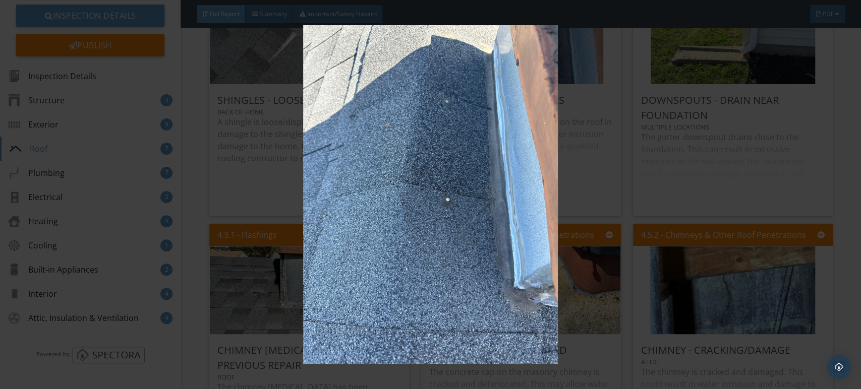
click at [500, 120] on img at bounding box center [430, 194] width 787 height 339
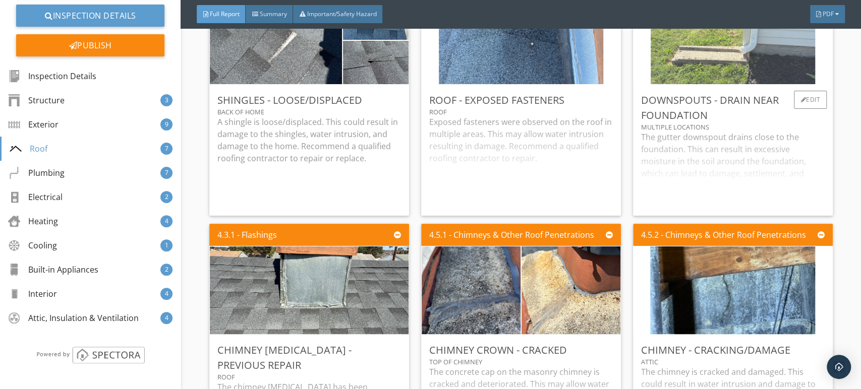
click at [711, 59] on img at bounding box center [733, 40] width 164 height 219
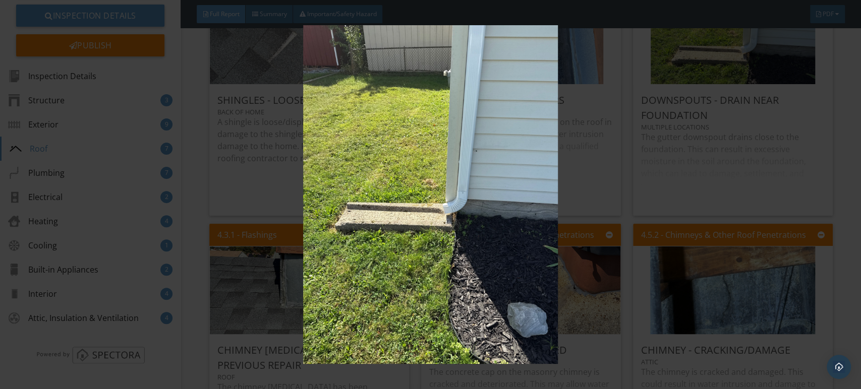
click at [549, 136] on img at bounding box center [430, 194] width 787 height 339
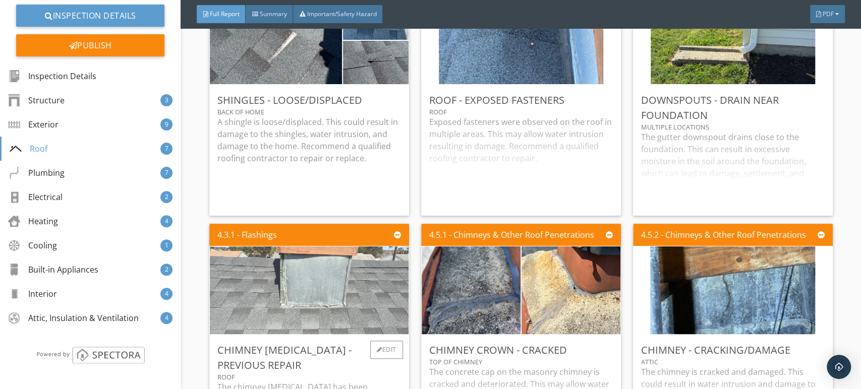
click at [322, 301] on img at bounding box center [309, 290] width 293 height 219
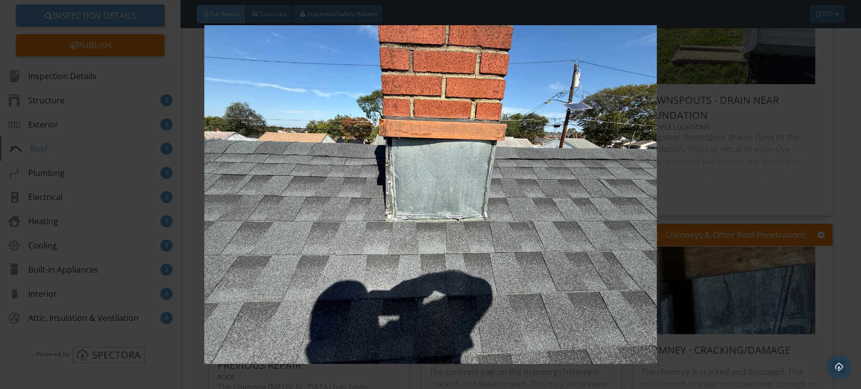
click at [400, 277] on img at bounding box center [430, 194] width 787 height 339
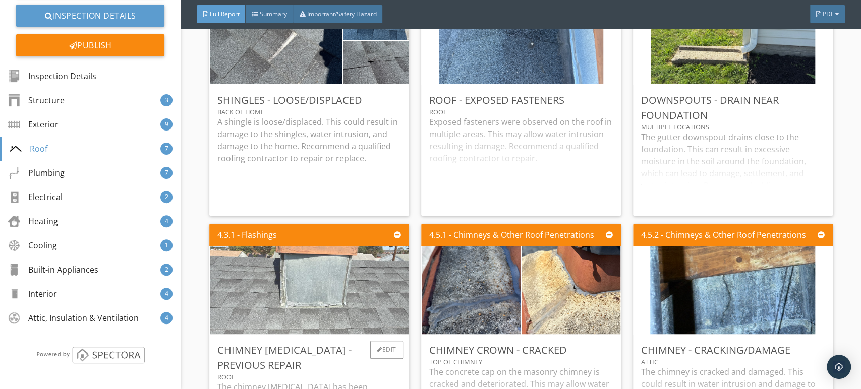
click at [371, 310] on img at bounding box center [309, 290] width 293 height 219
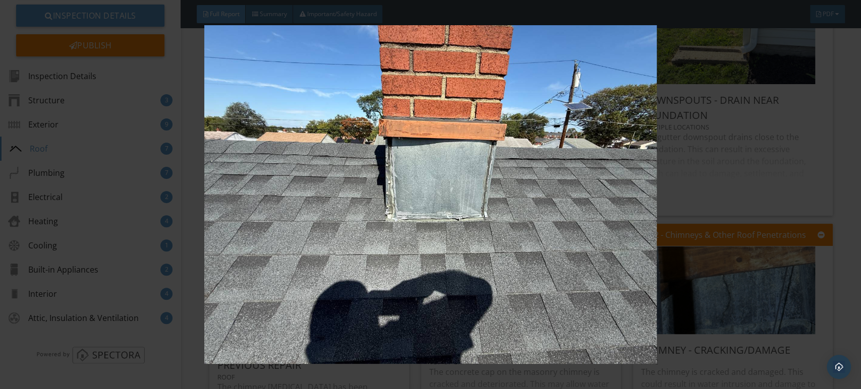
click at [512, 240] on img at bounding box center [430, 194] width 787 height 339
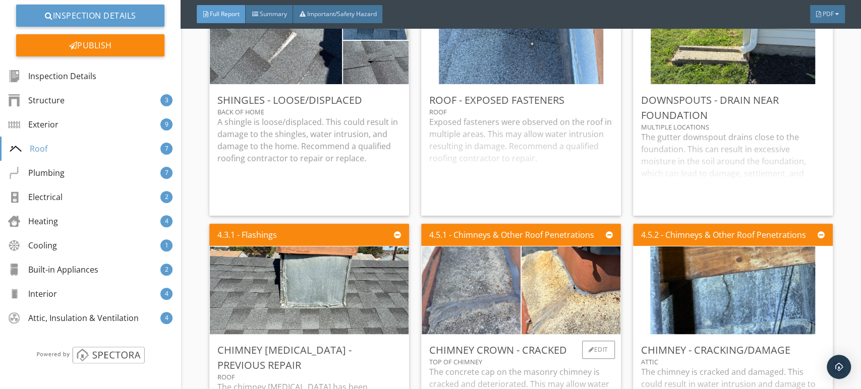
click at [490, 286] on img at bounding box center [471, 290] width 164 height 219
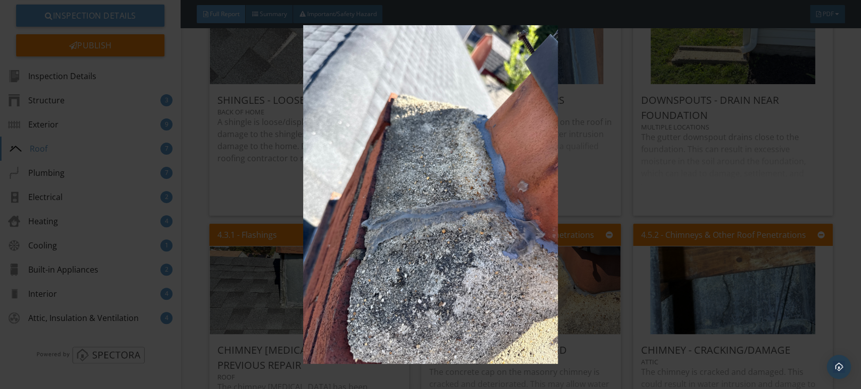
click at [483, 251] on img at bounding box center [430, 194] width 787 height 339
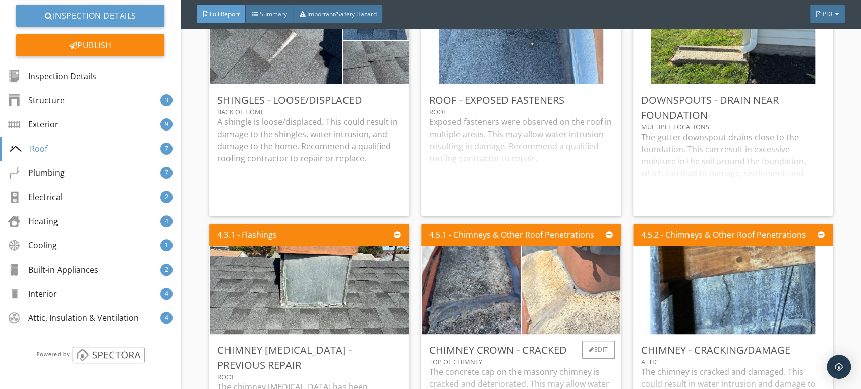
click at [557, 285] on img at bounding box center [570, 291] width 247 height 186
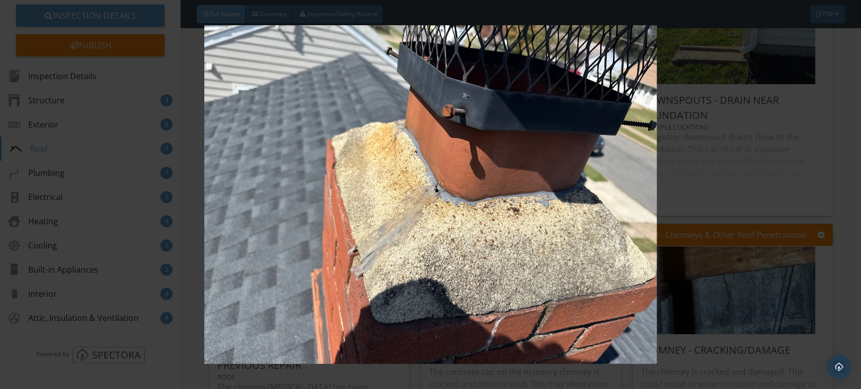
click at [557, 286] on img at bounding box center [430, 194] width 787 height 339
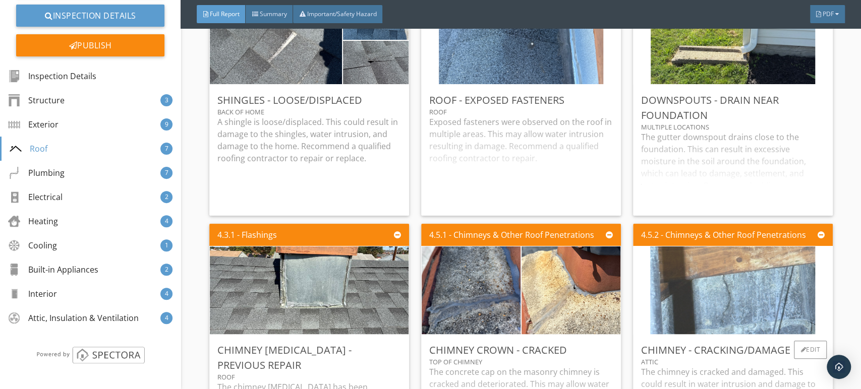
click at [706, 296] on img at bounding box center [732, 290] width 165 height 219
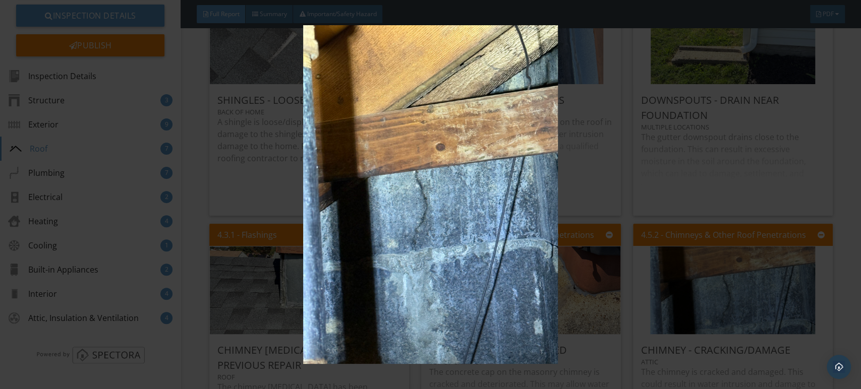
click at [525, 228] on img at bounding box center [430, 194] width 787 height 339
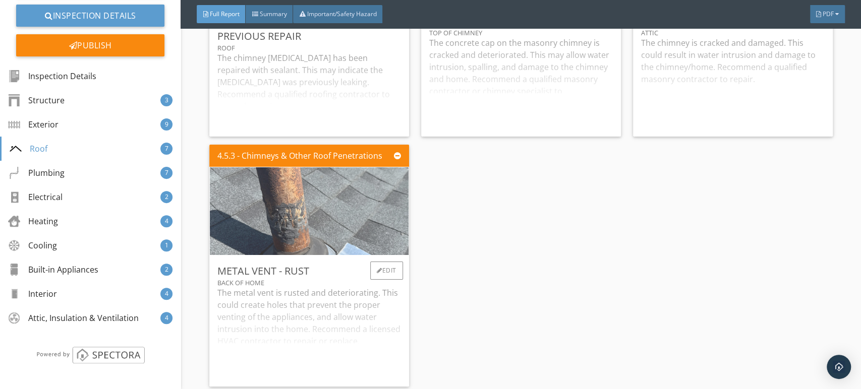
scroll to position [3248, 0]
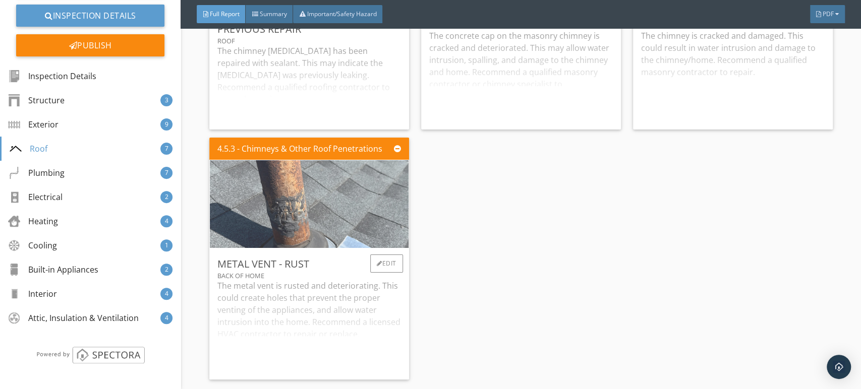
click at [331, 204] on img at bounding box center [309, 204] width 293 height 219
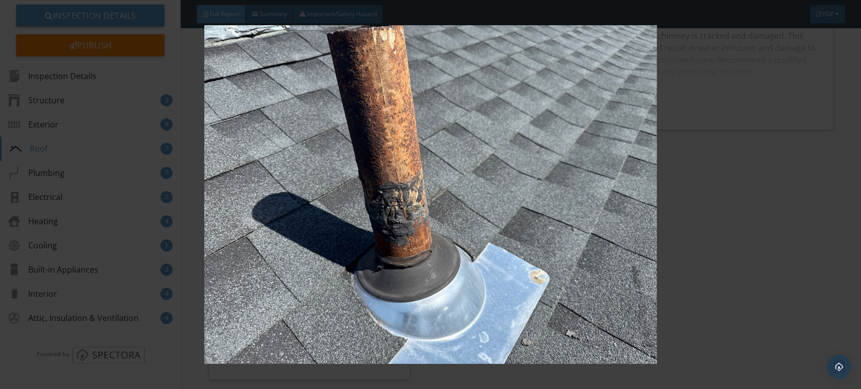
click at [521, 180] on img at bounding box center [430, 194] width 787 height 339
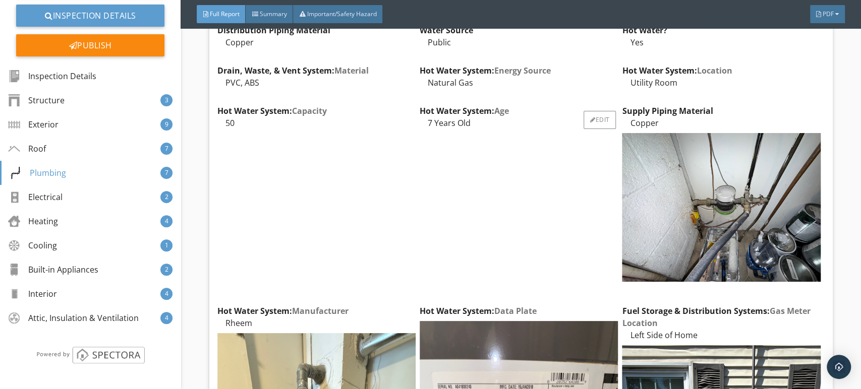
scroll to position [3920, 0]
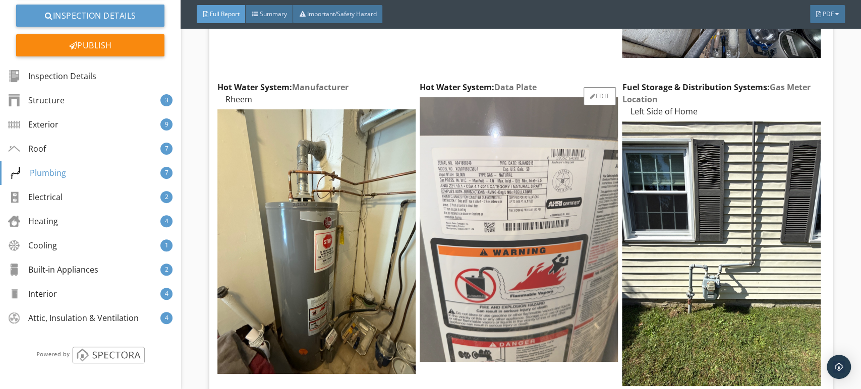
click at [497, 226] on img at bounding box center [519, 229] width 198 height 265
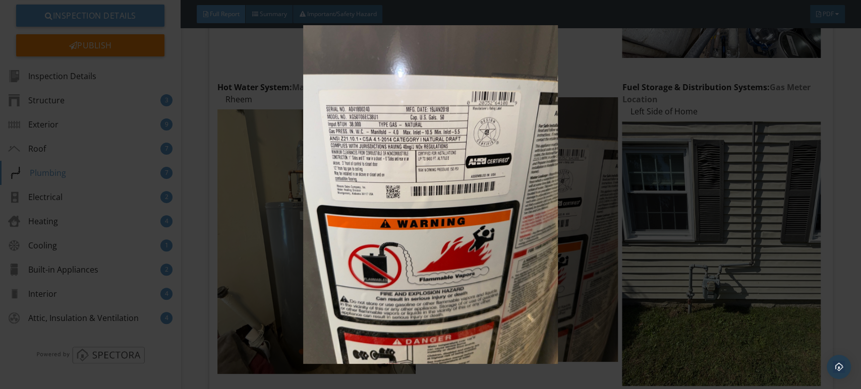
click at [460, 165] on img at bounding box center [430, 194] width 787 height 339
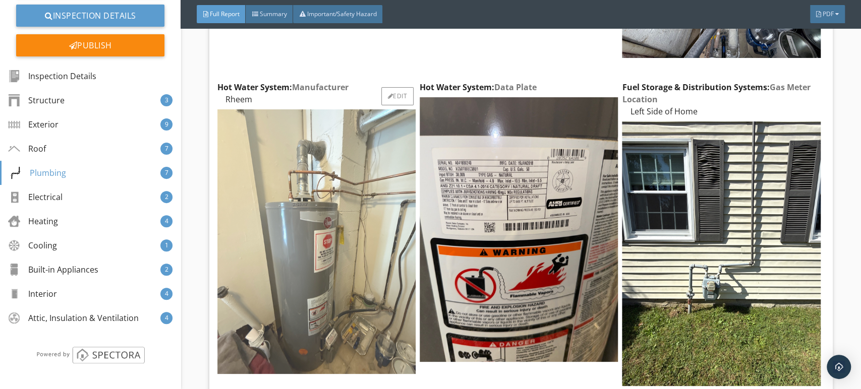
click at [346, 228] on img at bounding box center [316, 241] width 198 height 265
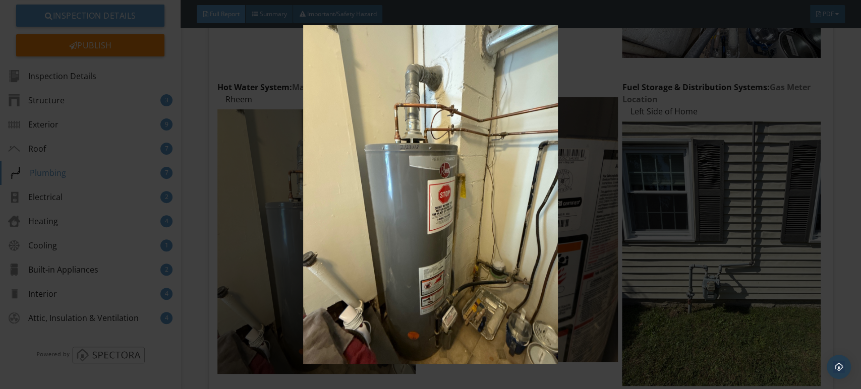
click at [412, 154] on img at bounding box center [430, 194] width 787 height 339
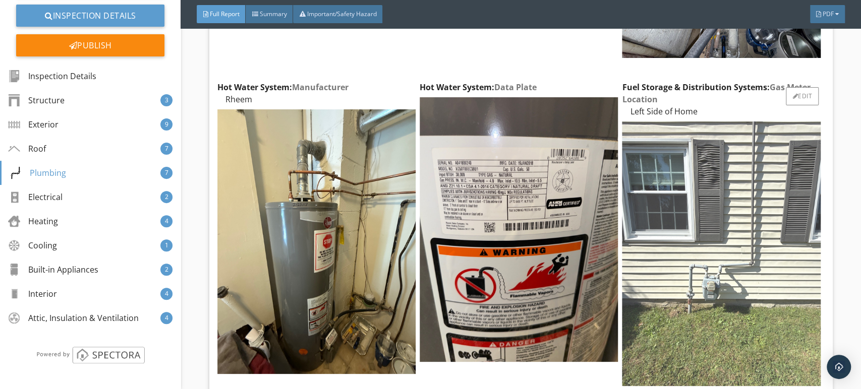
click at [743, 233] on img at bounding box center [721, 254] width 198 height 265
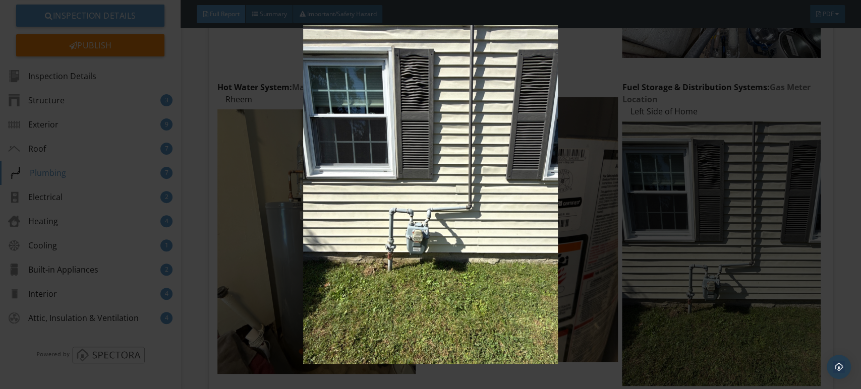
click at [504, 199] on img at bounding box center [430, 194] width 787 height 339
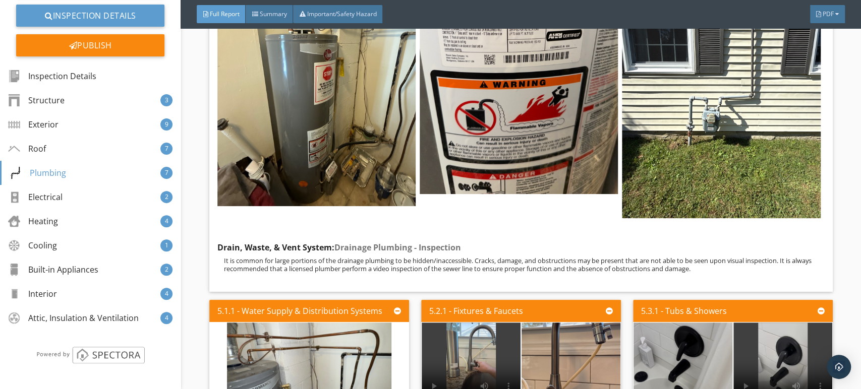
scroll to position [4257, 0]
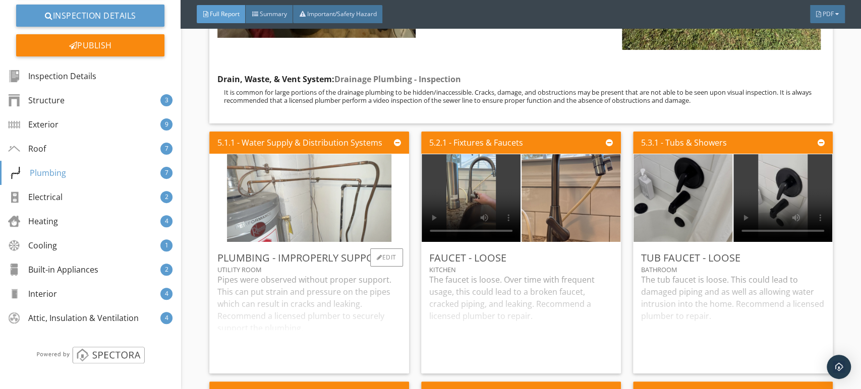
click at [300, 202] on img at bounding box center [309, 198] width 164 height 219
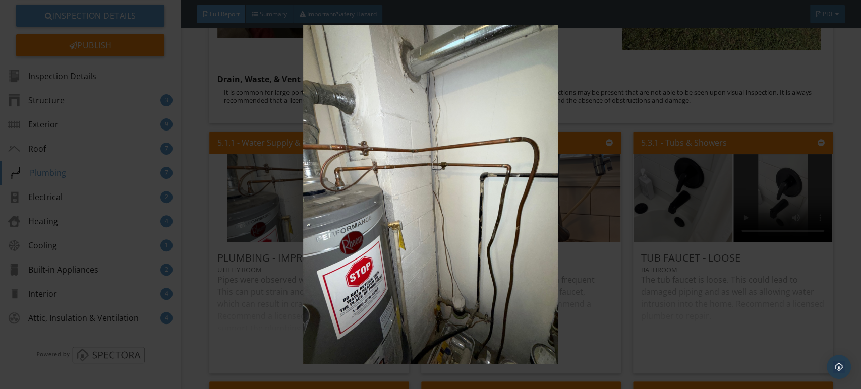
click at [388, 189] on img at bounding box center [430, 194] width 787 height 339
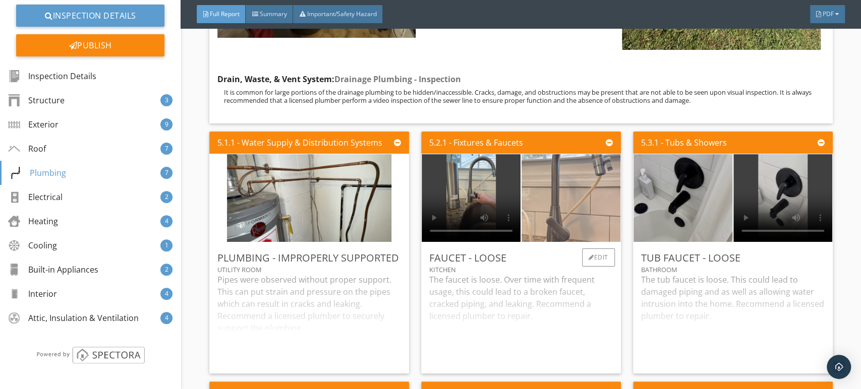
click at [568, 216] on img at bounding box center [571, 198] width 164 height 219
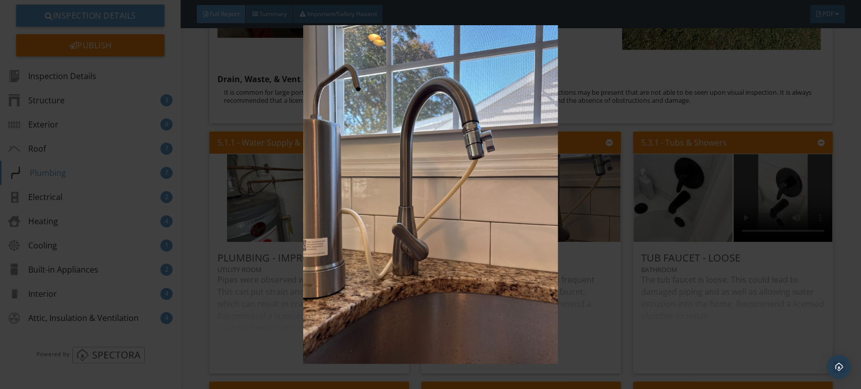
click at [479, 200] on img at bounding box center [430, 194] width 787 height 339
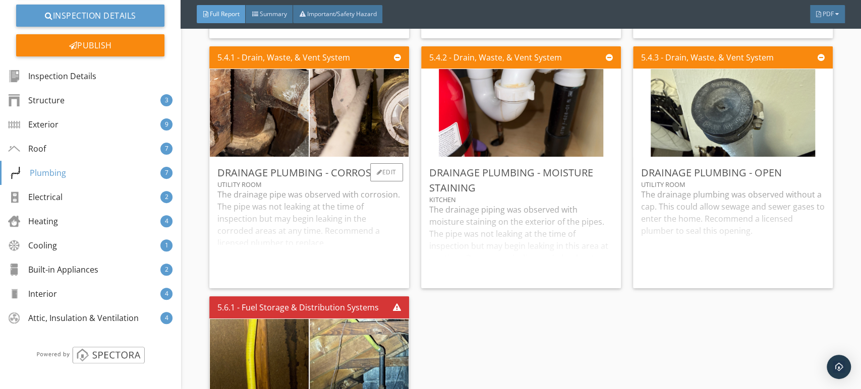
scroll to position [4593, 0]
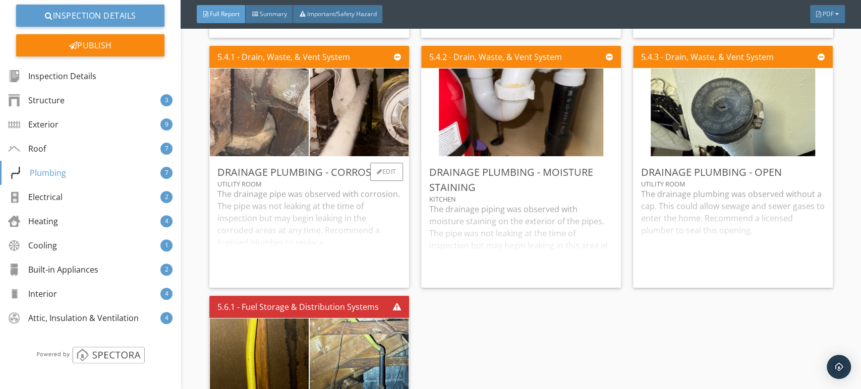
click at [230, 148] on img at bounding box center [259, 113] width 247 height 186
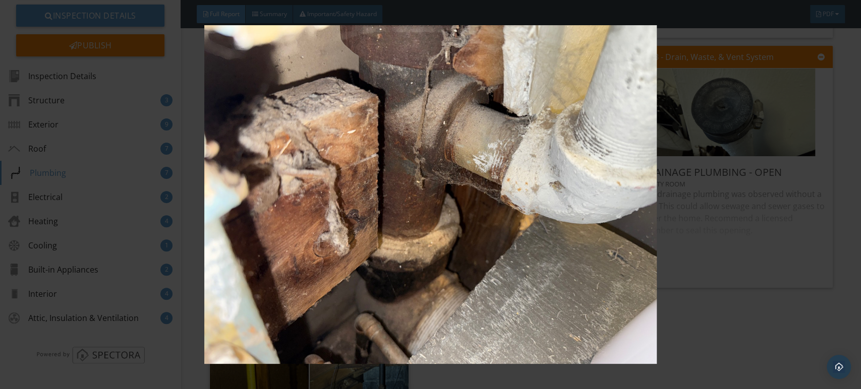
click at [337, 173] on img at bounding box center [430, 194] width 787 height 339
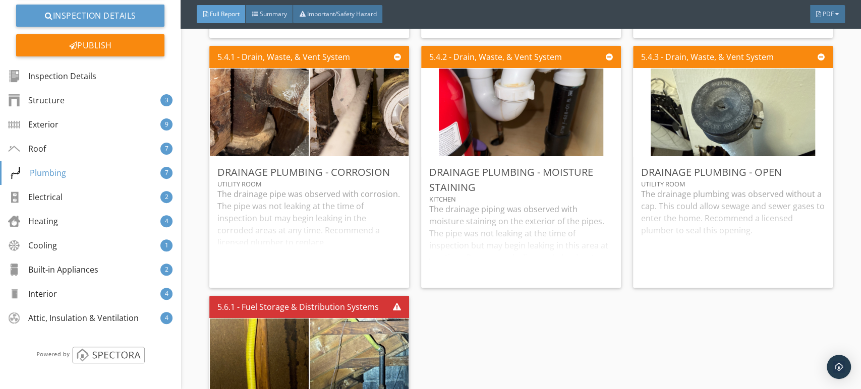
click at [409, 152] on div "5.4.1 - Drain, Waste, & Vent System Drainage Plumbing - Corrosion Utility Room …" at bounding box center [313, 167] width 208 height 250
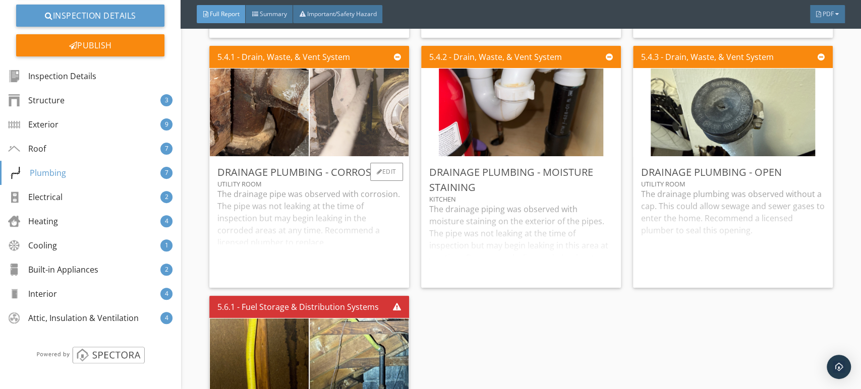
click at [378, 155] on img at bounding box center [359, 113] width 247 height 186
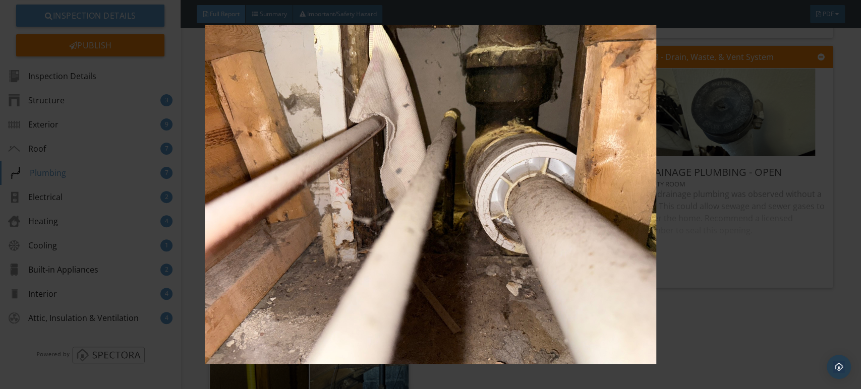
click at [394, 111] on img at bounding box center [430, 194] width 787 height 339
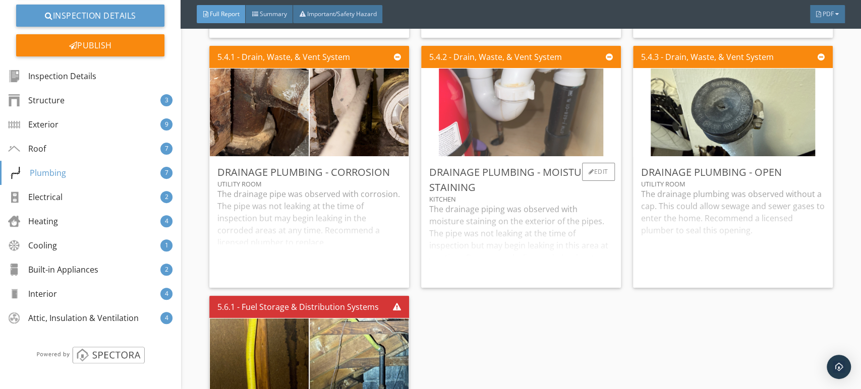
click at [462, 132] on img at bounding box center [521, 112] width 164 height 219
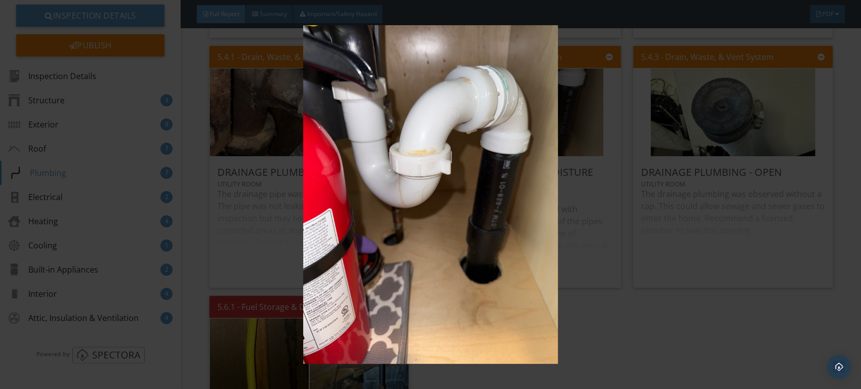
click at [463, 132] on img at bounding box center [430, 194] width 787 height 339
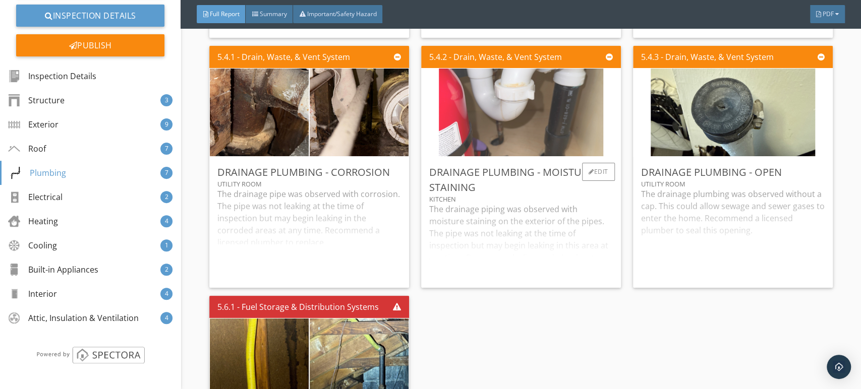
click at [480, 145] on img at bounding box center [521, 112] width 164 height 219
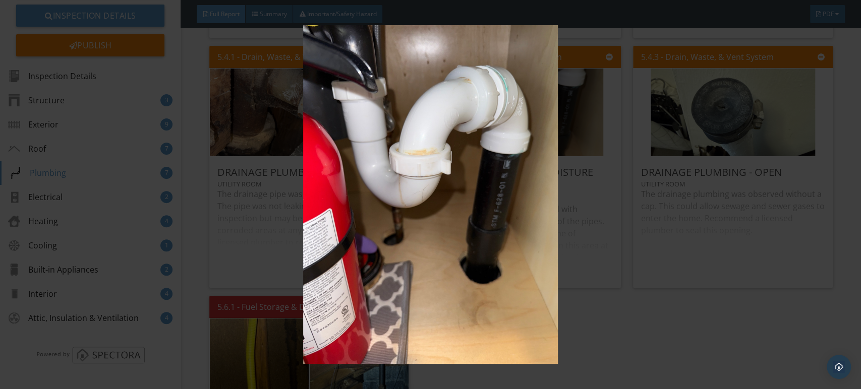
click at [474, 140] on img at bounding box center [430, 194] width 787 height 339
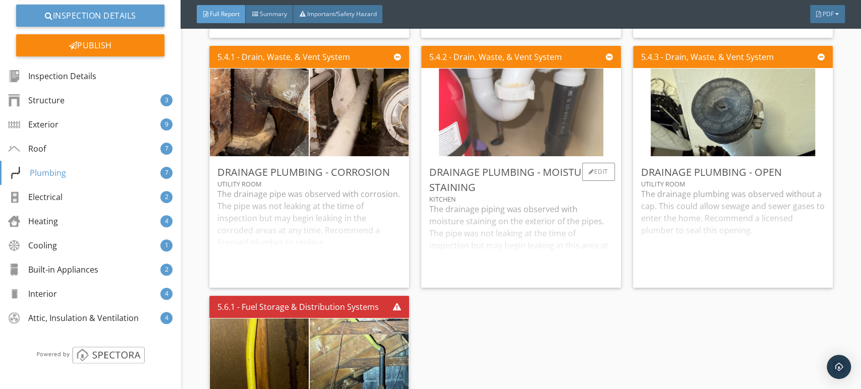
click at [559, 142] on img at bounding box center [521, 112] width 164 height 219
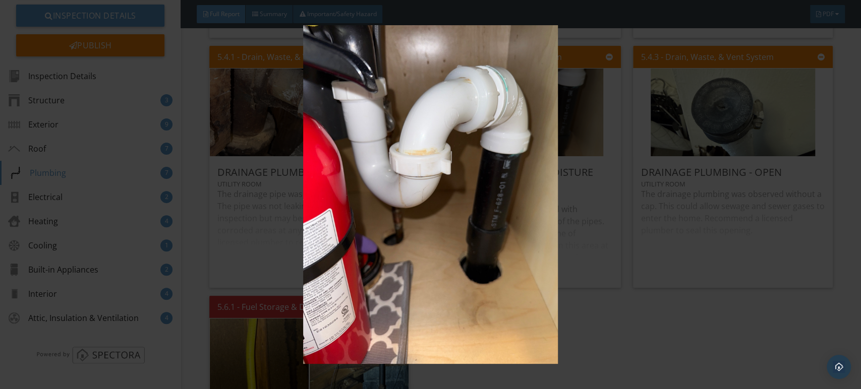
click at [434, 174] on img at bounding box center [430, 194] width 787 height 339
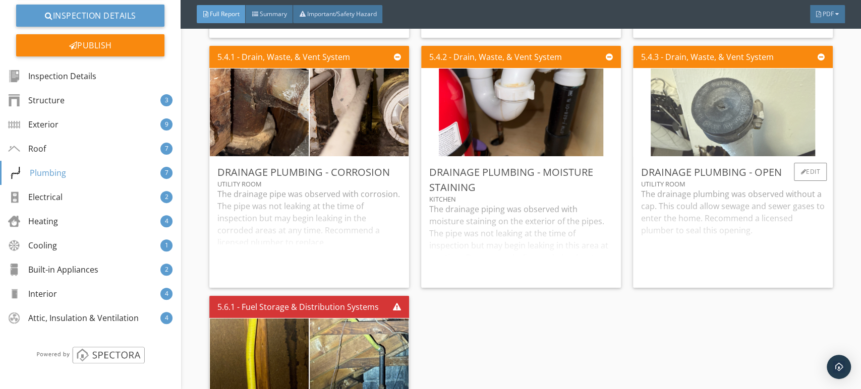
click at [718, 133] on img at bounding box center [733, 112] width 164 height 219
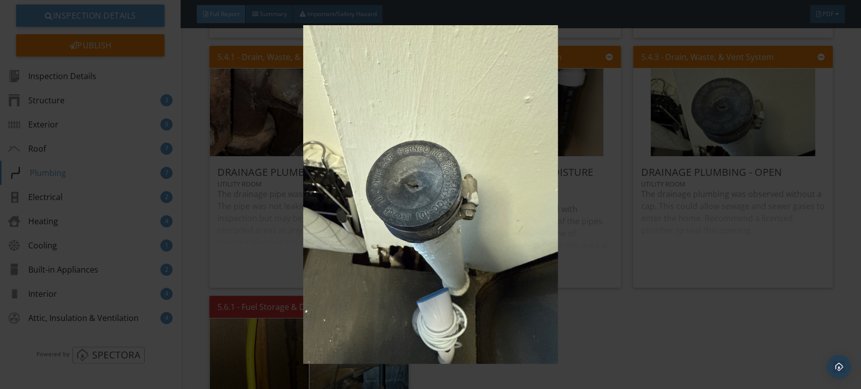
click at [496, 138] on img at bounding box center [430, 194] width 787 height 339
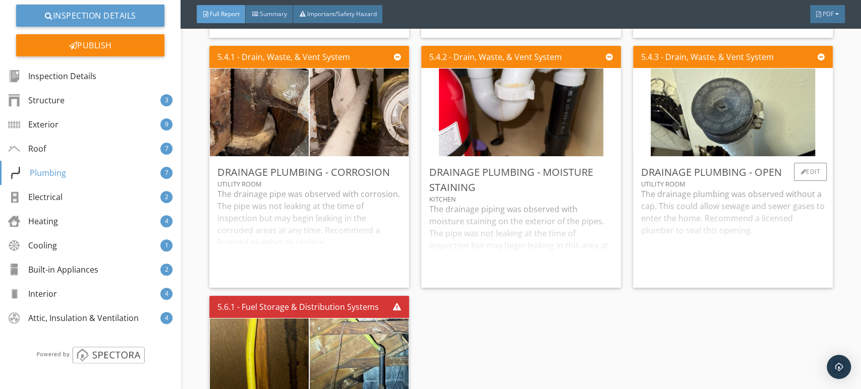
click at [719, 176] on div "Drainage Plumbing - Open Utility Room The drainage plumbing was observed withou…" at bounding box center [733, 222] width 200 height 131
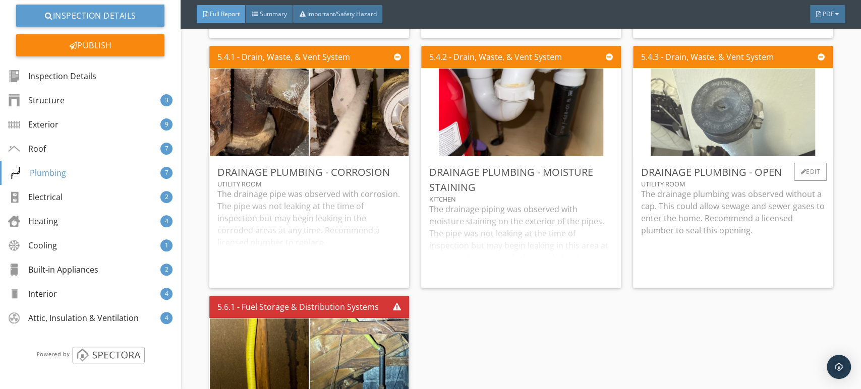
click at [714, 153] on img at bounding box center [733, 112] width 164 height 219
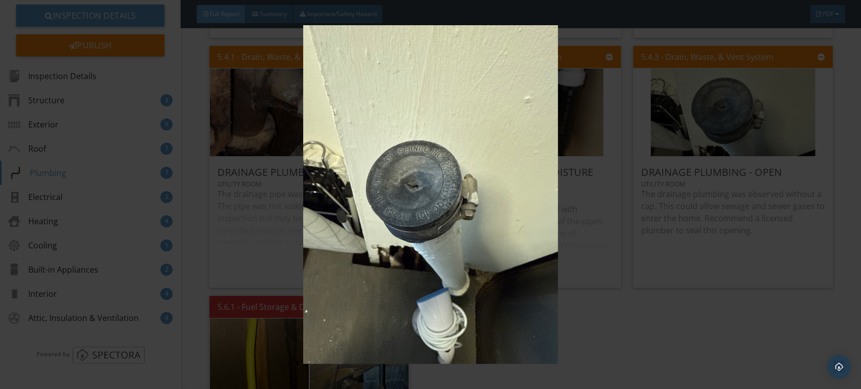
click at [465, 167] on img at bounding box center [430, 194] width 787 height 339
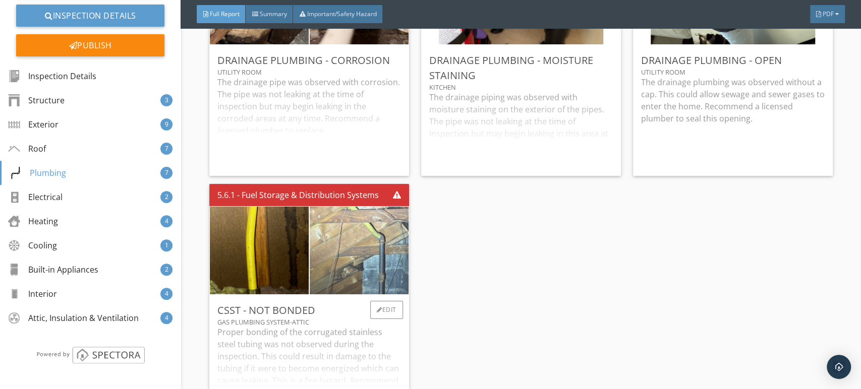
scroll to position [4705, 0]
click at [338, 234] on img at bounding box center [359, 250] width 164 height 219
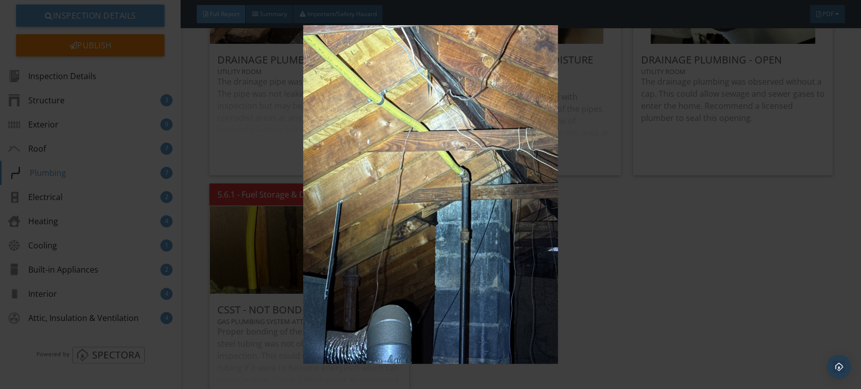
click at [389, 232] on img at bounding box center [430, 194] width 787 height 339
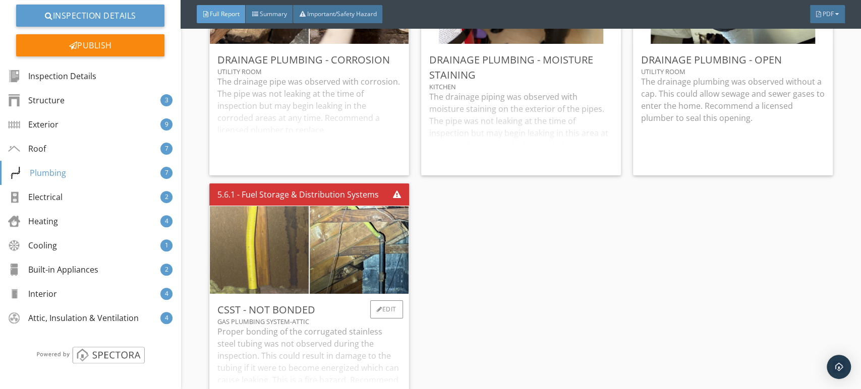
click at [270, 239] on img at bounding box center [259, 250] width 164 height 219
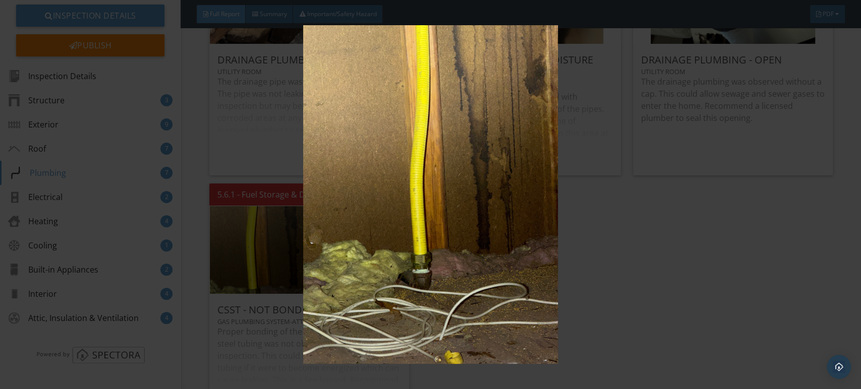
click at [334, 226] on img at bounding box center [430, 194] width 787 height 339
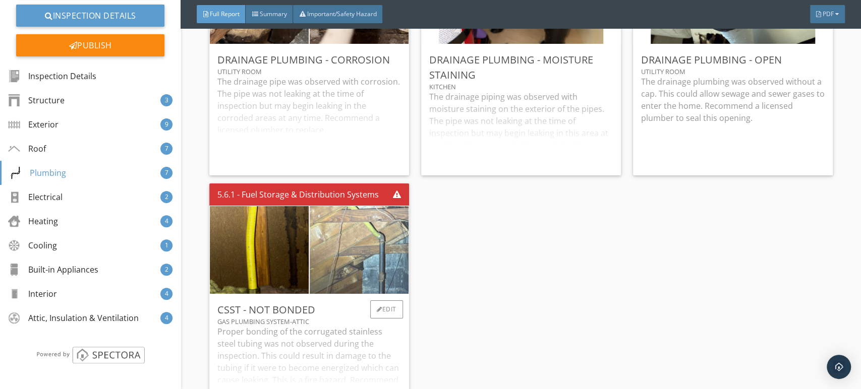
click at [343, 257] on img at bounding box center [359, 250] width 164 height 219
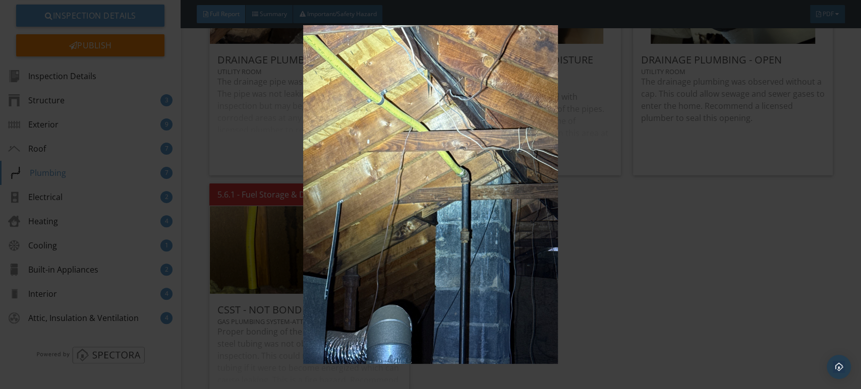
click at [389, 230] on img at bounding box center [430, 194] width 787 height 339
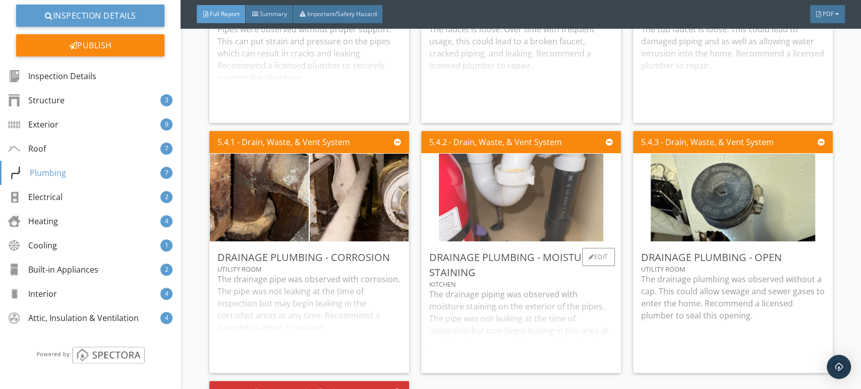
scroll to position [4425, 0]
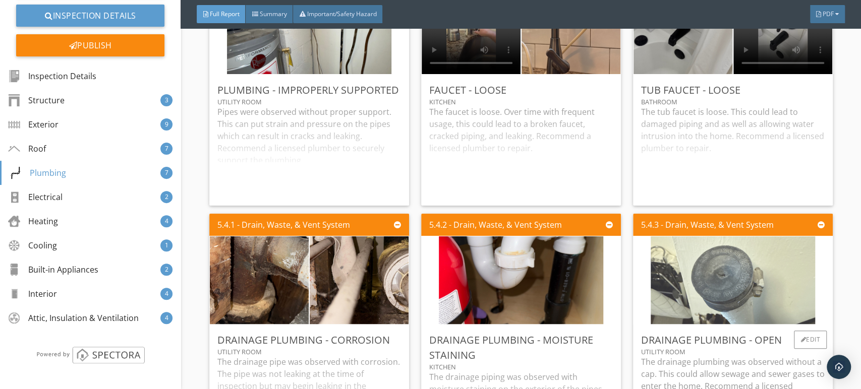
click at [684, 293] on img at bounding box center [733, 280] width 164 height 219
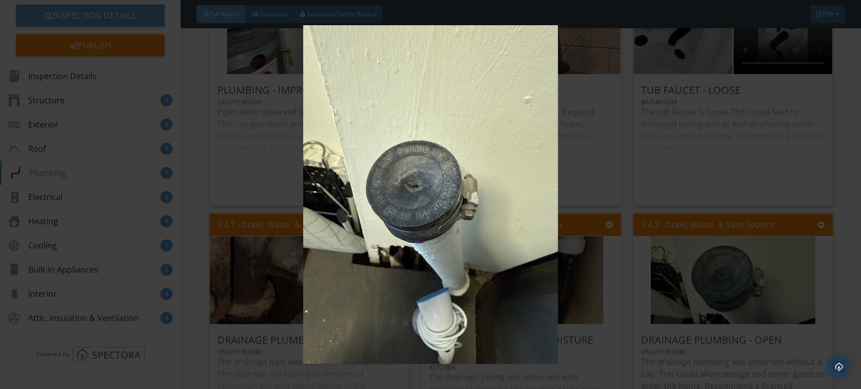
click at [569, 298] on img at bounding box center [430, 194] width 787 height 339
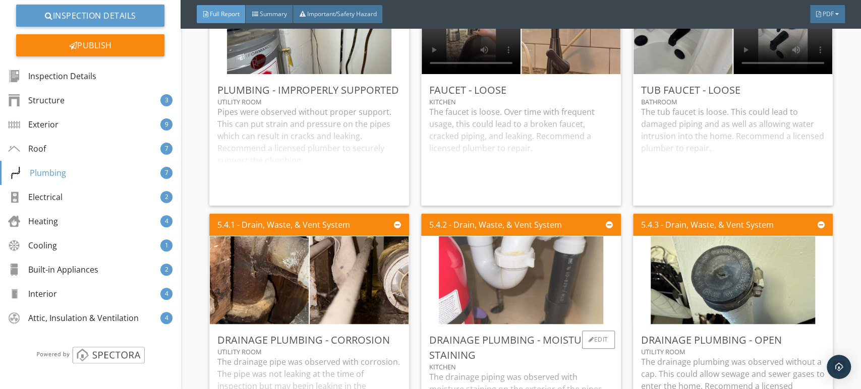
scroll to position [4593, 0]
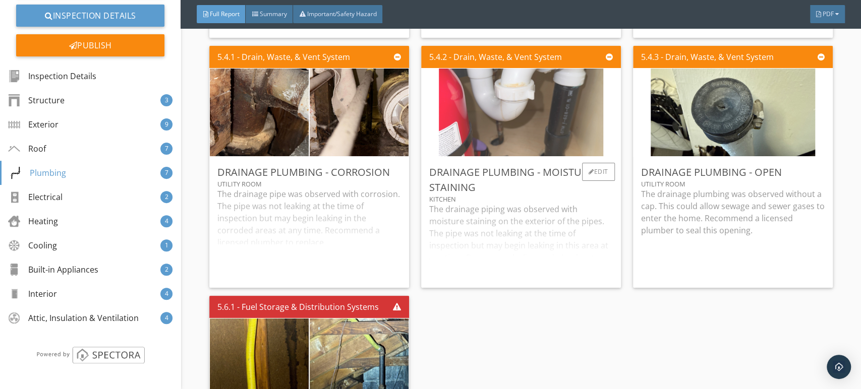
click at [516, 139] on img at bounding box center [521, 112] width 164 height 219
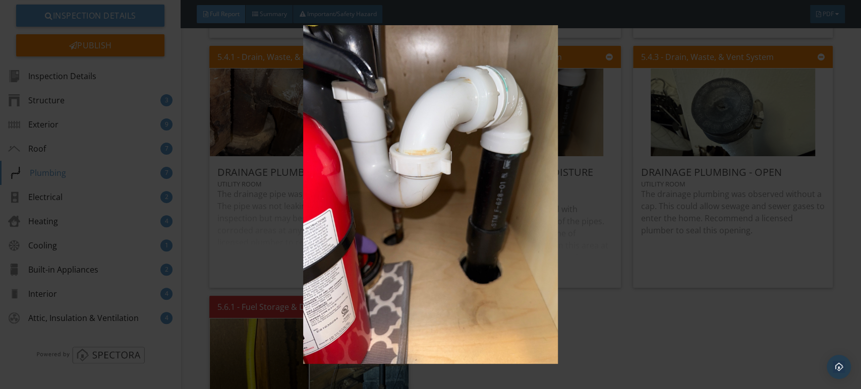
click at [517, 187] on img at bounding box center [430, 194] width 787 height 339
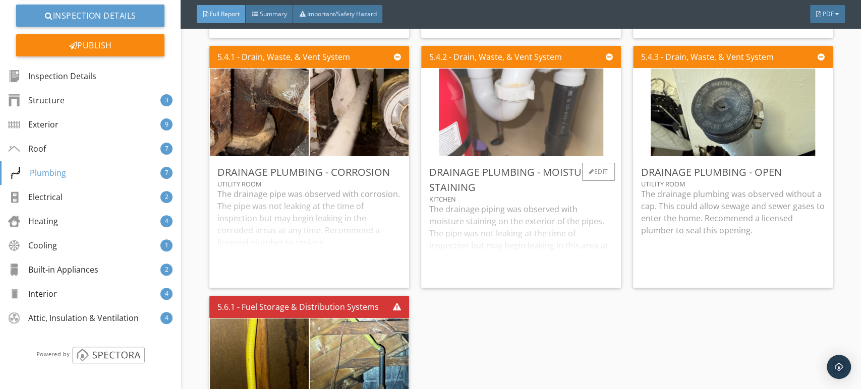
click at [508, 116] on img at bounding box center [521, 112] width 164 height 219
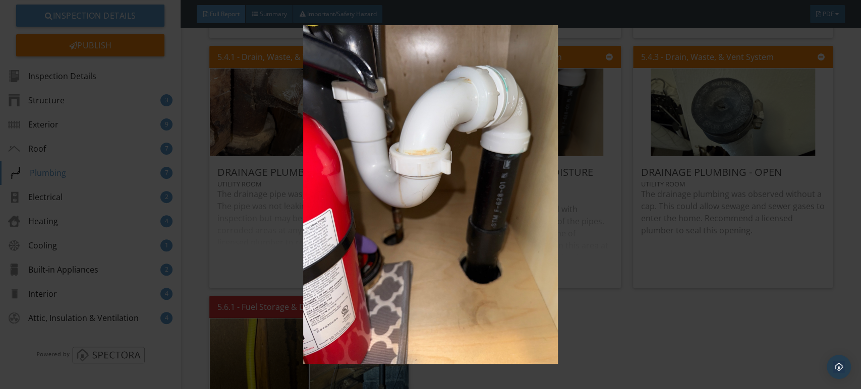
click at [628, 183] on img at bounding box center [430, 194] width 787 height 339
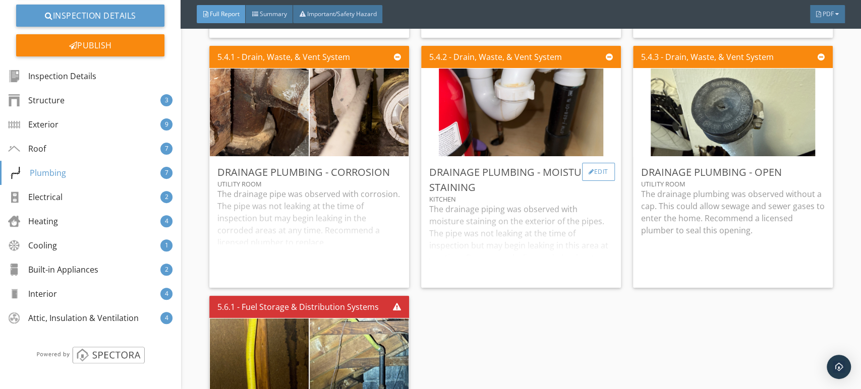
click at [593, 181] on div "Edit" at bounding box center [598, 172] width 33 height 18
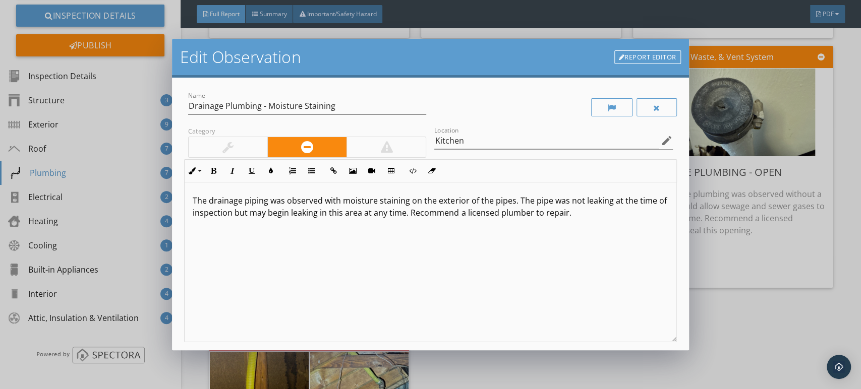
click at [645, 60] on link "Report Editor" at bounding box center [647, 57] width 67 height 14
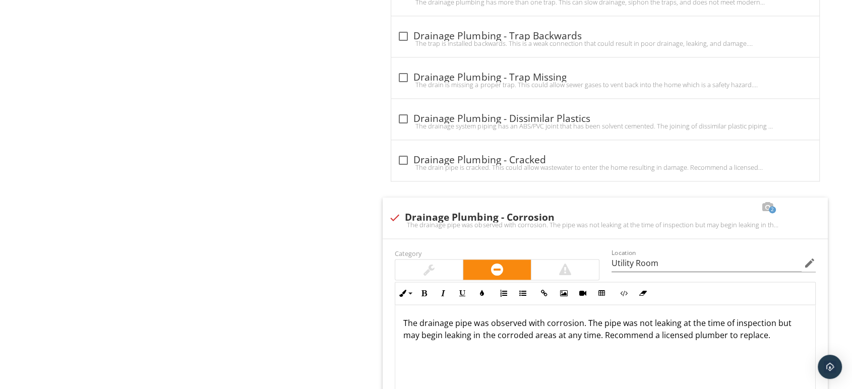
scroll to position [1179, 0]
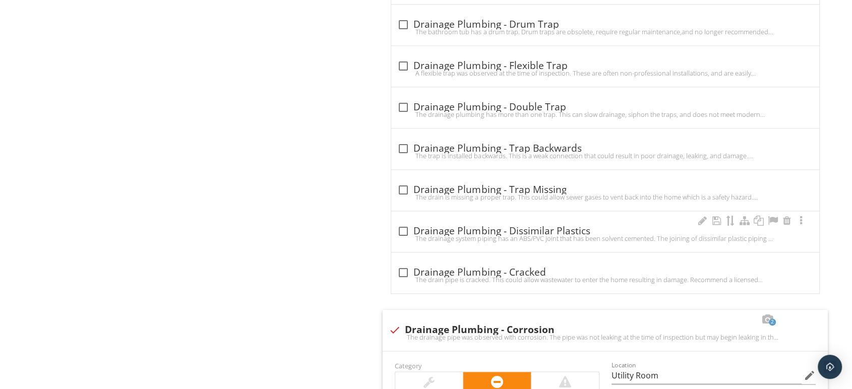
click at [410, 229] on div at bounding box center [403, 231] width 17 height 17
checkbox input "true"
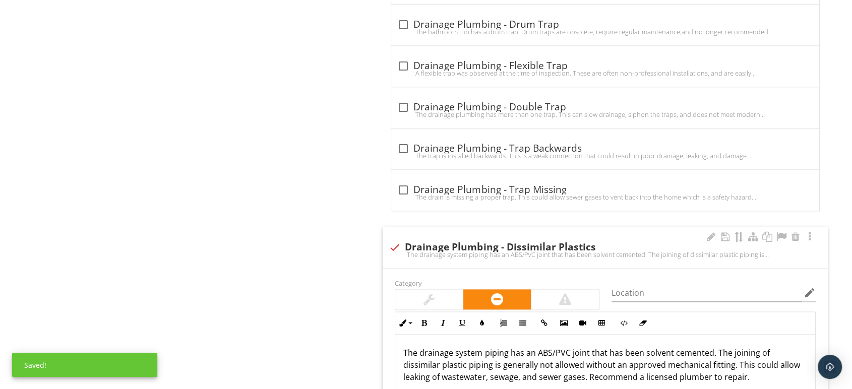
scroll to position [1347, 0]
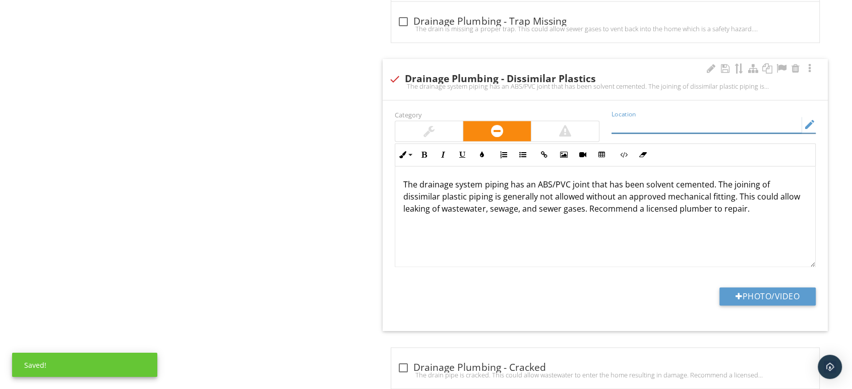
click at [629, 126] on input "Location" at bounding box center [707, 125] width 190 height 17
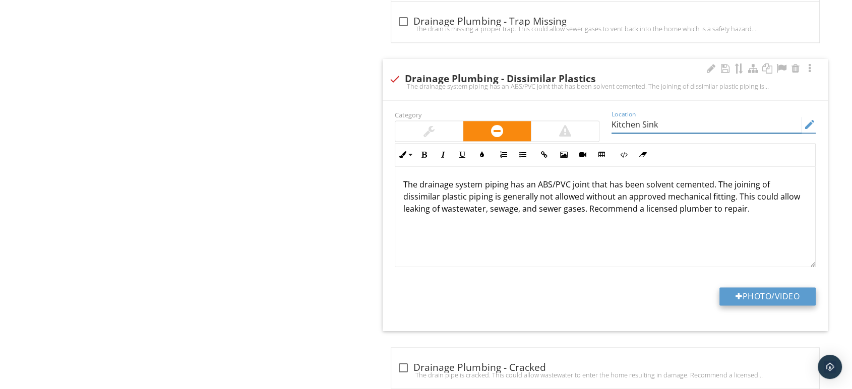
type input "Kitchen Sink"
click at [770, 293] on button "Photo/Video" at bounding box center [768, 297] width 96 height 18
type input "C:\fakepath\Screenshot [DATE] 091552.png"
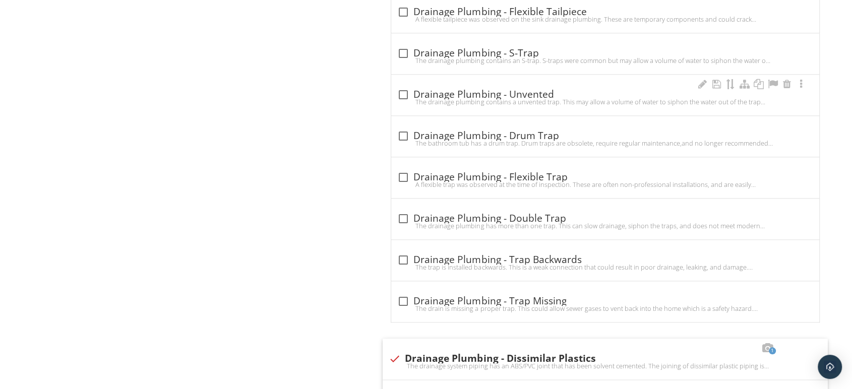
scroll to position [1067, 0]
click at [401, 95] on div at bounding box center [403, 95] width 17 height 17
checkbox input "true"
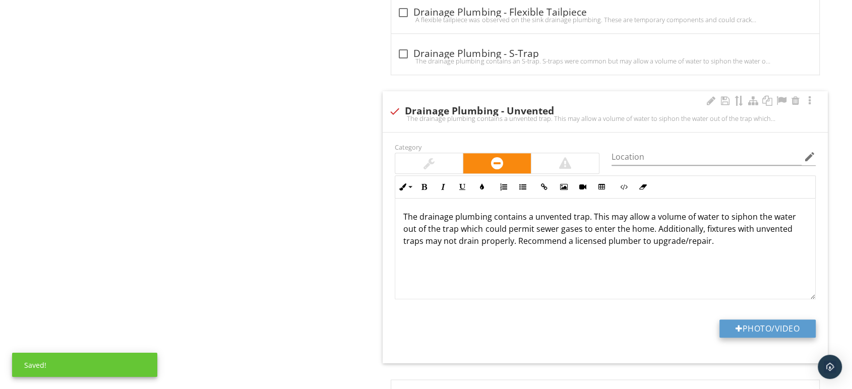
click at [737, 326] on div at bounding box center [739, 329] width 7 height 8
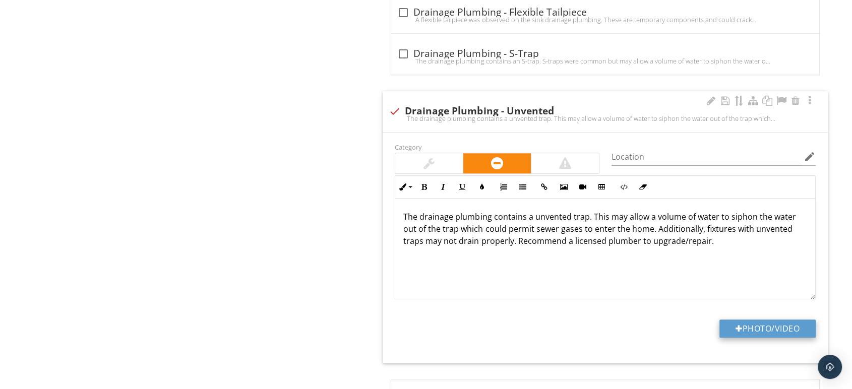
type input "C:\fakepath\Screenshot [DATE] 091552.png"
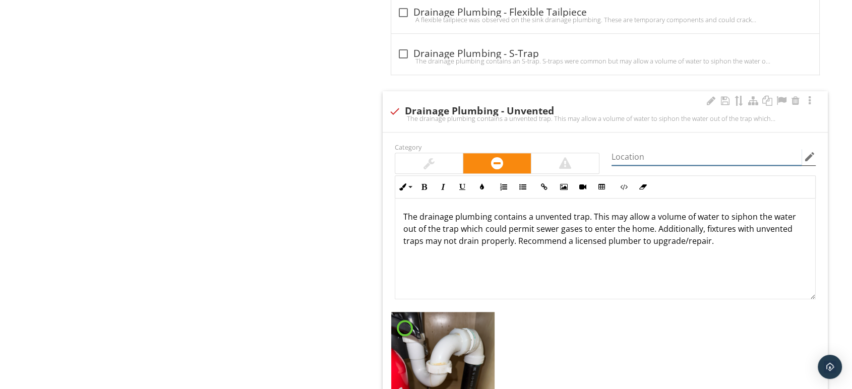
click at [639, 153] on input "Location" at bounding box center [707, 157] width 190 height 17
type input "Kitchen Sink"
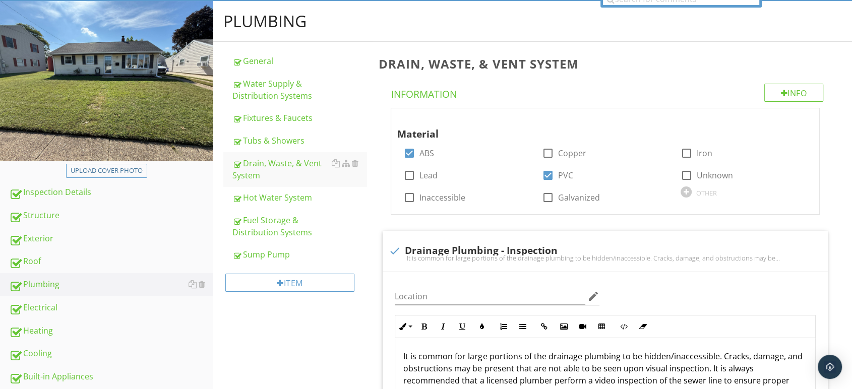
scroll to position [0, 0]
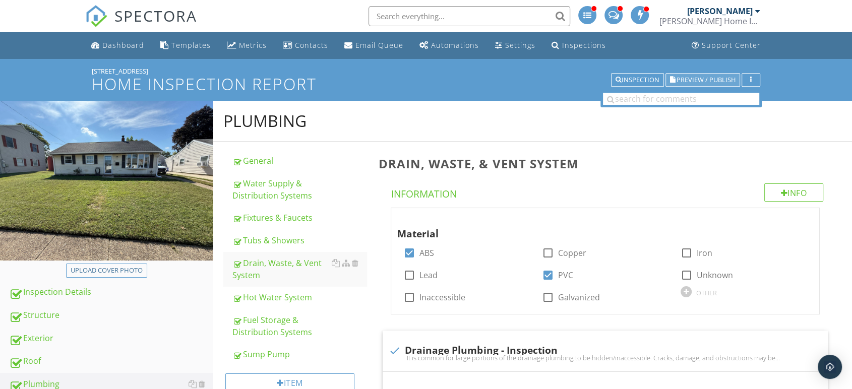
click at [725, 78] on span "Preview / Publish" at bounding box center [706, 80] width 59 height 7
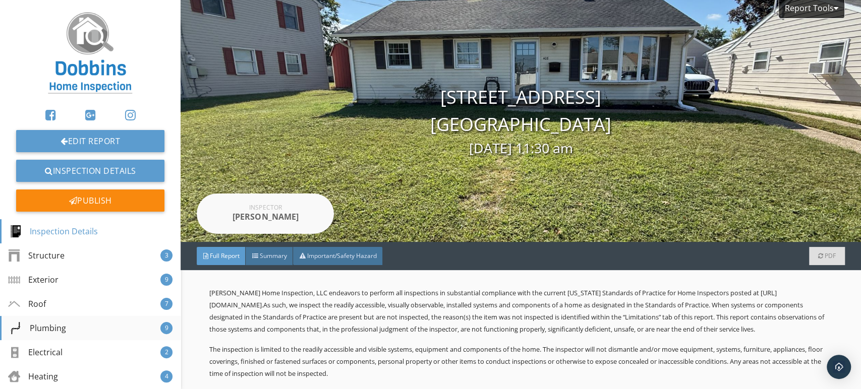
scroll to position [112, 0]
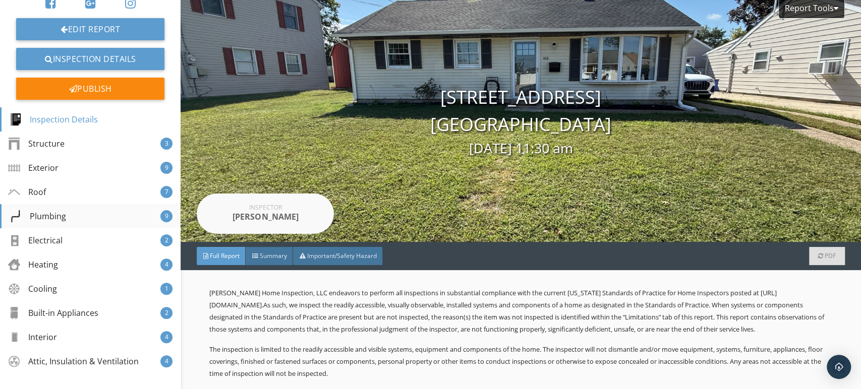
click at [53, 218] on div "Plumbing" at bounding box center [38, 216] width 56 height 12
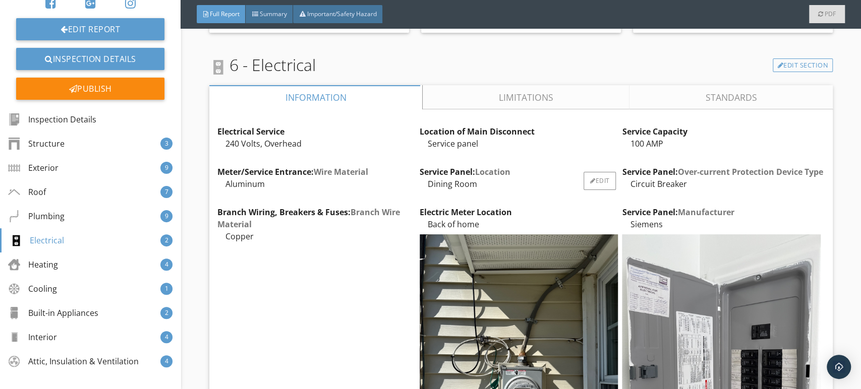
scroll to position [5156, 0]
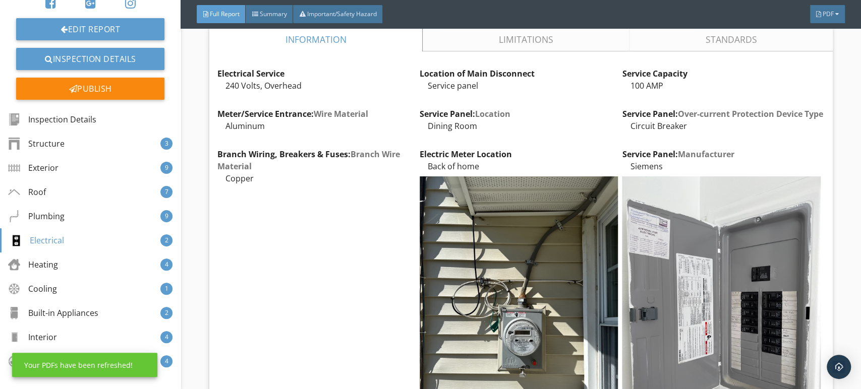
click at [475, 51] on link "Limitations" at bounding box center [526, 39] width 207 height 24
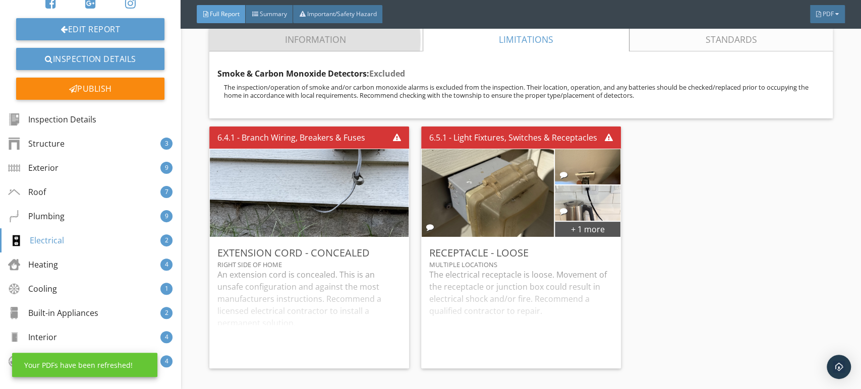
click at [346, 51] on link "Information" at bounding box center [315, 39] width 213 height 24
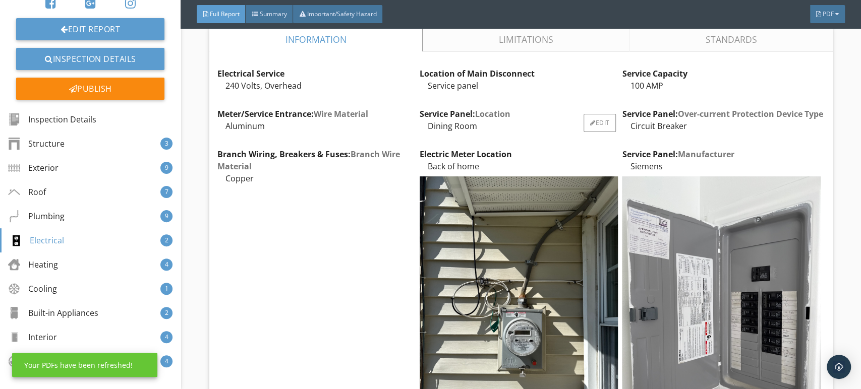
scroll to position [5492, 0]
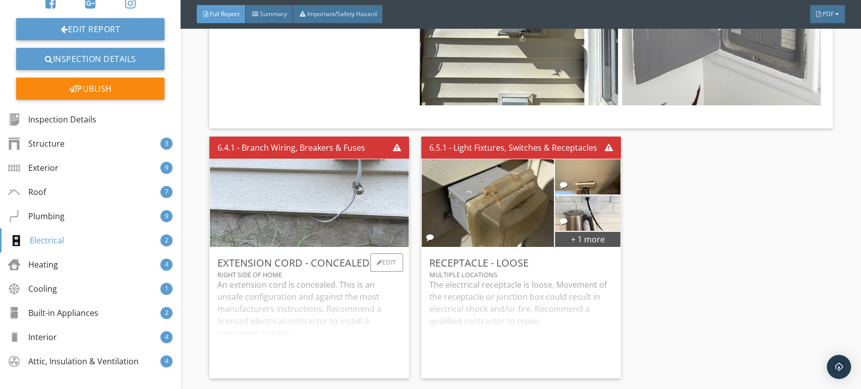
click at [343, 218] on img at bounding box center [309, 202] width 293 height 219
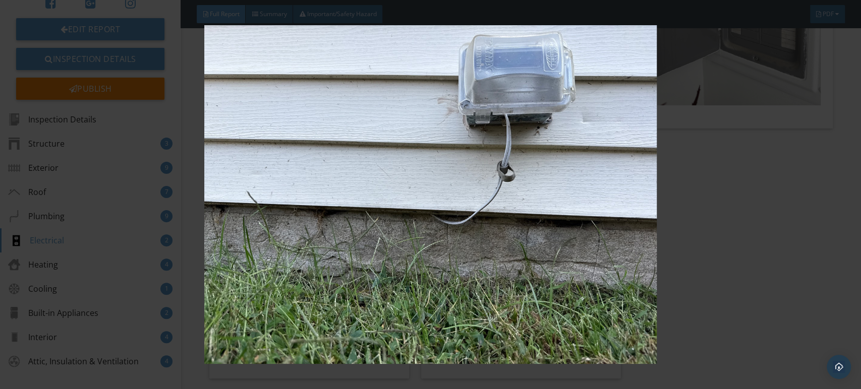
click at [347, 215] on img at bounding box center [430, 194] width 787 height 339
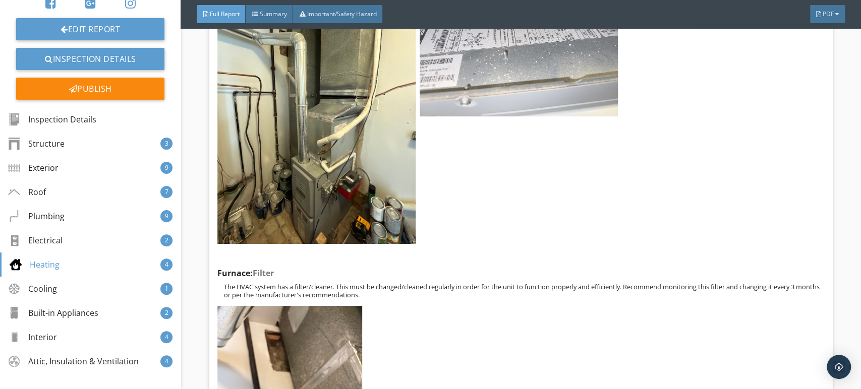
scroll to position [6277, 0]
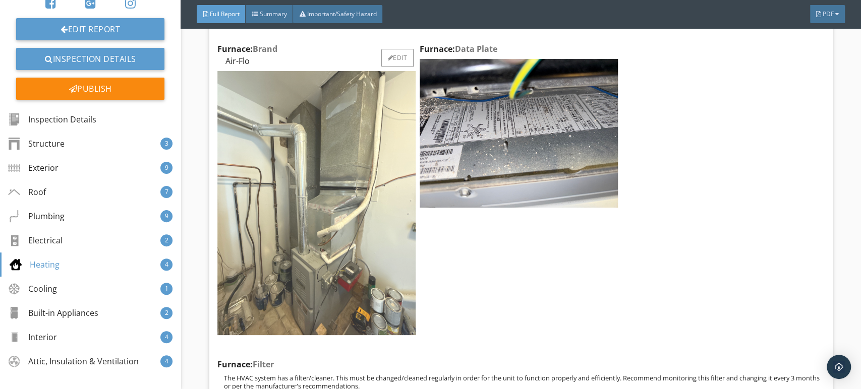
click at [339, 202] on img at bounding box center [316, 203] width 198 height 265
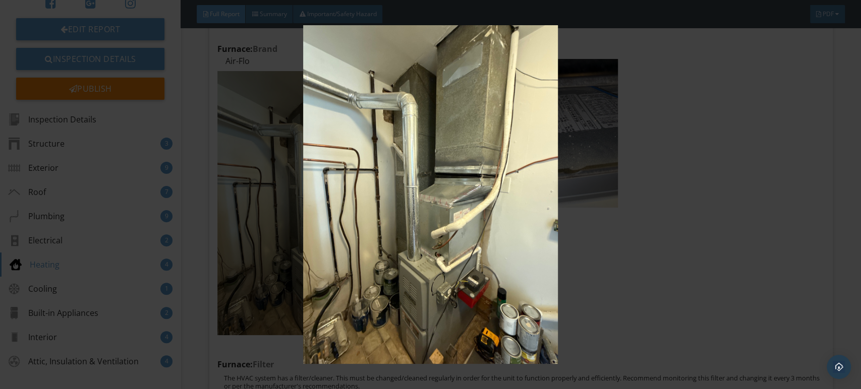
click at [327, 173] on img at bounding box center [430, 194] width 787 height 339
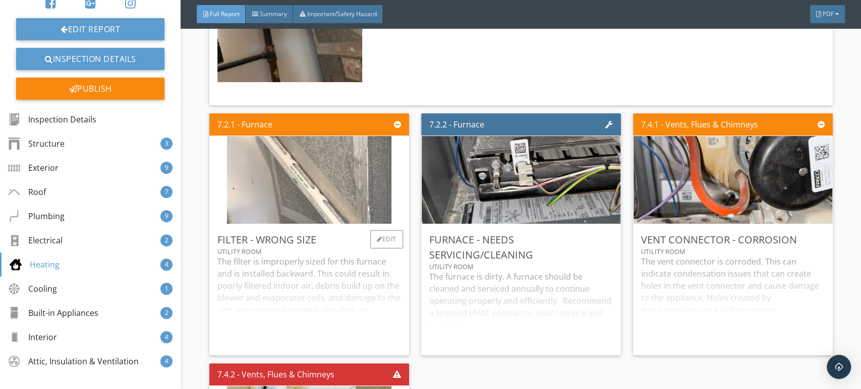
scroll to position [6838, 0]
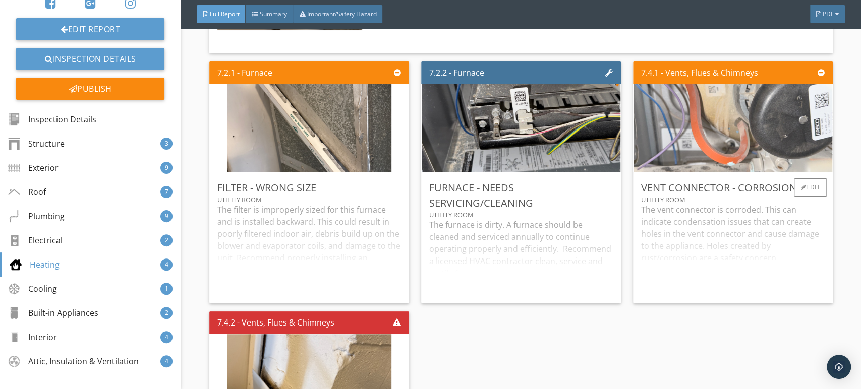
click at [709, 162] on img at bounding box center [733, 127] width 293 height 219
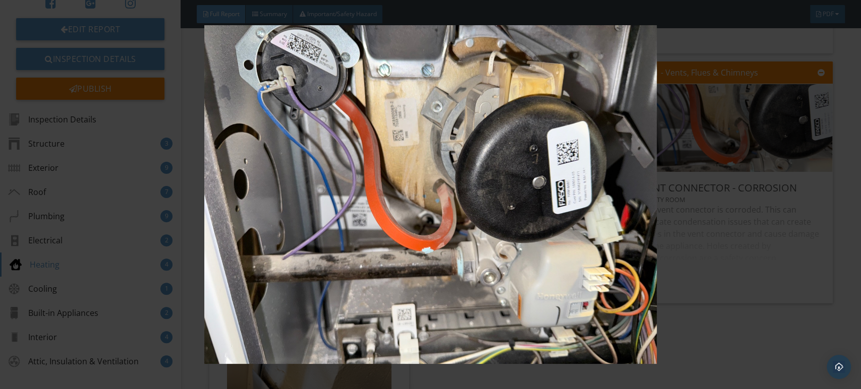
click at [532, 181] on img at bounding box center [430, 194] width 787 height 339
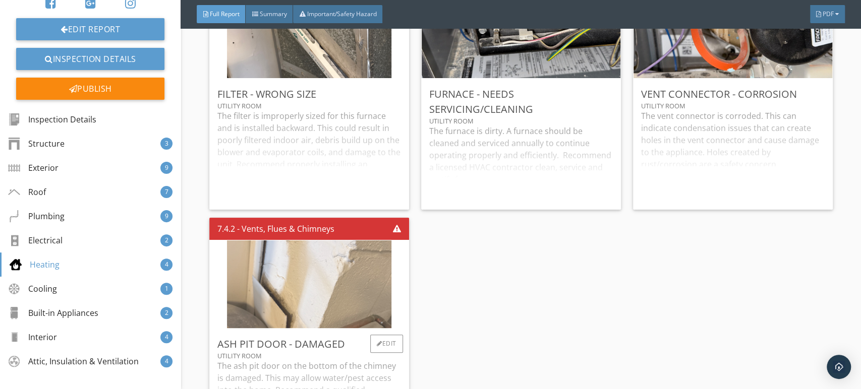
scroll to position [7062, 0]
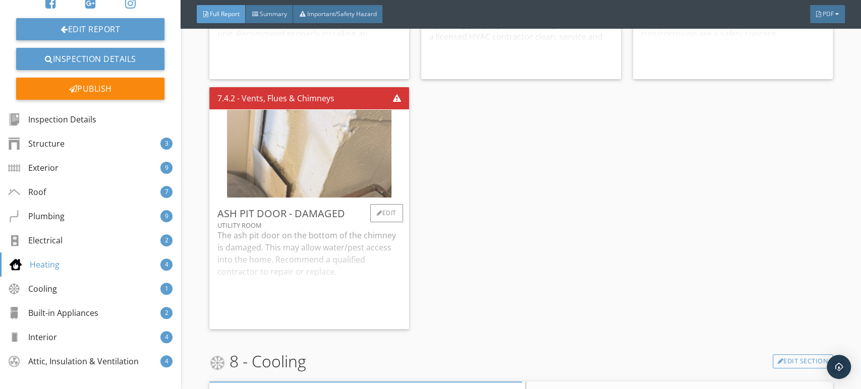
click at [273, 169] on img at bounding box center [309, 153] width 164 height 219
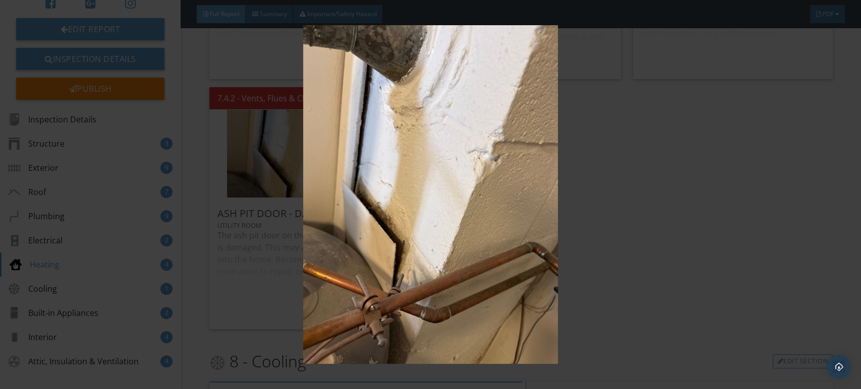
click at [357, 157] on img at bounding box center [430, 194] width 787 height 339
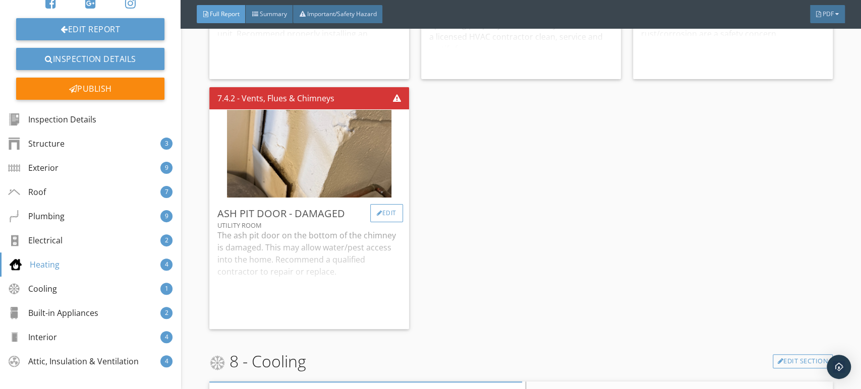
click at [382, 222] on div "Edit" at bounding box center [386, 213] width 33 height 18
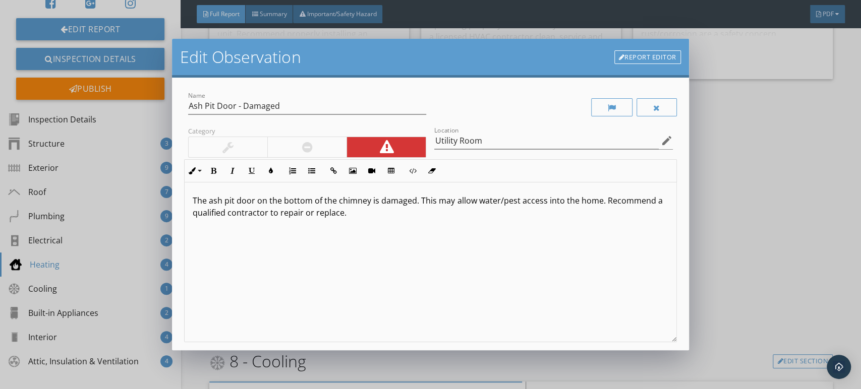
click at [597, 202] on p "The ash pit door on the bottom of the chimney is damaged. This may allow water/…" at bounding box center [430, 207] width 475 height 24
click at [476, 201] on p "The ash pit door on the bottom of the chimney is damaged. This may allow water/…" at bounding box center [430, 207] width 475 height 24
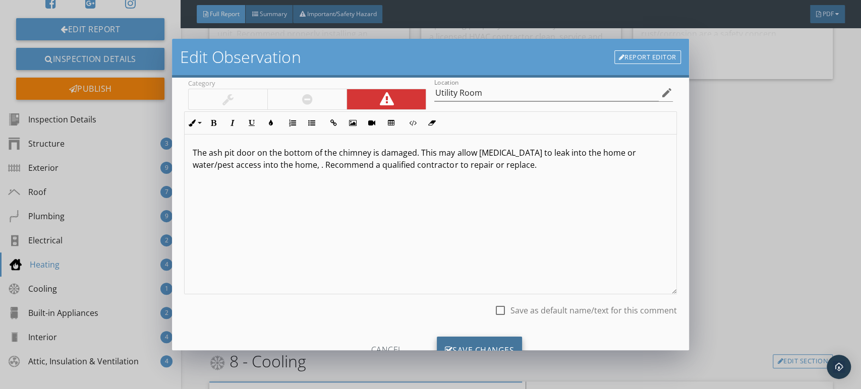
scroll to position [89, 0]
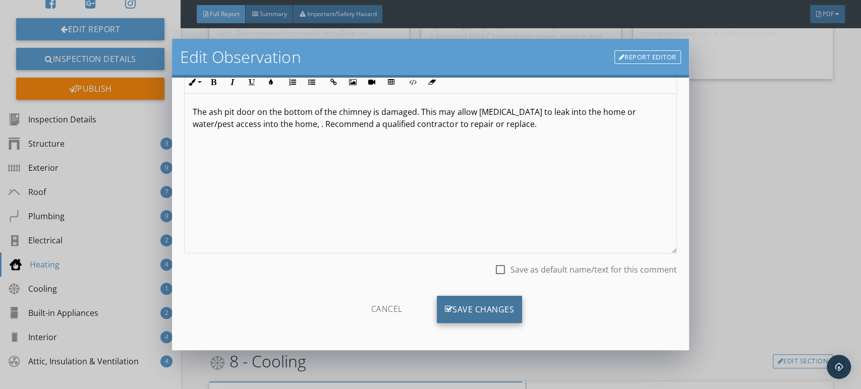
click at [449, 305] on div "Save Changes" at bounding box center [480, 309] width 86 height 27
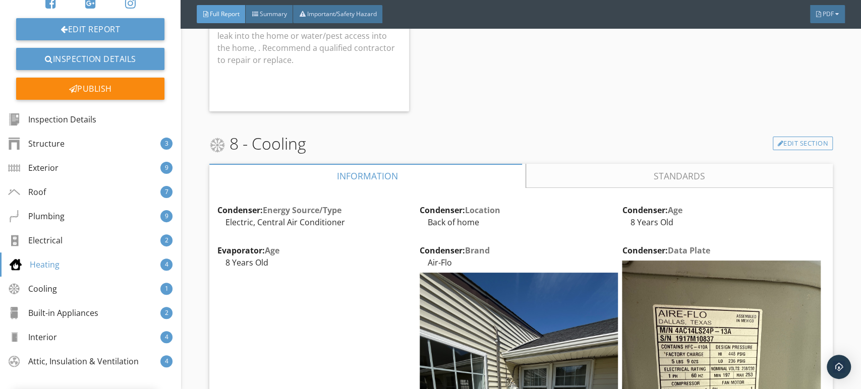
scroll to position [7118, 0]
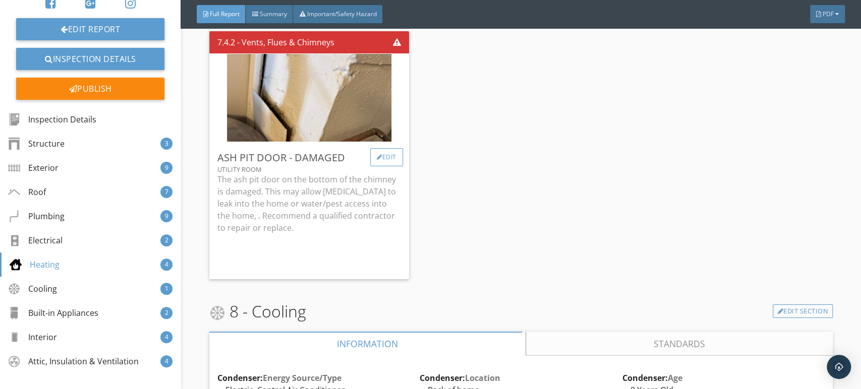
click at [383, 166] on div "Edit" at bounding box center [386, 157] width 33 height 18
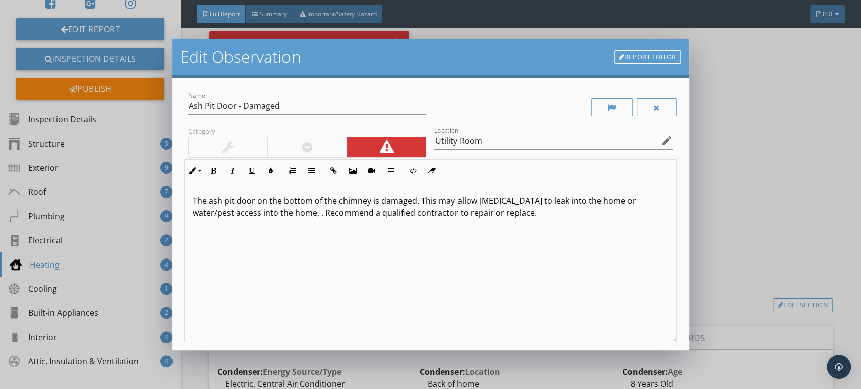
click at [320, 214] on p "The ash pit door on the bottom of the chimney is damaged. This may allow [MEDIC…" at bounding box center [430, 207] width 475 height 24
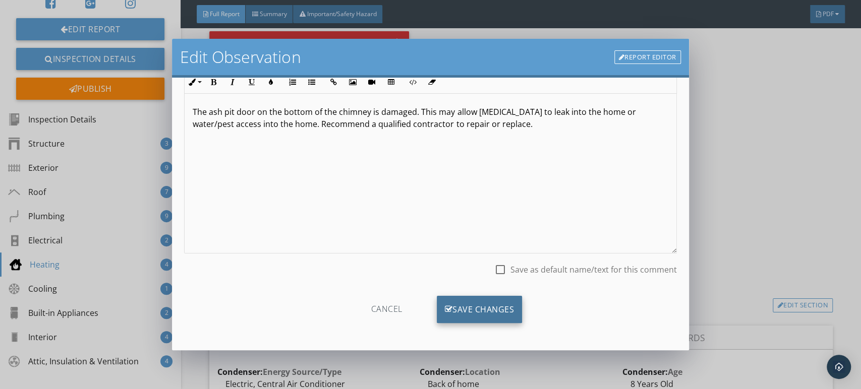
scroll to position [89, 0]
click at [471, 304] on div "Save Changes" at bounding box center [480, 309] width 86 height 27
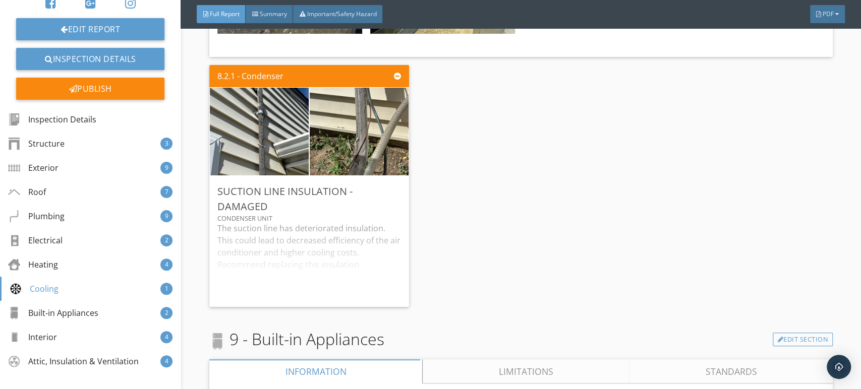
scroll to position [8407, 0]
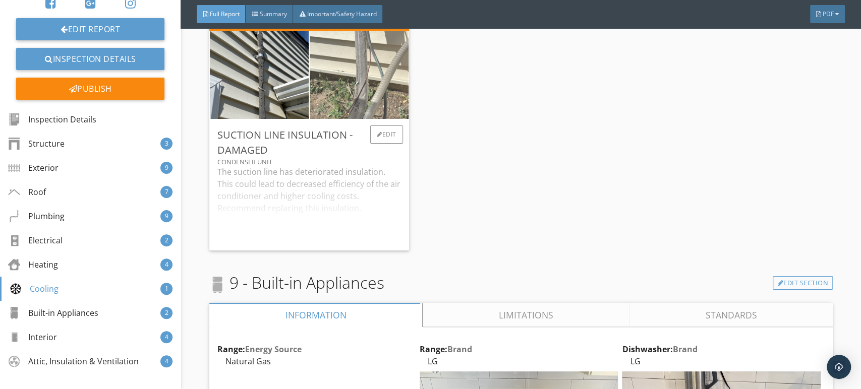
click at [359, 106] on img at bounding box center [359, 75] width 164 height 219
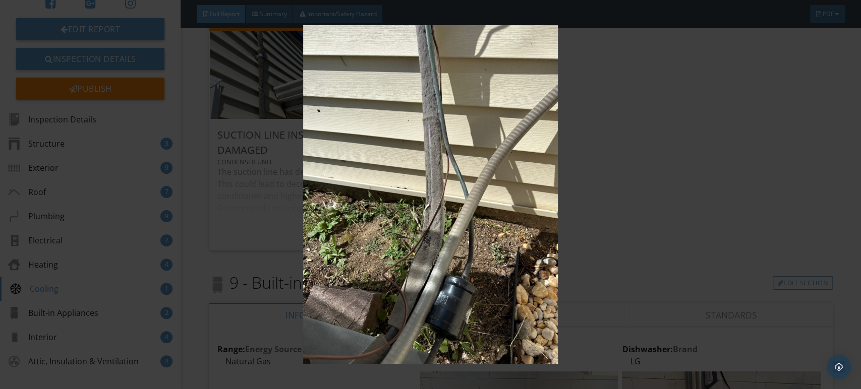
click at [359, 106] on img at bounding box center [430, 194] width 787 height 339
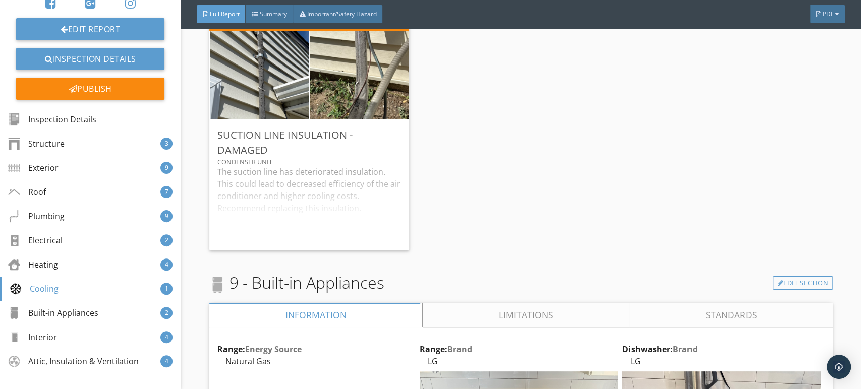
scroll to position [8631, 0]
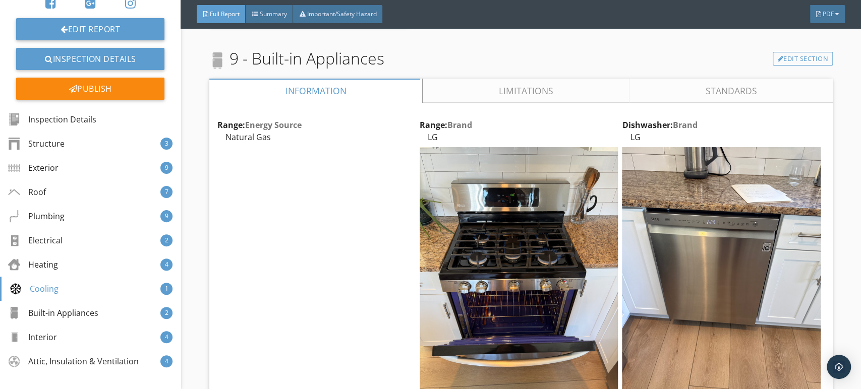
click at [533, 95] on link "Limitations" at bounding box center [526, 91] width 207 height 24
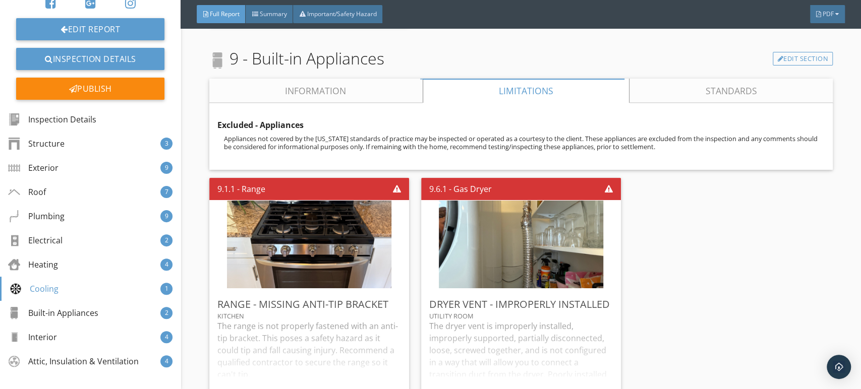
click at [351, 103] on link "Information" at bounding box center [315, 91] width 213 height 24
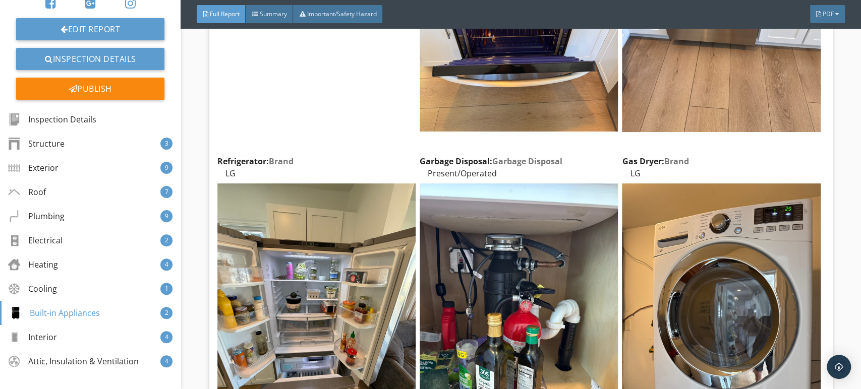
scroll to position [9136, 0]
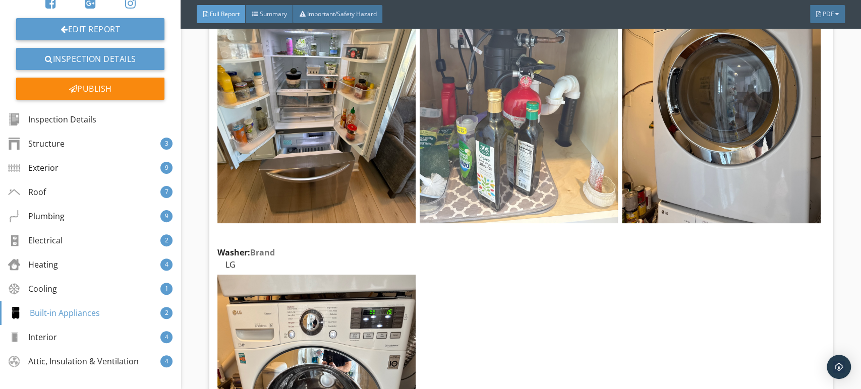
click at [519, 122] on img at bounding box center [519, 91] width 198 height 265
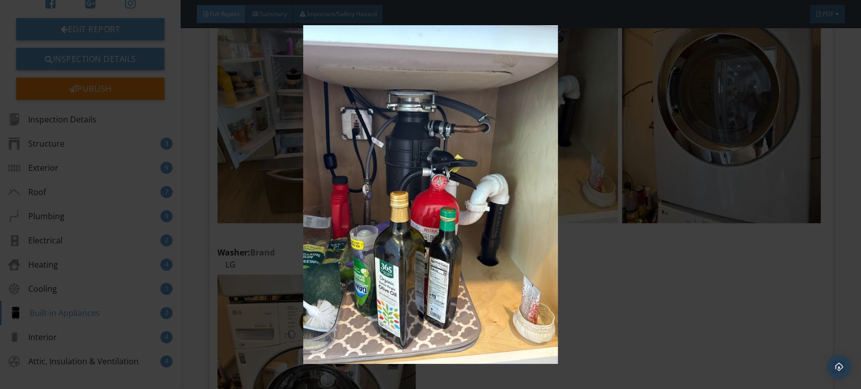
click at [508, 142] on img at bounding box center [430, 194] width 787 height 339
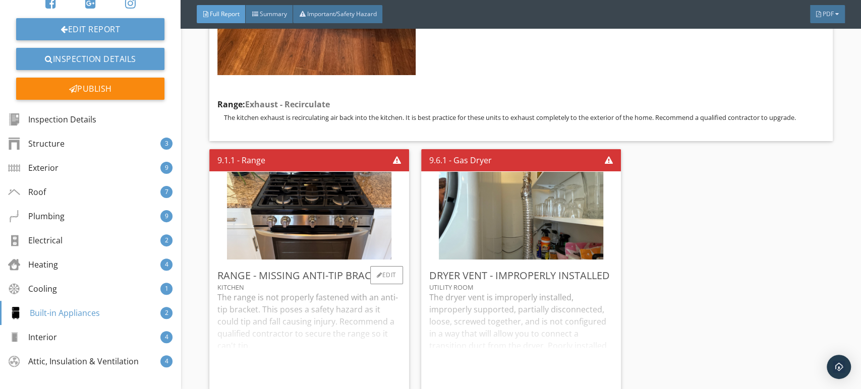
scroll to position [9696, 0]
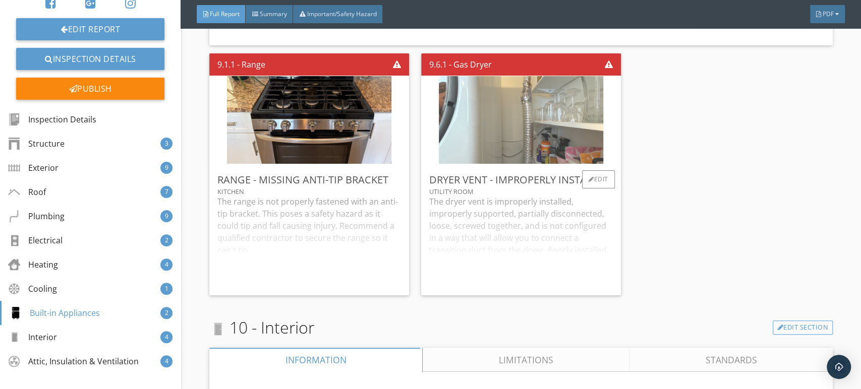
click at [516, 133] on img at bounding box center [521, 119] width 164 height 219
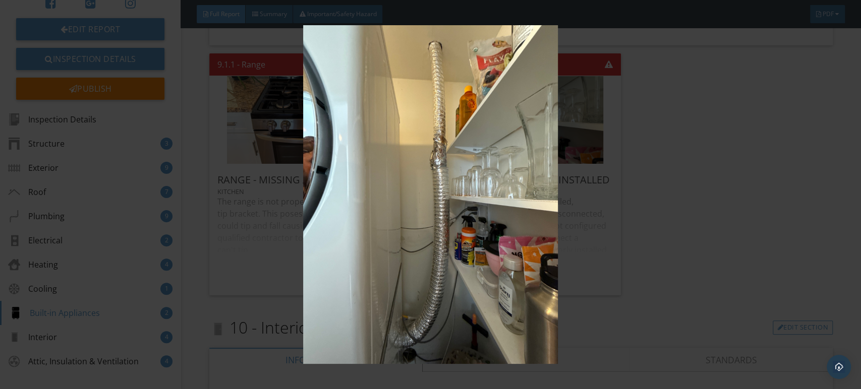
click at [486, 156] on img at bounding box center [430, 194] width 787 height 339
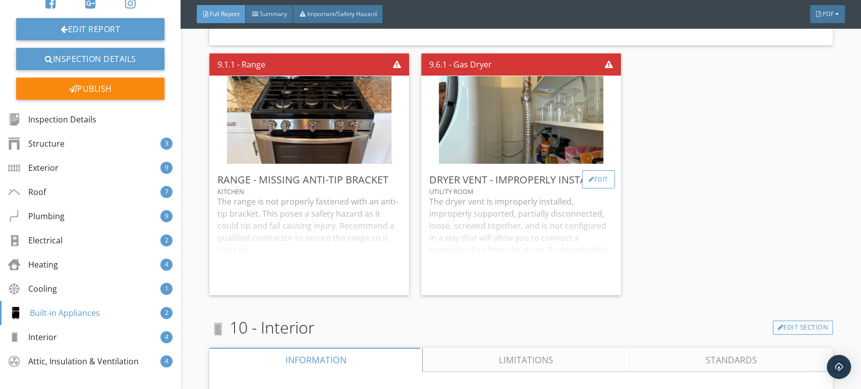
click at [596, 173] on div "Edit" at bounding box center [598, 179] width 33 height 18
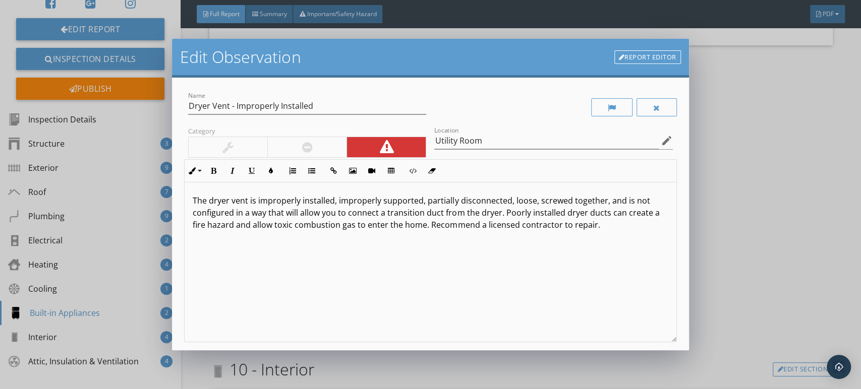
click at [646, 53] on link "Report Editor" at bounding box center [647, 57] width 67 height 14
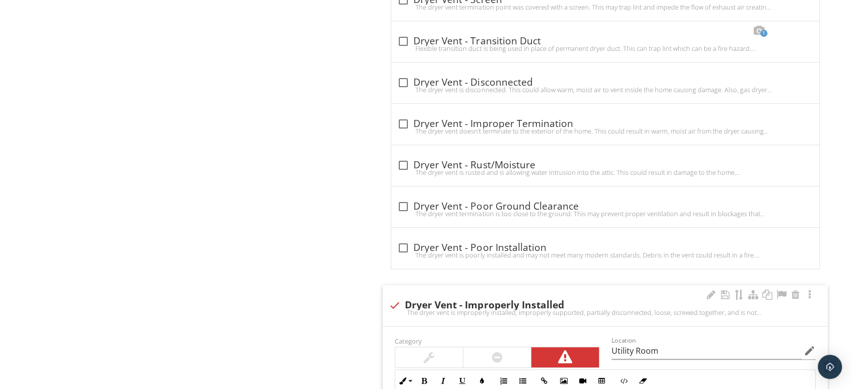
scroll to position [661, 0]
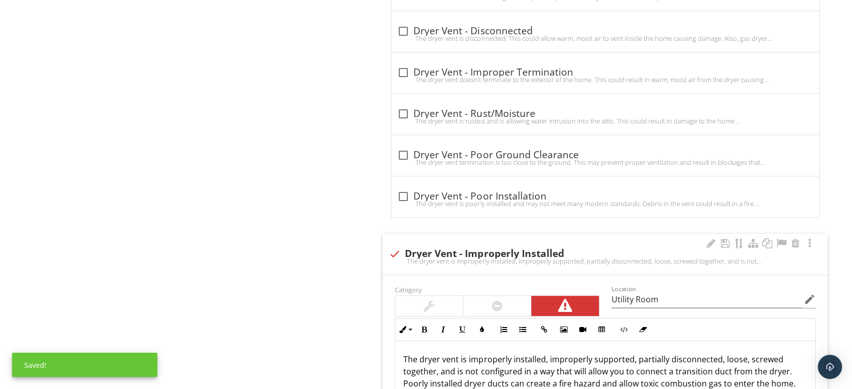
click at [392, 254] on div at bounding box center [394, 254] width 17 height 17
checkbox input "true"
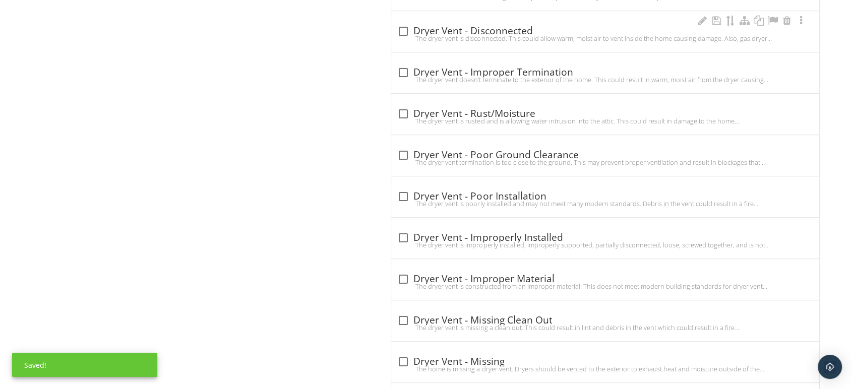
scroll to position [549, 0]
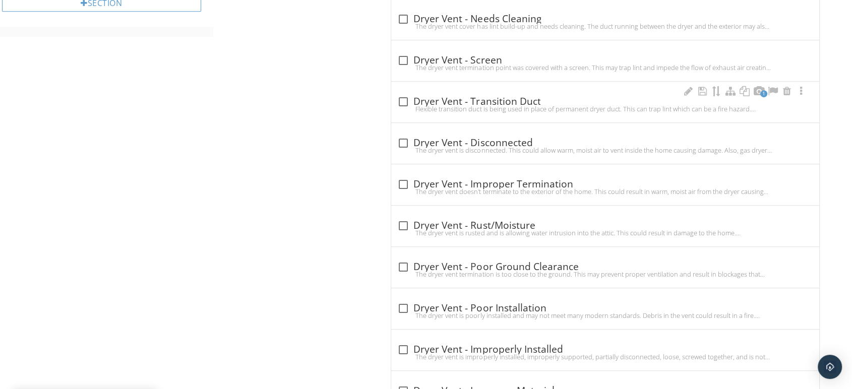
click at [409, 103] on div at bounding box center [403, 101] width 17 height 17
checkbox input "true"
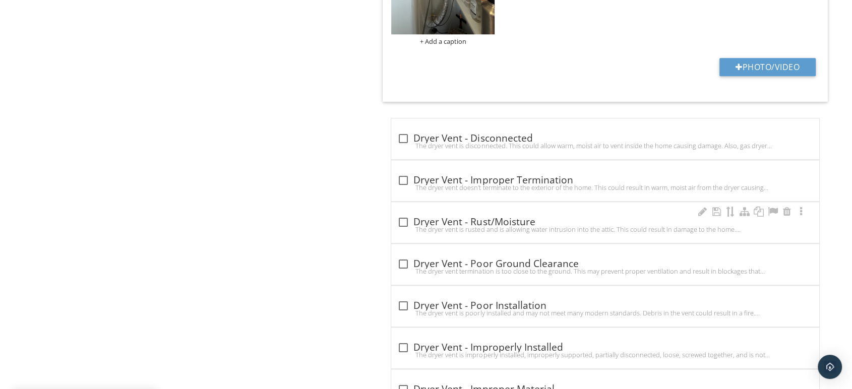
scroll to position [997, 0]
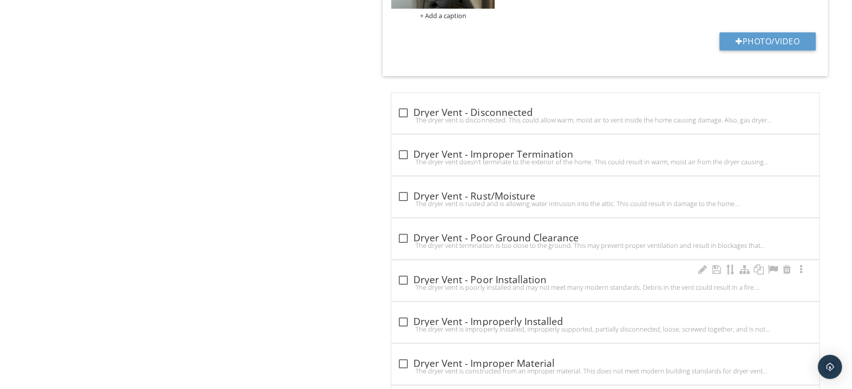
click at [406, 269] on div "check_box_outline_blank Dryer Vent - Poor Installation The dryer vent is poorly…" at bounding box center [605, 280] width 428 height 41
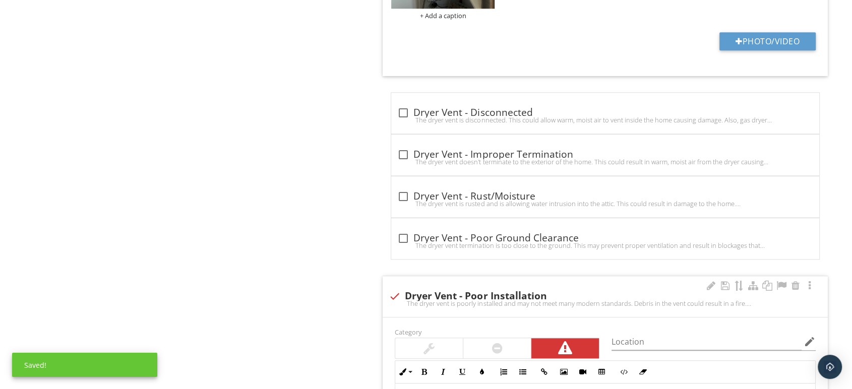
click at [401, 289] on div "check Dryer Vent - Poor Installation" at bounding box center [605, 296] width 433 height 14
checkbox input "true"
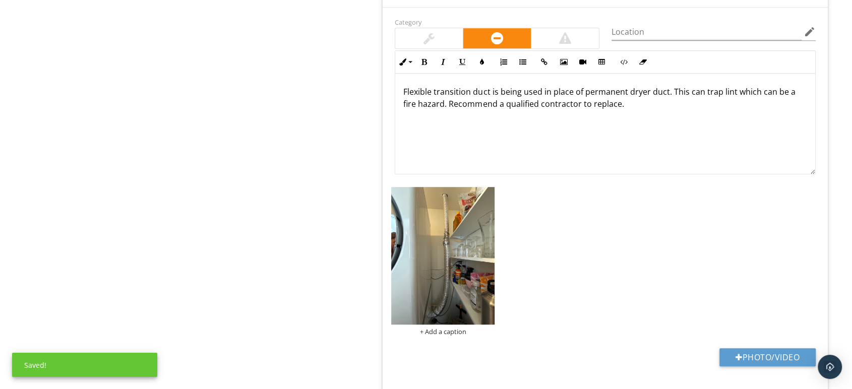
scroll to position [661, 0]
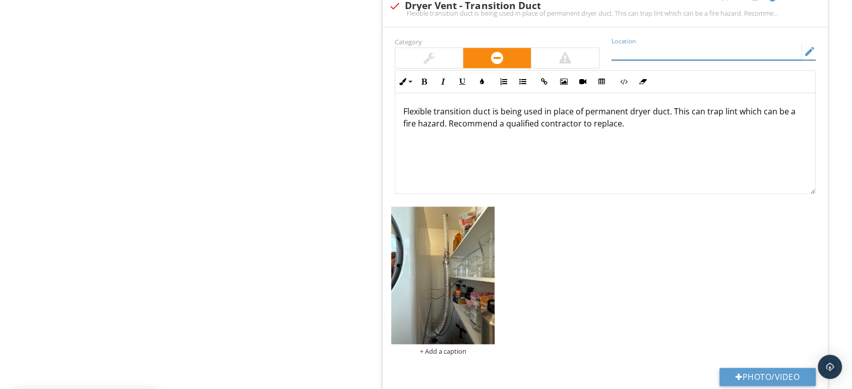
click at [641, 49] on input "Location" at bounding box center [707, 51] width 190 height 17
type input "Laundry Area"
click at [374, 156] on div "Gas Dryer Info Information 1 Brand check_box_outline_blank Whirlpool check_box_…" at bounding box center [613, 352] width 480 height 1742
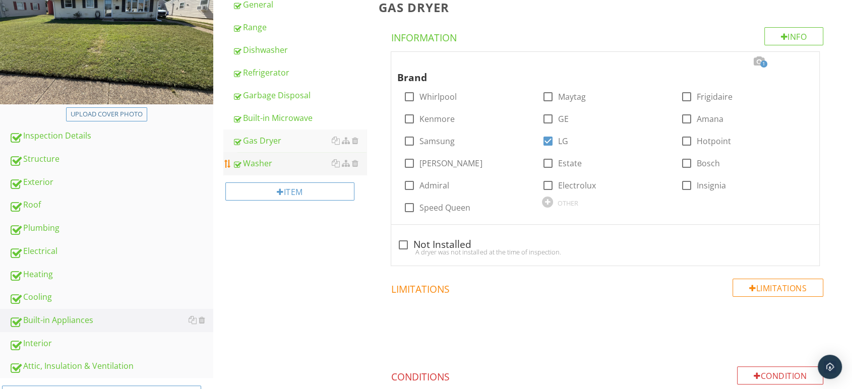
scroll to position [0, 0]
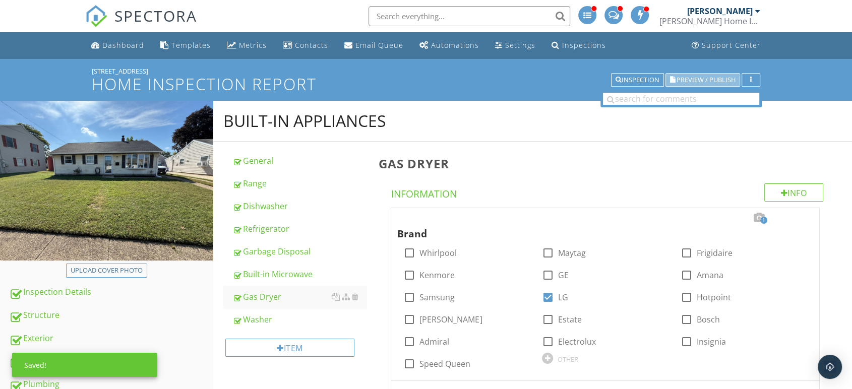
click at [693, 78] on span "Preview / Publish" at bounding box center [706, 80] width 59 height 7
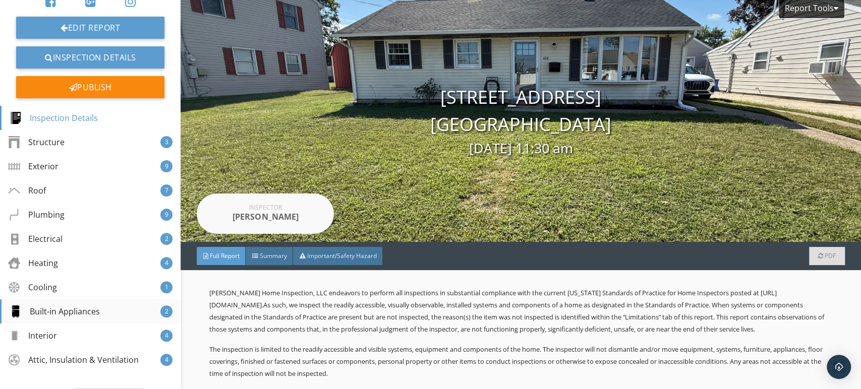
scroll to position [155, 0]
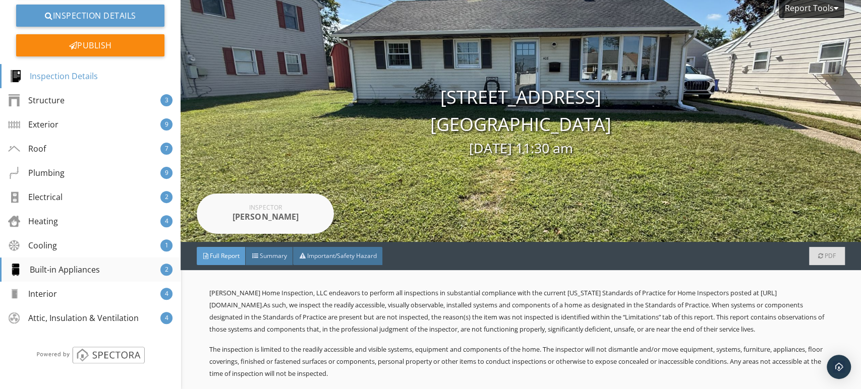
click at [79, 267] on div "Built-in Appliances" at bounding box center [55, 270] width 90 height 12
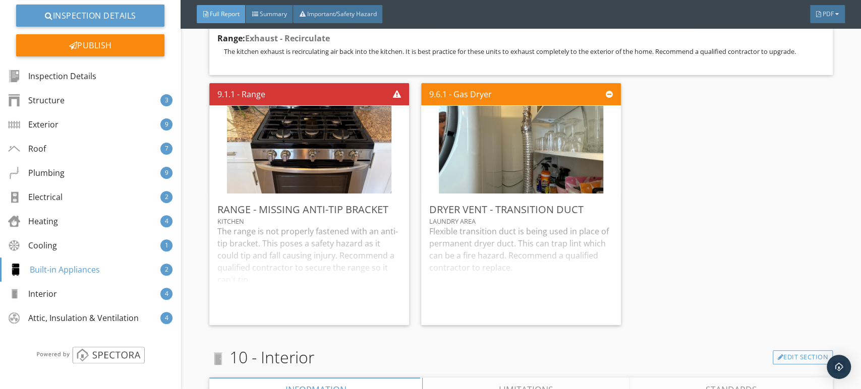
scroll to position [9947, 0]
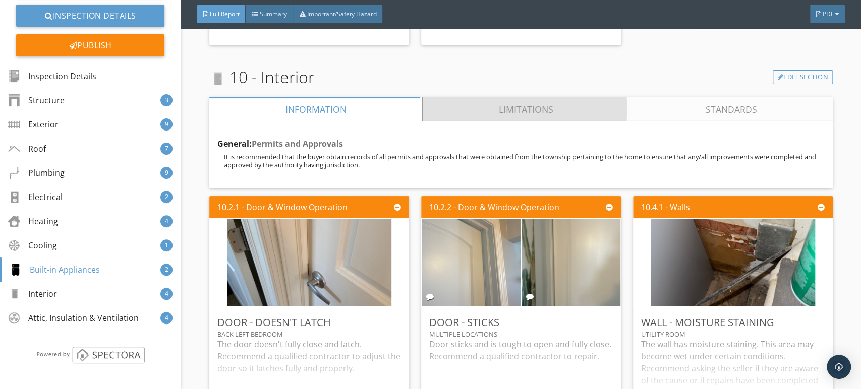
click at [549, 112] on link "Limitations" at bounding box center [526, 109] width 207 height 24
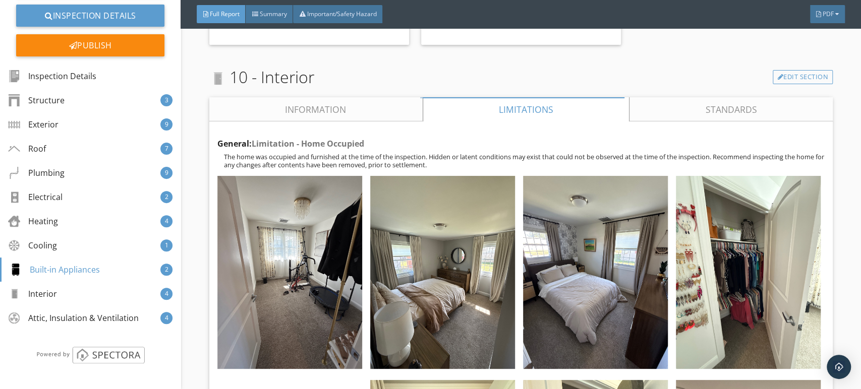
click at [325, 104] on link "Information" at bounding box center [315, 109] width 213 height 24
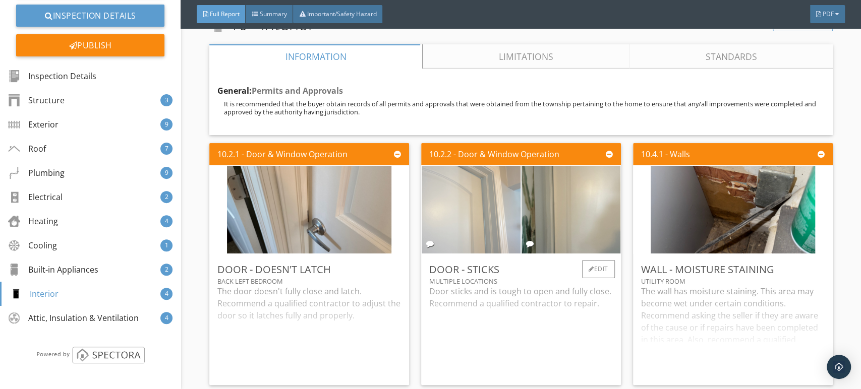
scroll to position [10115, 0]
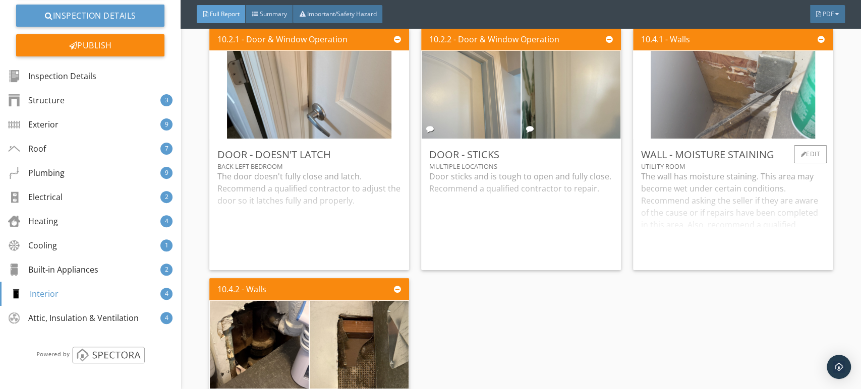
click at [722, 98] on img at bounding box center [733, 94] width 164 height 219
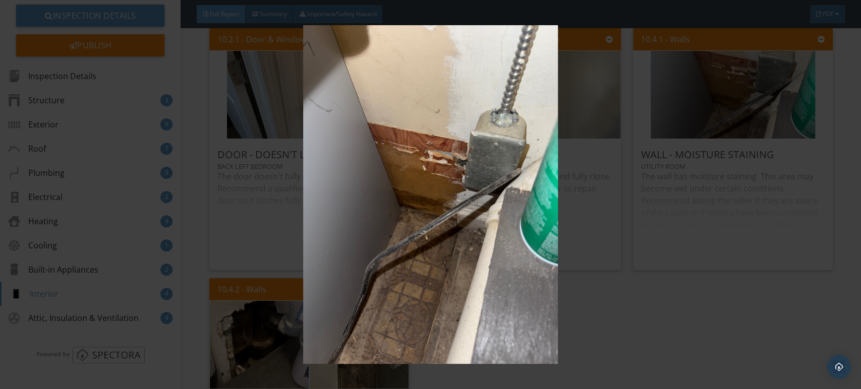
click at [518, 164] on img at bounding box center [430, 194] width 787 height 339
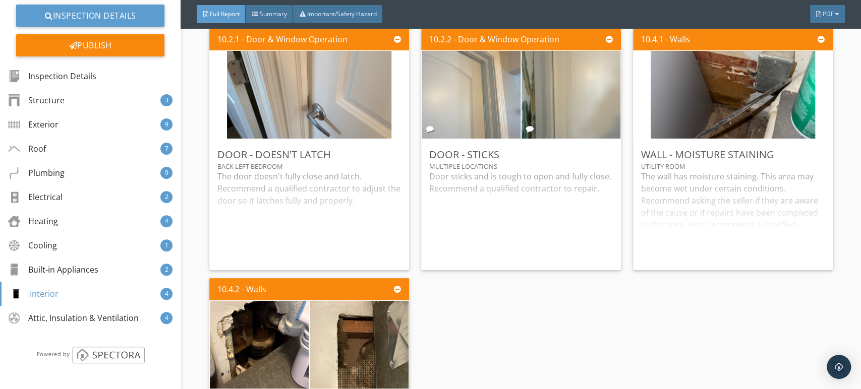
scroll to position [10339, 0]
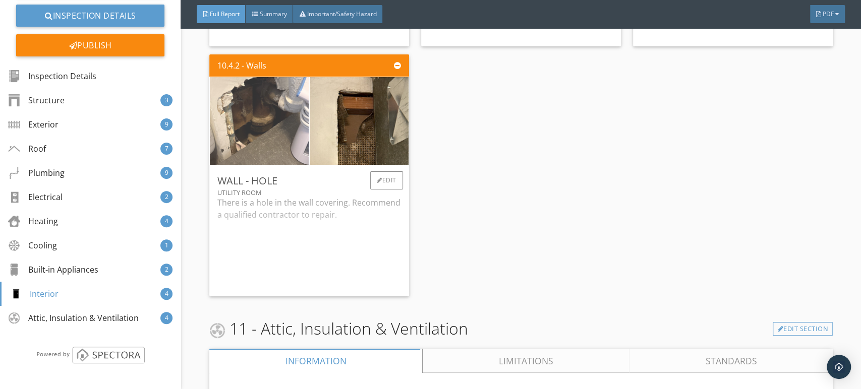
click at [303, 129] on img at bounding box center [259, 121] width 164 height 219
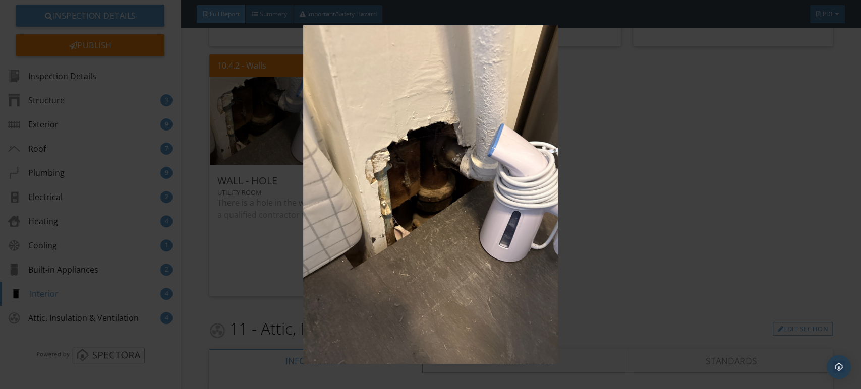
click at [343, 136] on img at bounding box center [430, 194] width 787 height 339
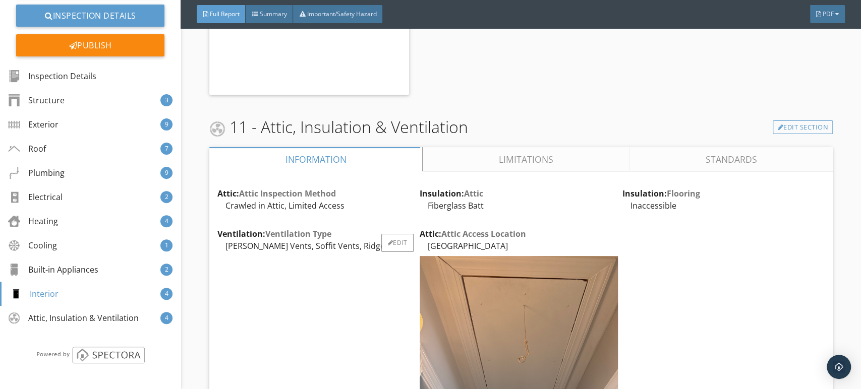
scroll to position [10619, 0]
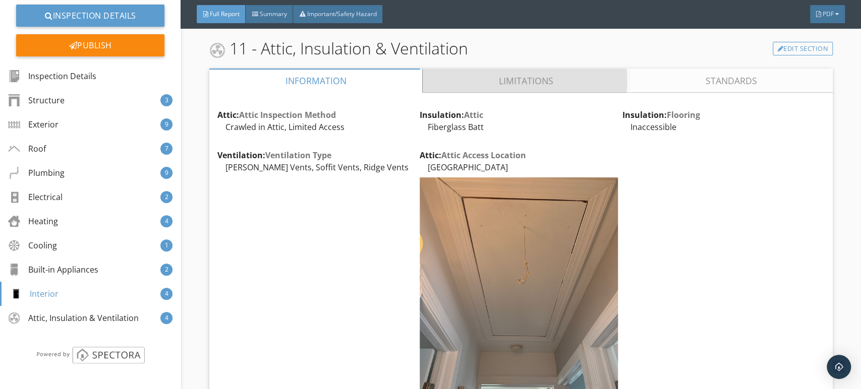
click at [489, 80] on link "Limitations" at bounding box center [526, 81] width 207 height 24
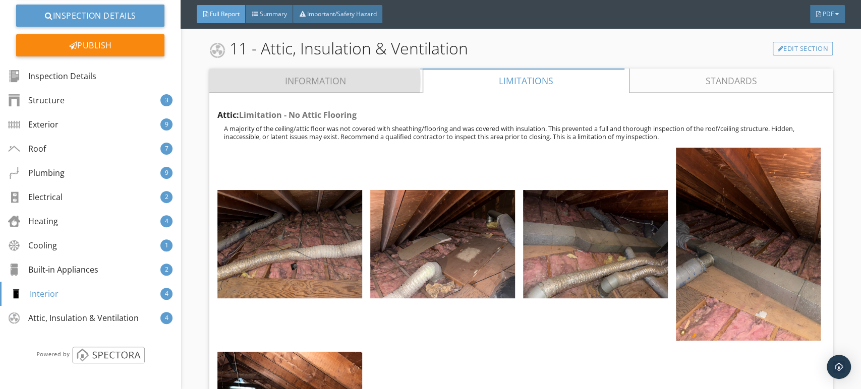
click at [347, 77] on link "Information" at bounding box center [315, 81] width 213 height 24
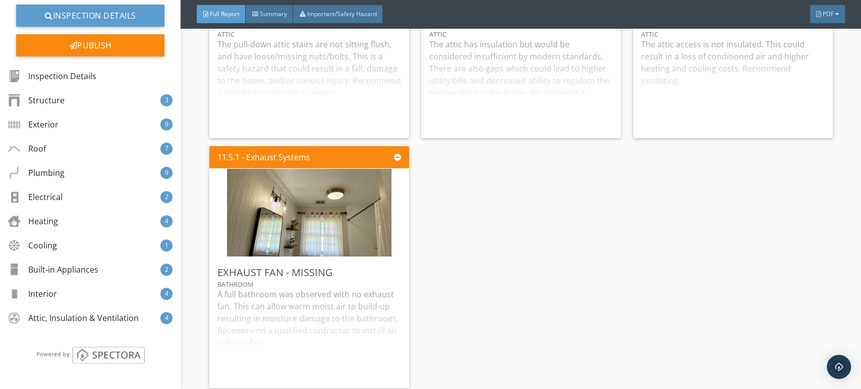
scroll to position [11202, 0]
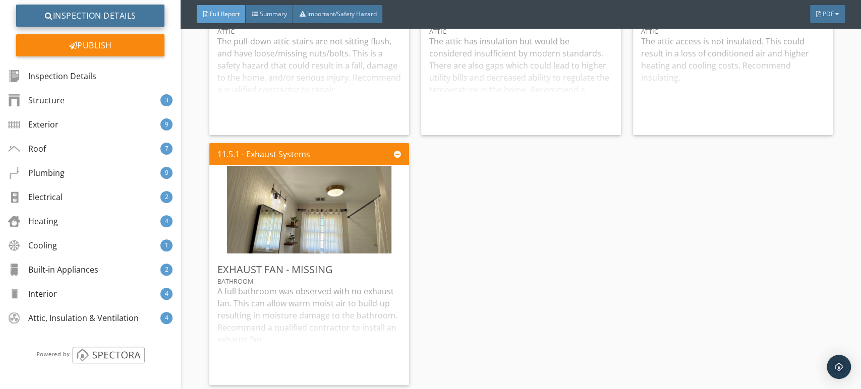
click at [86, 23] on link "Inspection Details" at bounding box center [90, 16] width 148 height 22
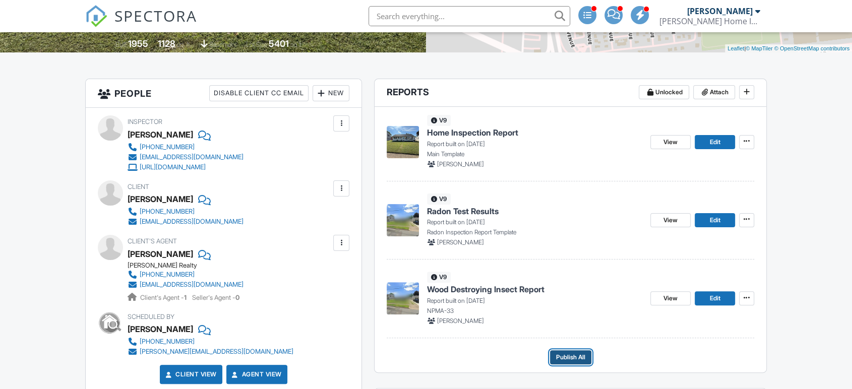
click at [566, 357] on span "Publish All" at bounding box center [570, 358] width 29 height 10
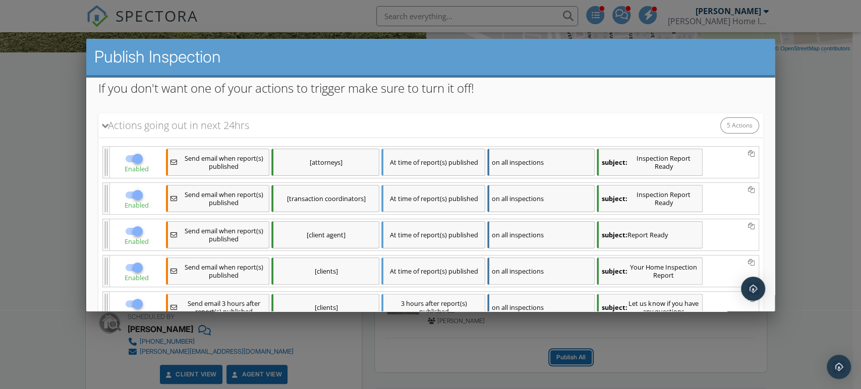
scroll to position [212, 0]
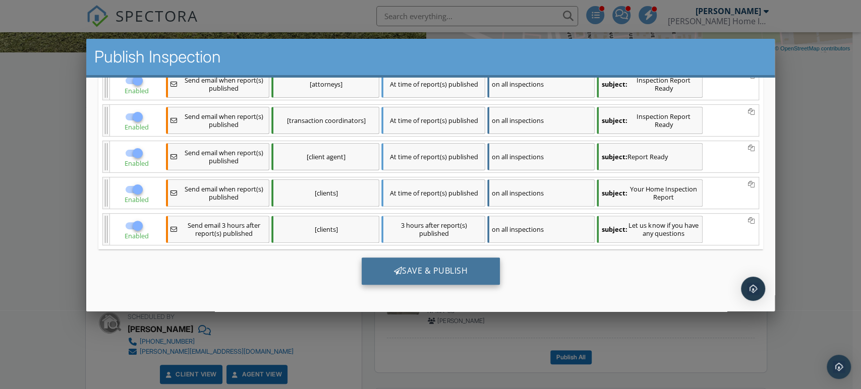
click at [414, 277] on div "Save & Publish" at bounding box center [430, 271] width 139 height 27
